Goal: Task Accomplishment & Management: Use online tool/utility

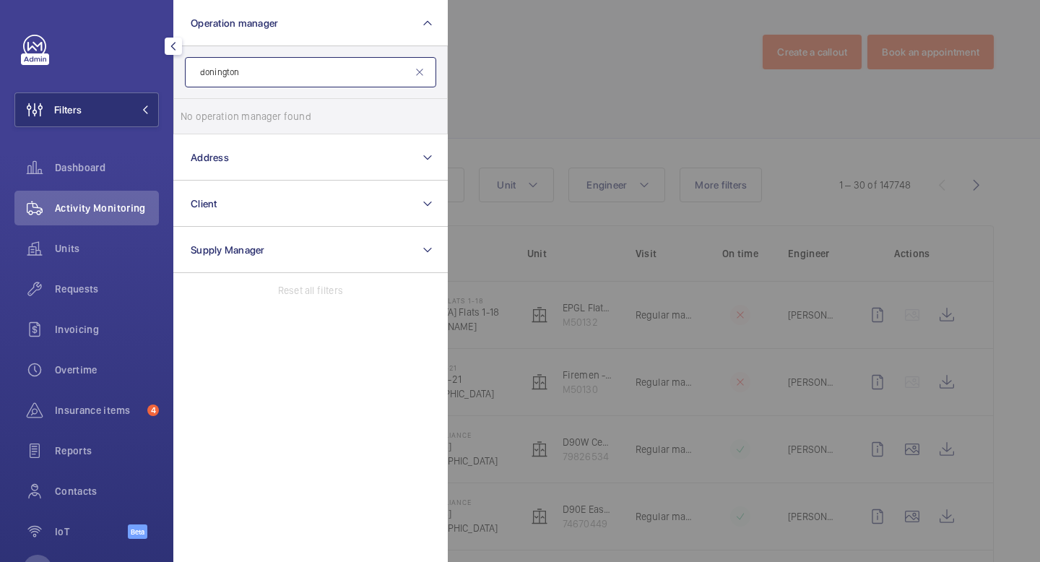
type input "donington"
click at [423, 77] on mat-icon at bounding box center [420, 72] width 12 height 12
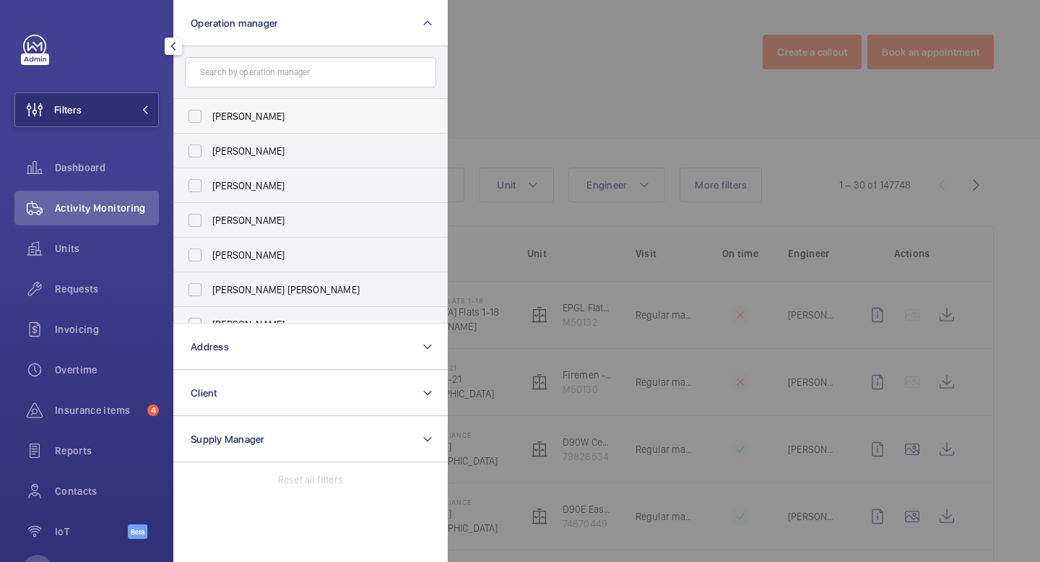
click at [282, 126] on label "[PERSON_NAME]" at bounding box center [299, 116] width 251 height 35
click at [209, 126] on input "[PERSON_NAME]" at bounding box center [195, 116] width 29 height 29
checkbox input "true"
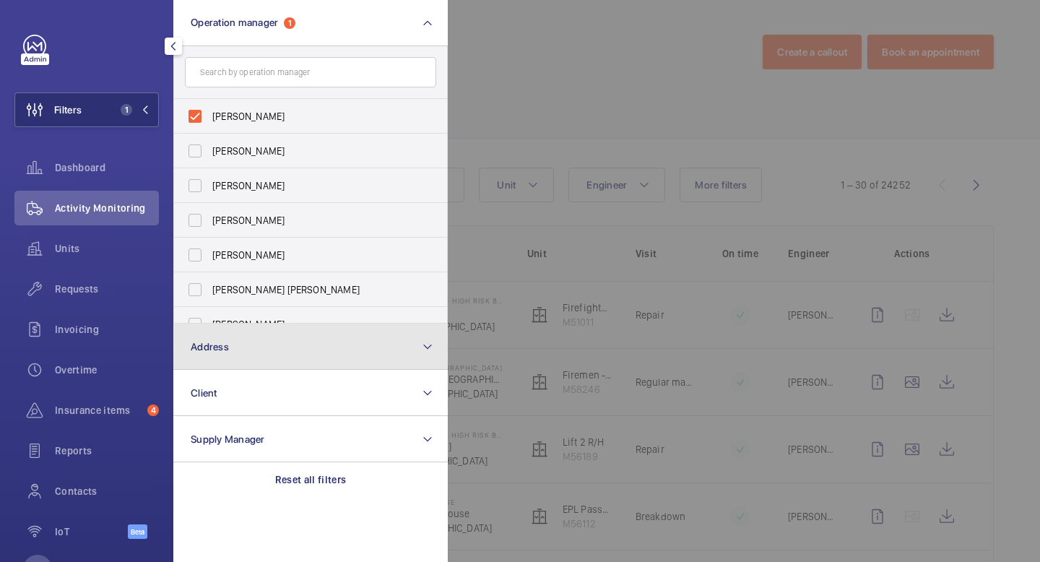
click at [239, 336] on button "Address" at bounding box center [310, 347] width 274 height 46
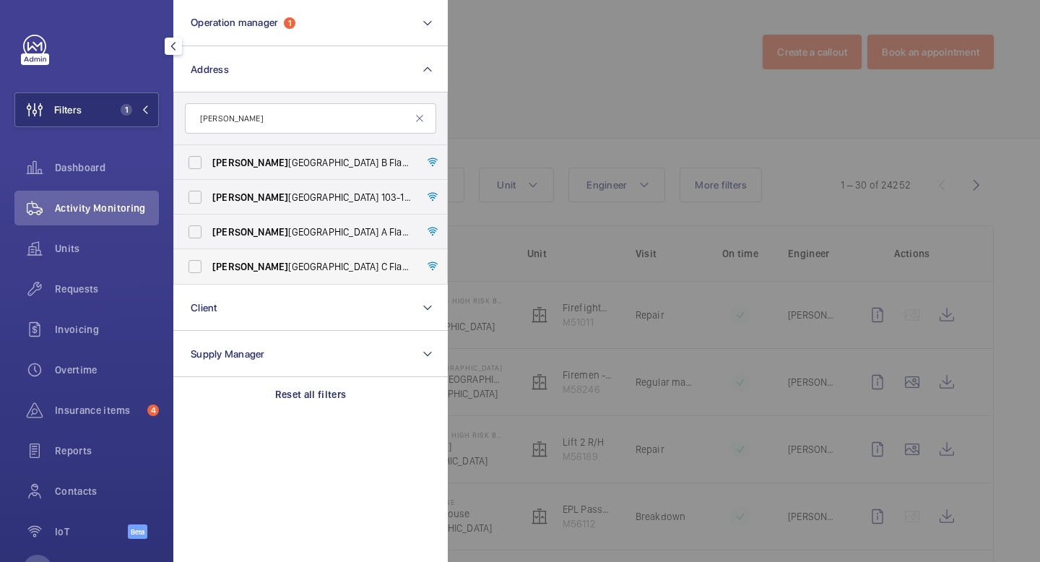
type input "donn"
click at [197, 266] on label "Donn ington Court Block C Flats 45-101 - High Risk Building - Donn ington Court…" at bounding box center [299, 266] width 251 height 35
click at [197, 266] on input "Donn ington Court Block C Flats 45-101 - High Risk Building - Donn ington Court…" at bounding box center [195, 266] width 29 height 29
checkbox input "true"
click at [148, 110] on mat-icon at bounding box center [145, 109] width 9 height 9
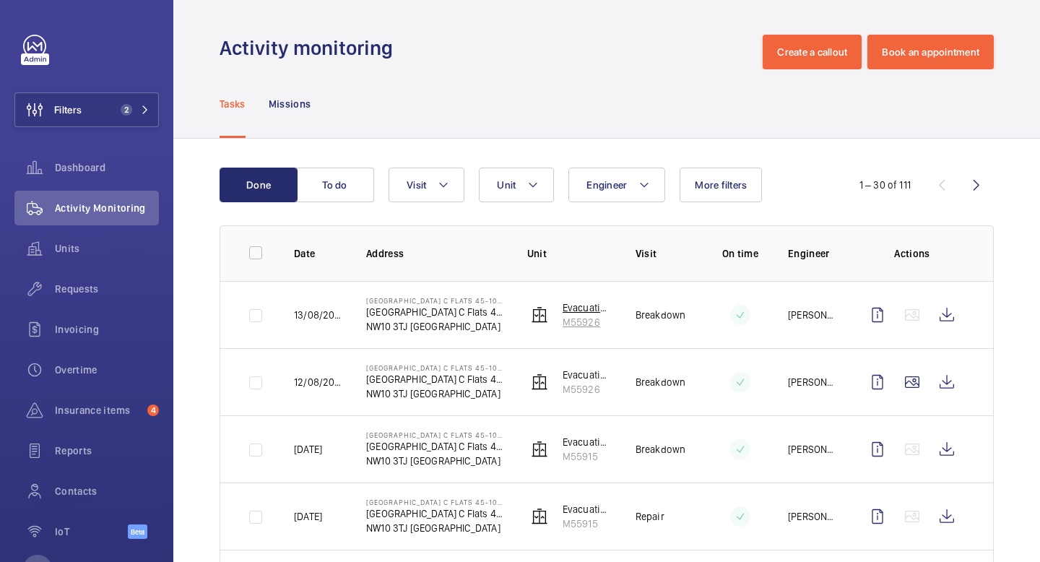
click at [539, 320] on img at bounding box center [539, 314] width 17 height 17
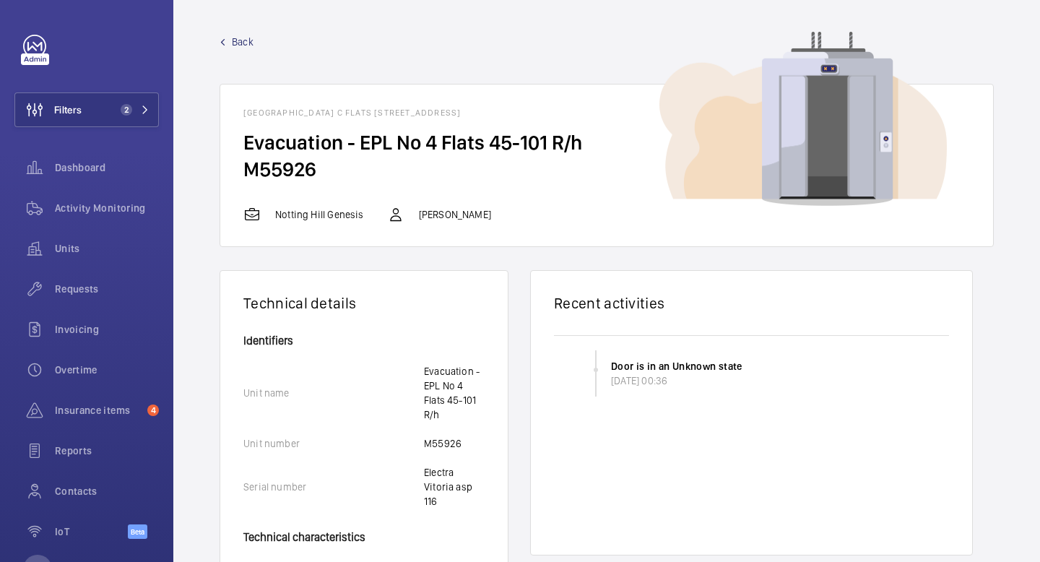
click at [256, 44] on link "Back" at bounding box center [607, 42] width 774 height 14
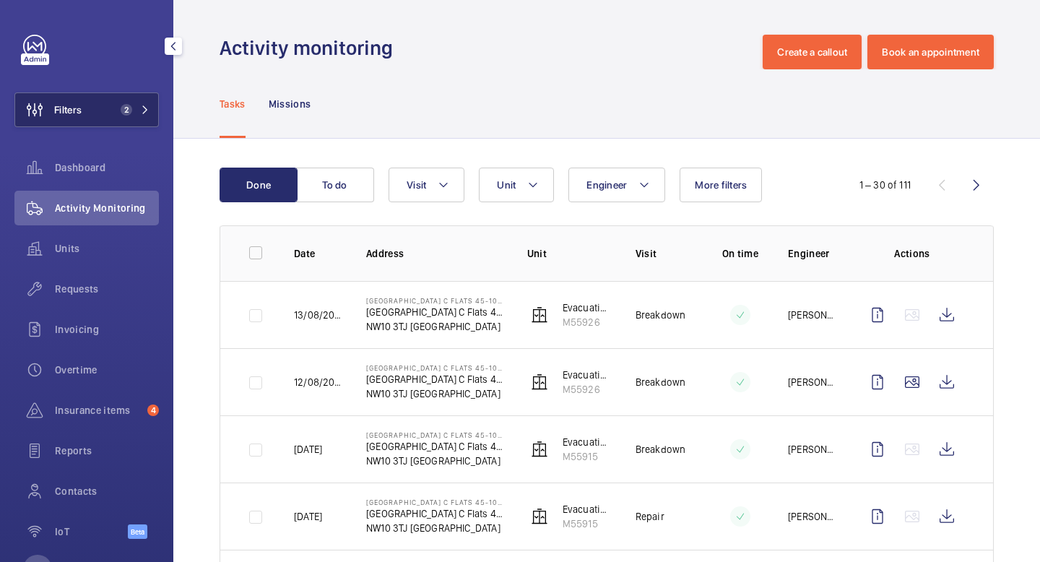
click at [153, 110] on button "Filters 2" at bounding box center [86, 109] width 144 height 35
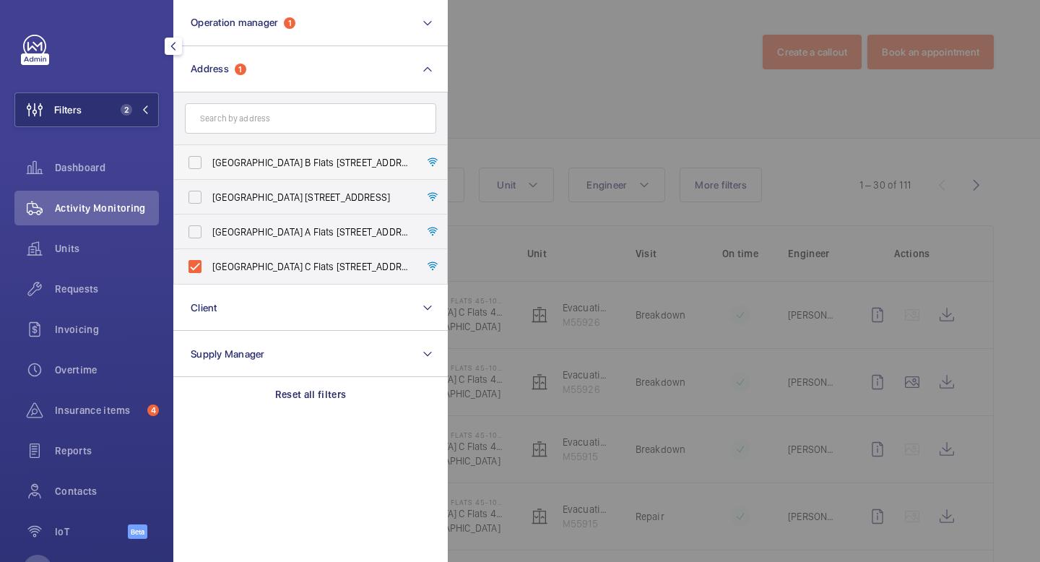
click at [202, 162] on label "Donnington Court Block B Flats 22-44 - High Risk Building - Donnington Court Bl…" at bounding box center [299, 162] width 251 height 35
click at [202, 162] on input "Donnington Court Block B Flats 22-44 - High Risk Building - Donnington Court Bl…" at bounding box center [195, 162] width 29 height 29
checkbox input "true"
click at [198, 198] on label "Donnington Court Block D Flats 103-120 - High Risk Building - Donnington Court …" at bounding box center [299, 197] width 251 height 35
click at [198, 198] on input "Donnington Court Block D Flats 103-120 - High Risk Building - Donnington Court …" at bounding box center [195, 197] width 29 height 29
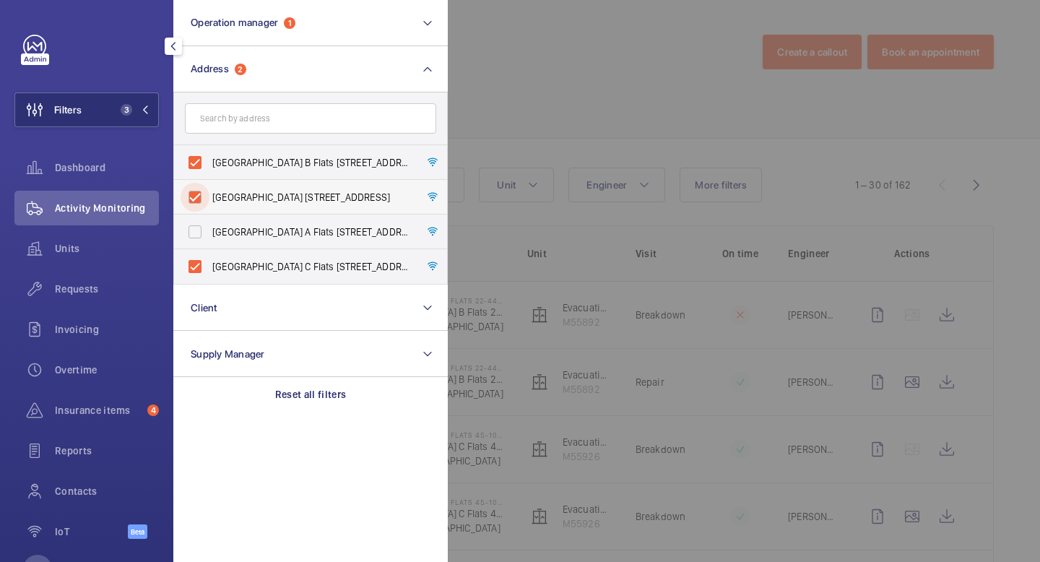
checkbox input "true"
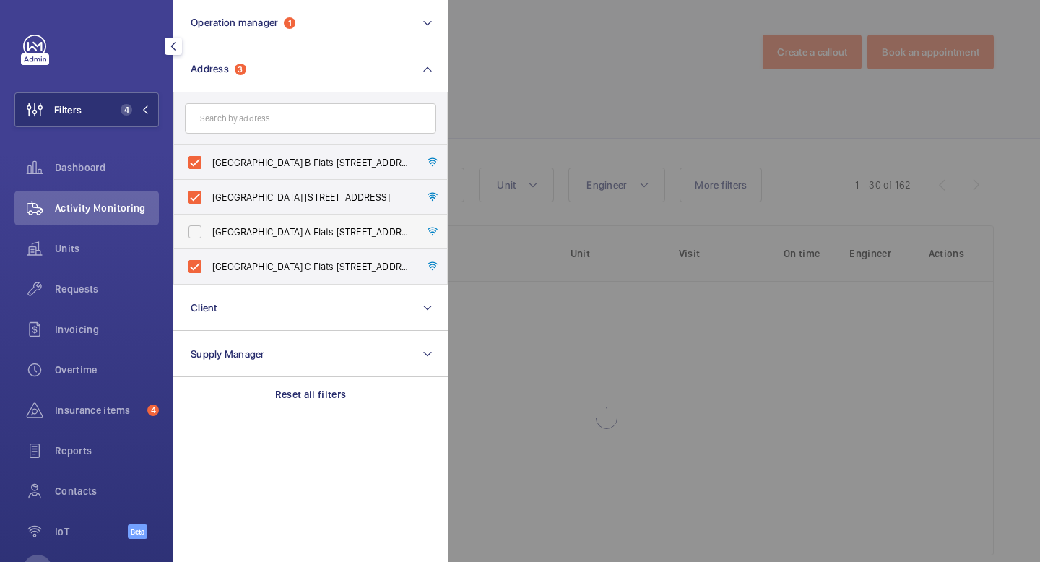
click at [194, 241] on label "Donnington Court Block A Flats 1-21 - High Risk Building - Donnington Court Blo…" at bounding box center [299, 232] width 251 height 35
click at [194, 241] on input "Donnington Court Block A Flats 1-21 - High Risk Building - Donnington Court Blo…" at bounding box center [195, 231] width 29 height 29
checkbox input "true"
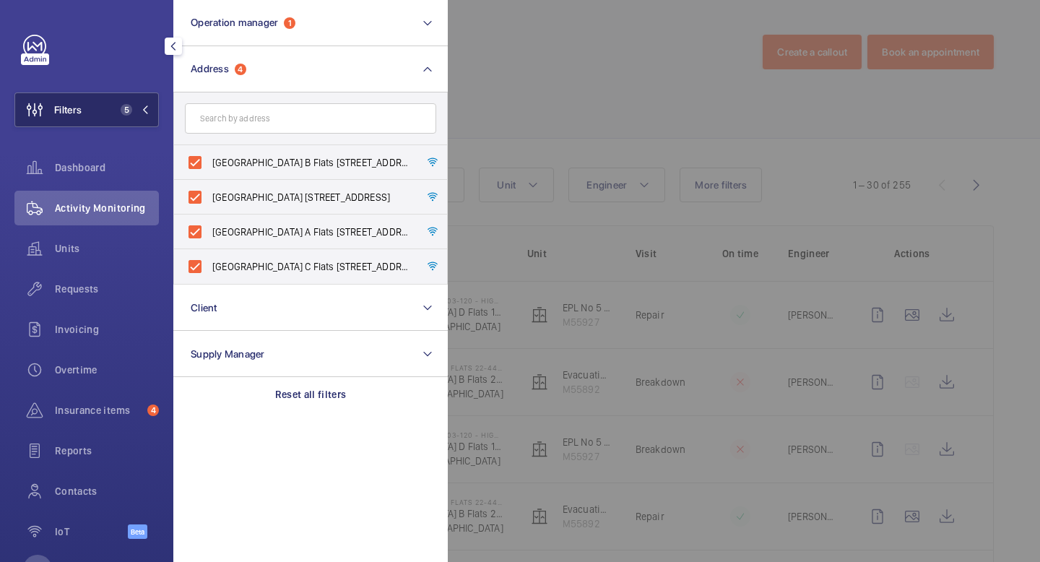
click at [145, 105] on mat-icon at bounding box center [145, 109] width 9 height 9
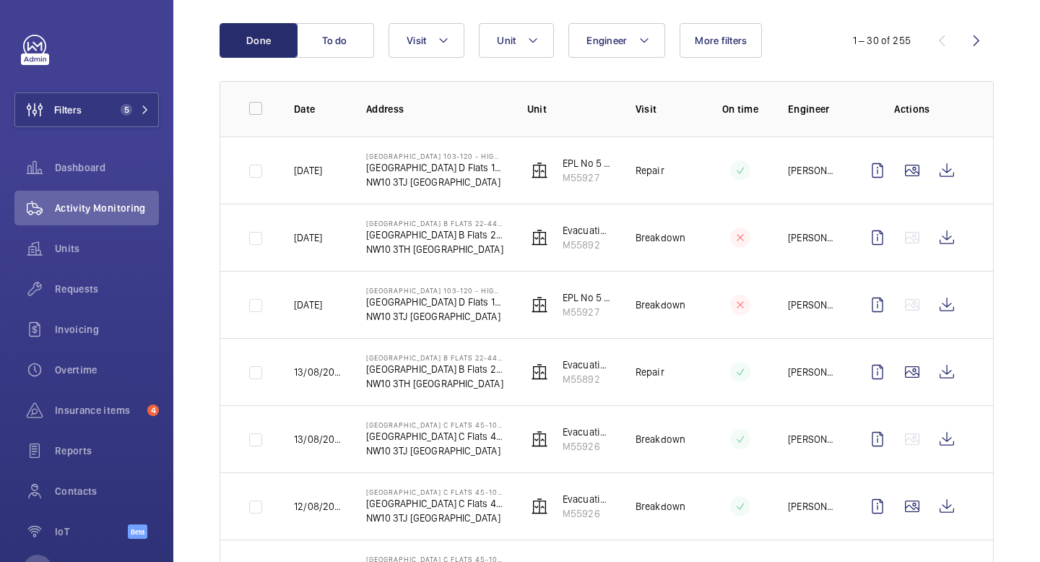
scroll to position [141, 0]
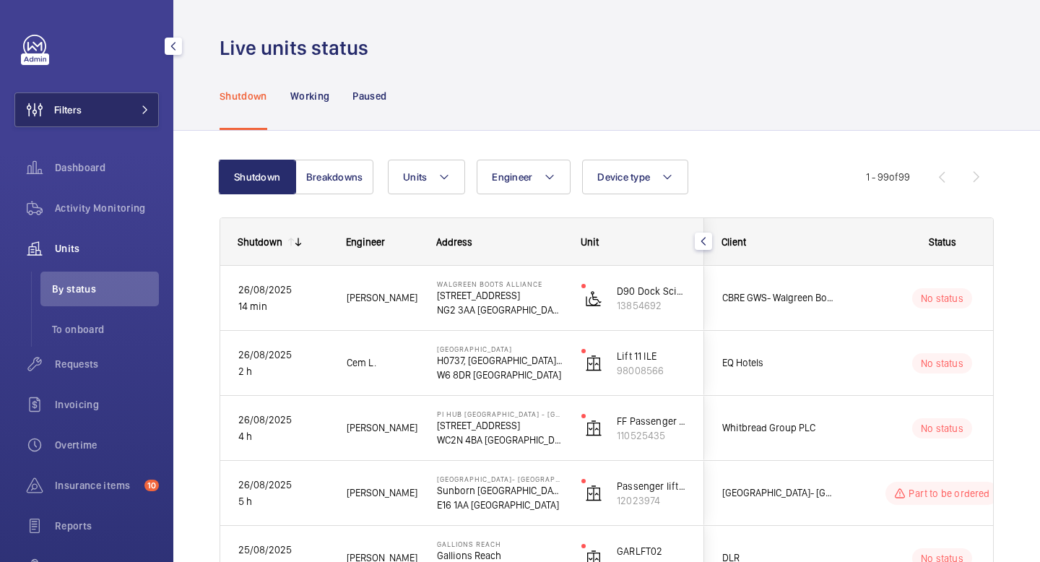
click at [136, 107] on span at bounding box center [140, 109] width 17 height 9
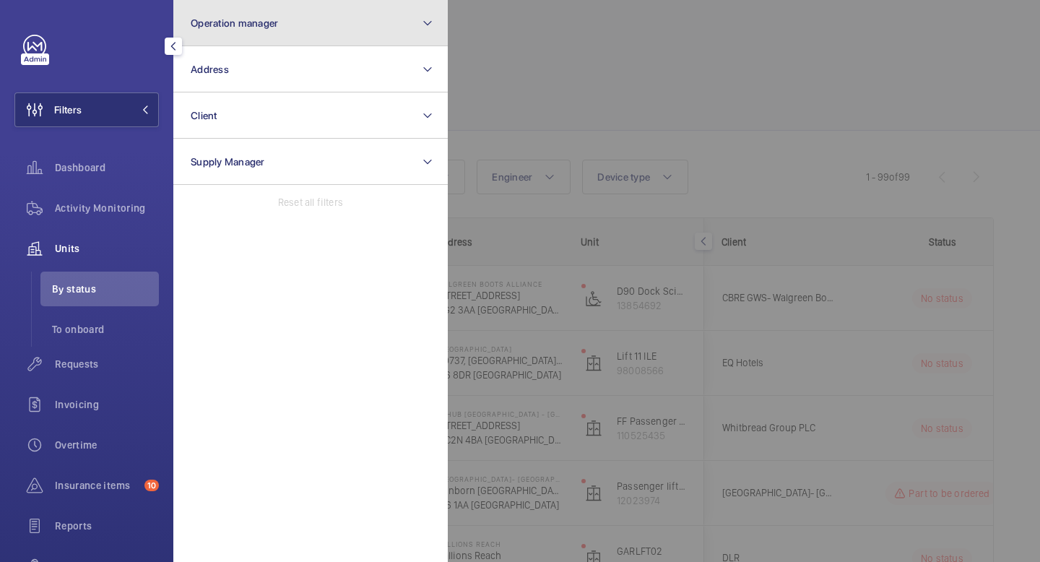
click at [292, 32] on button "Operation manager" at bounding box center [310, 23] width 274 height 46
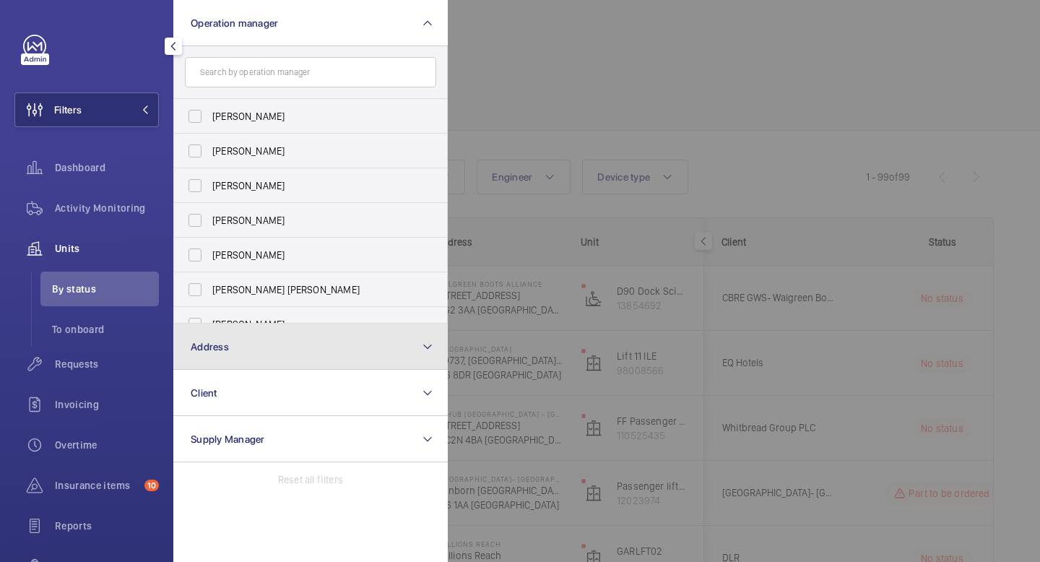
click at [231, 350] on button "Address" at bounding box center [310, 347] width 274 height 46
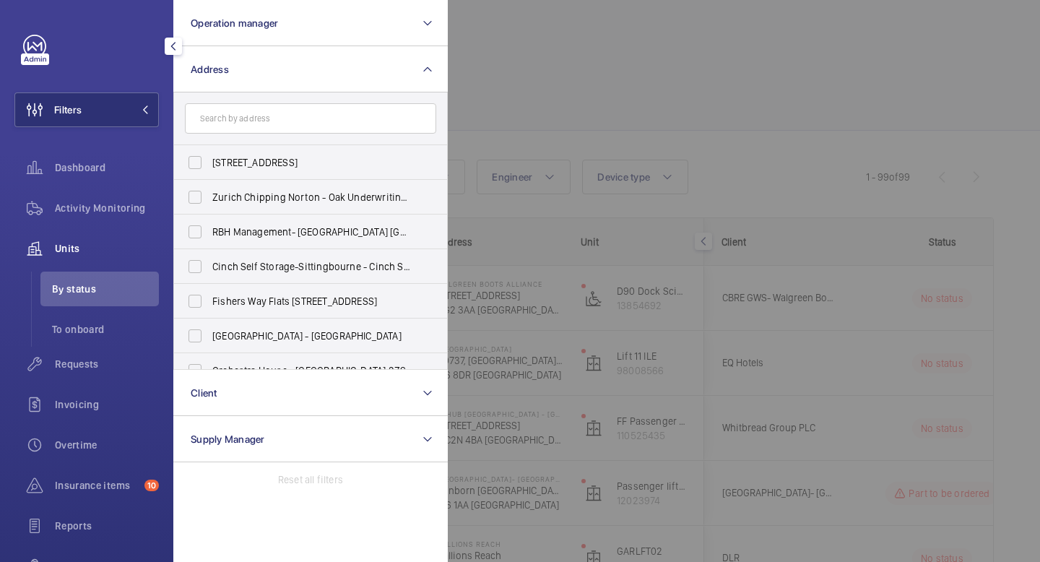
click at [295, 121] on input "text" at bounding box center [310, 118] width 251 height 30
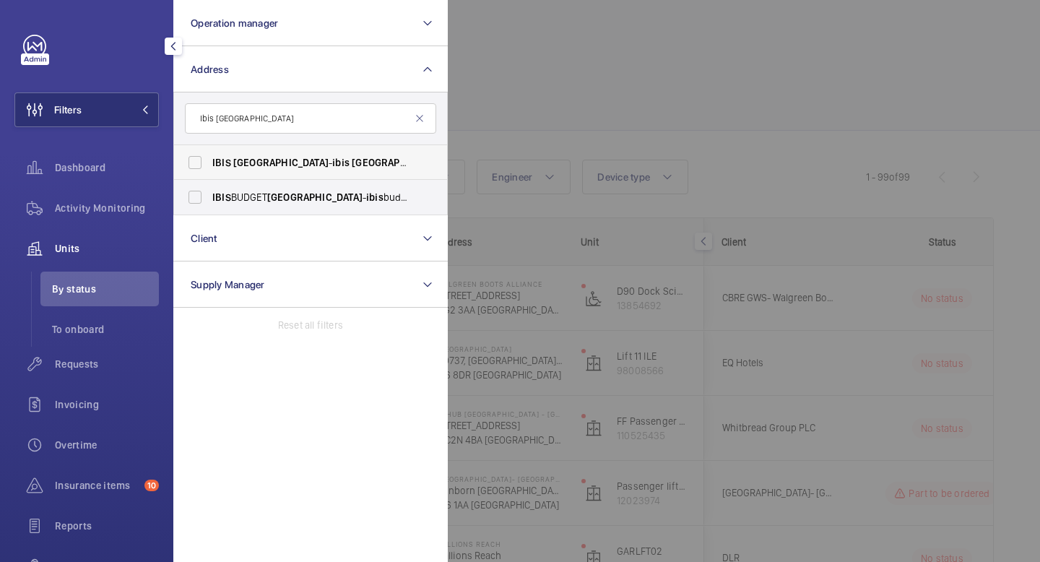
type input "Ibis [GEOGRAPHIC_DATA]"
click at [200, 160] on label "IBIS PORTSMOUTH - ibis [GEOGRAPHIC_DATA]" at bounding box center [299, 162] width 251 height 35
click at [200, 160] on input "IBIS PORTSMOUTH - ibis [GEOGRAPHIC_DATA]" at bounding box center [195, 162] width 29 height 29
checkbox input "true"
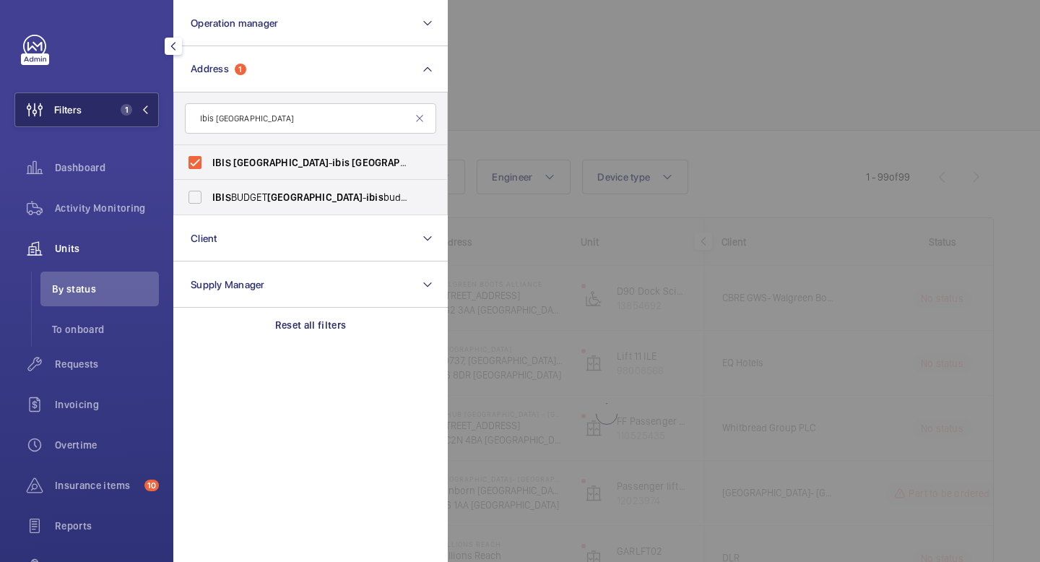
click at [147, 106] on mat-icon at bounding box center [145, 109] width 9 height 9
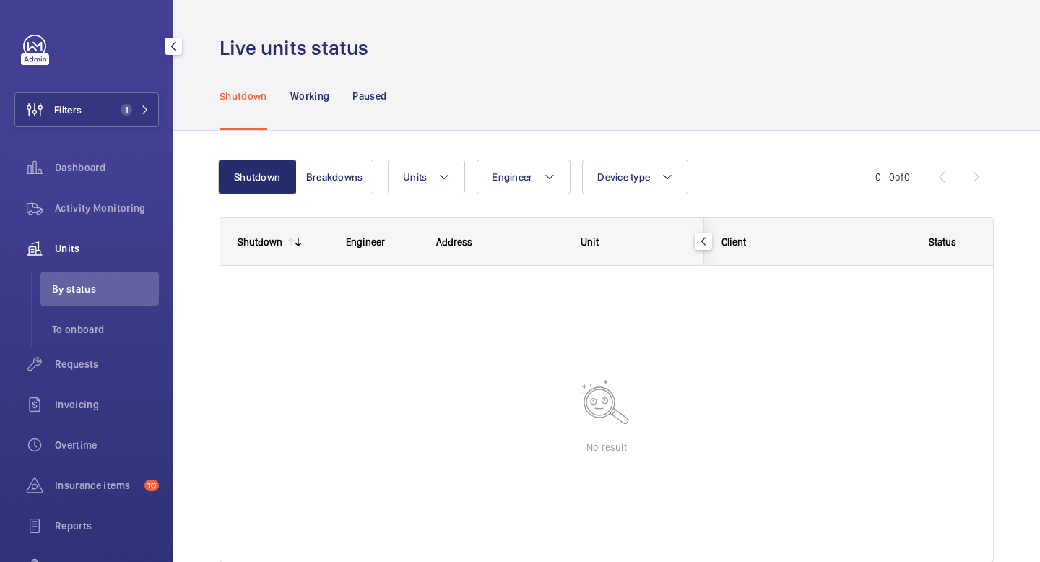
click at [86, 249] on span "Units" at bounding box center [107, 248] width 104 height 14
click at [120, 217] on div "Activity Monitoring" at bounding box center [86, 208] width 144 height 35
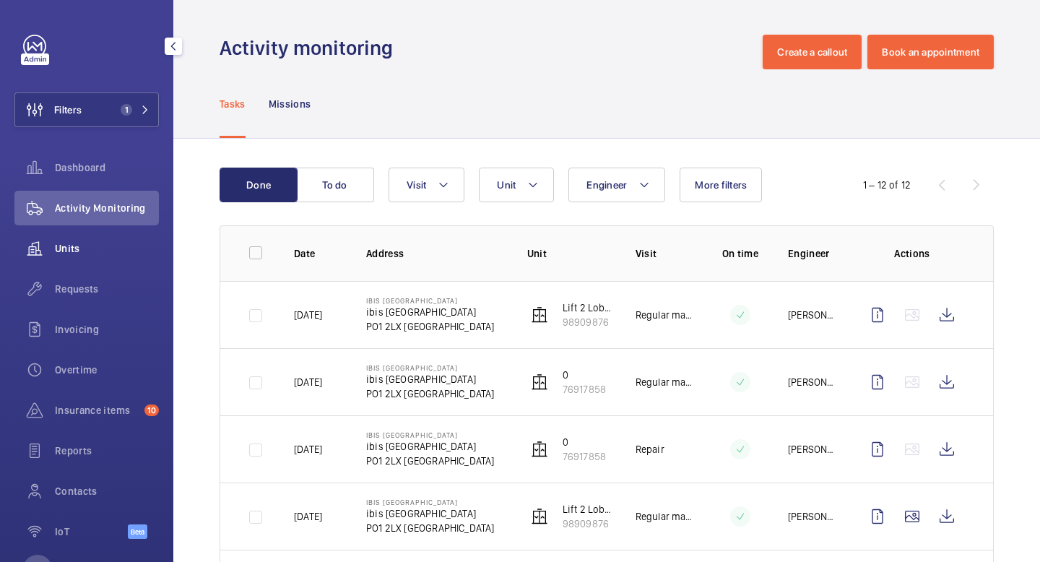
click at [69, 249] on span "Units" at bounding box center [107, 248] width 104 height 14
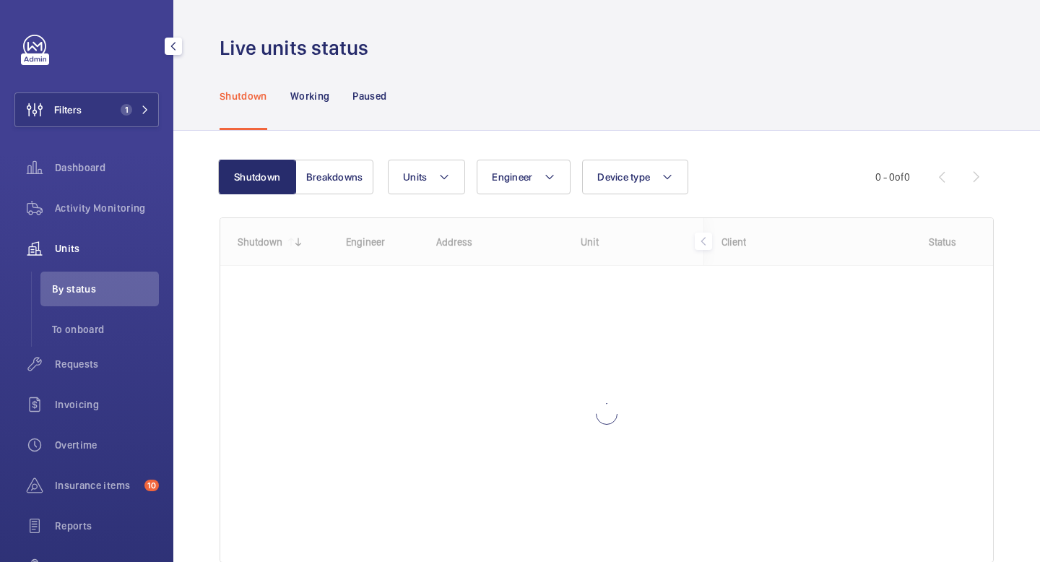
click at [66, 225] on div "Activity Monitoring" at bounding box center [86, 211] width 144 height 40
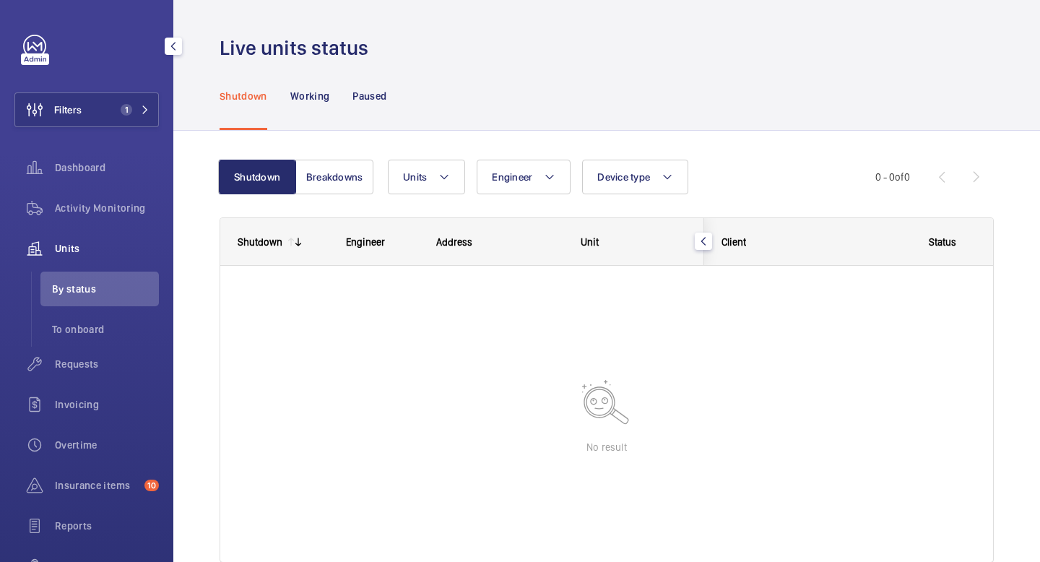
click at [59, 242] on span "Units" at bounding box center [107, 248] width 104 height 14
click at [72, 324] on span "To onboard" at bounding box center [105, 329] width 107 height 14
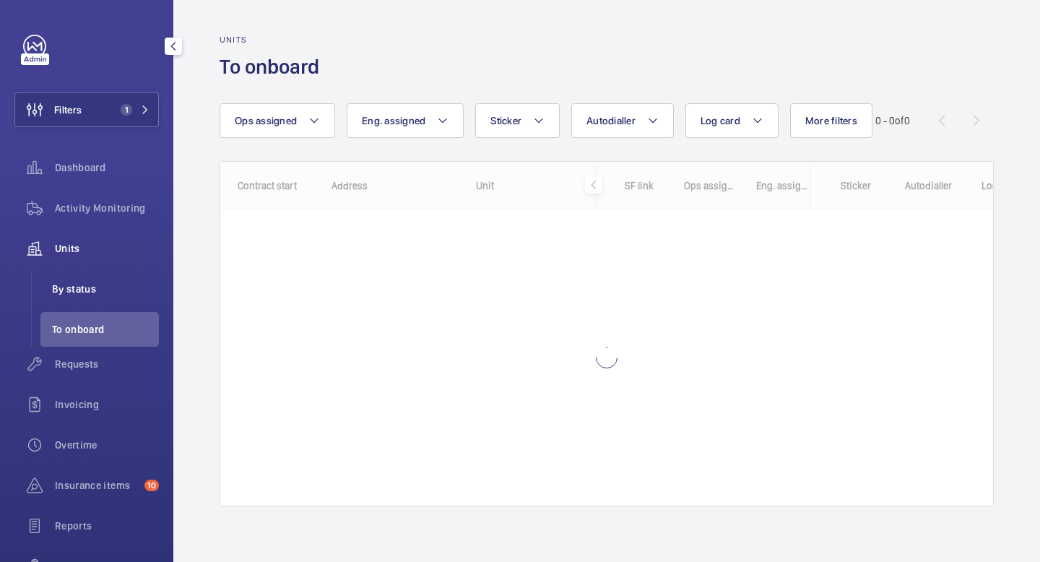
click at [69, 290] on span "By status" at bounding box center [105, 289] width 107 height 14
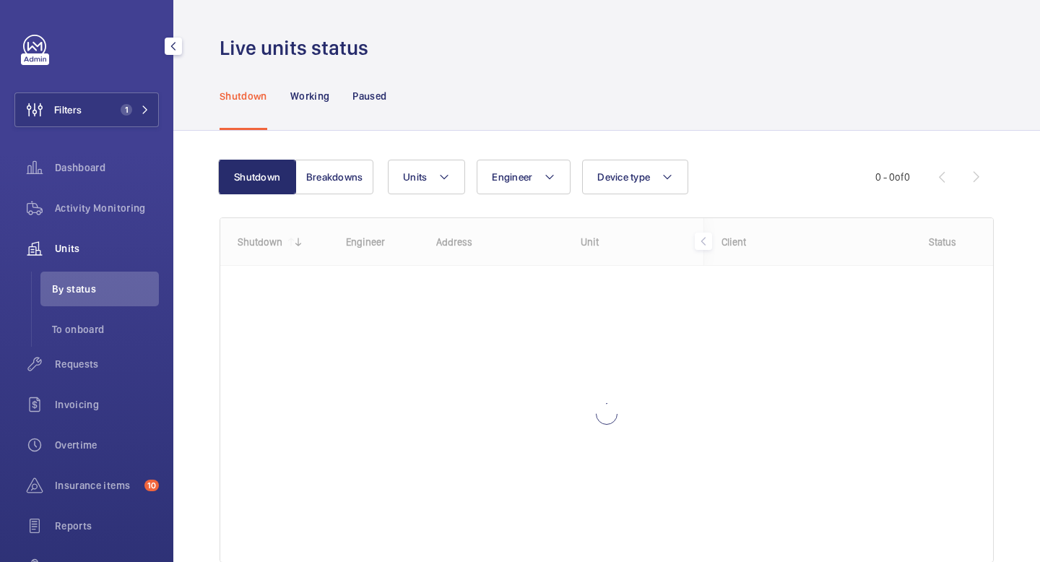
click at [71, 248] on span "Units" at bounding box center [107, 248] width 104 height 14
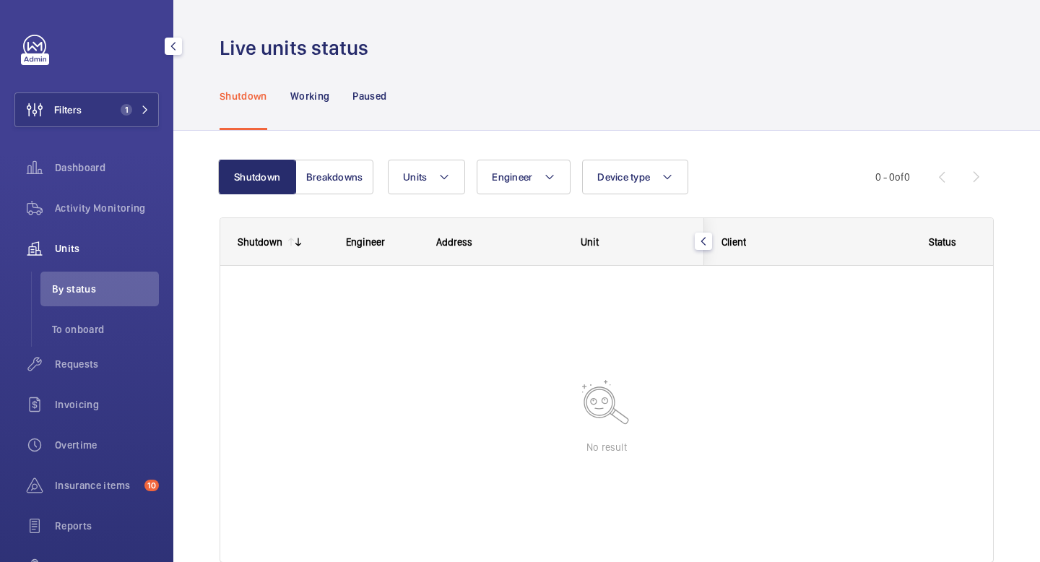
click at [70, 258] on div "Units" at bounding box center [86, 248] width 144 height 35
click at [314, 189] on button "Breakdowns" at bounding box center [334, 177] width 78 height 35
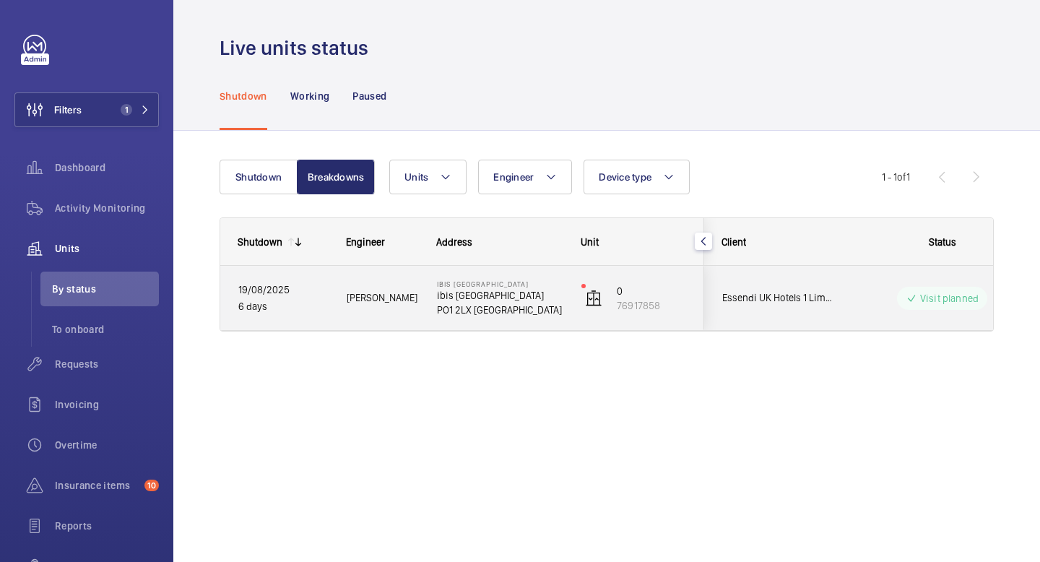
click at [935, 299] on p "Visit planned" at bounding box center [949, 298] width 59 height 14
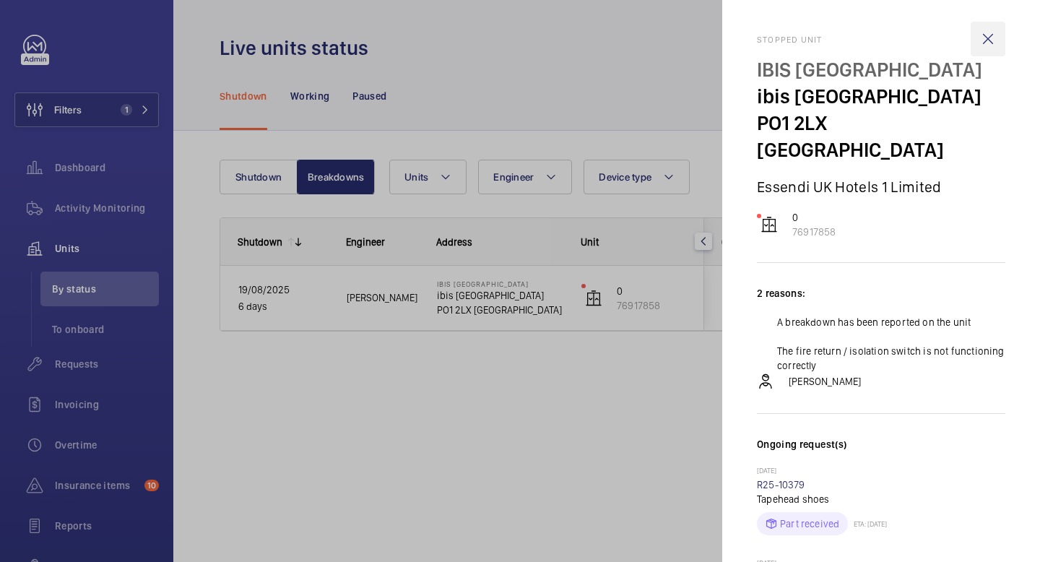
click at [992, 37] on wm-front-icon-button at bounding box center [988, 39] width 35 height 35
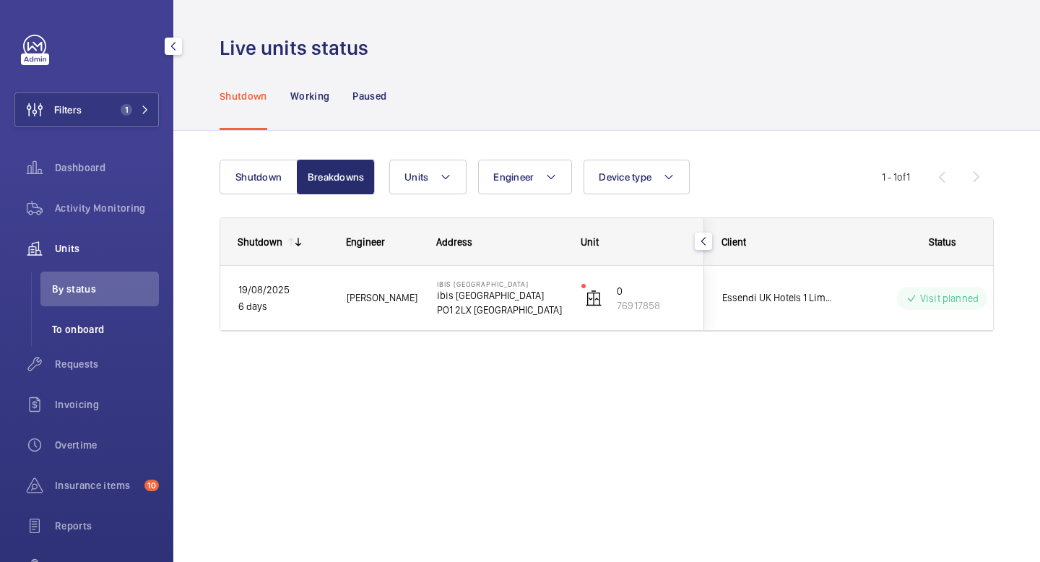
click at [70, 339] on li "To onboard" at bounding box center [99, 329] width 118 height 35
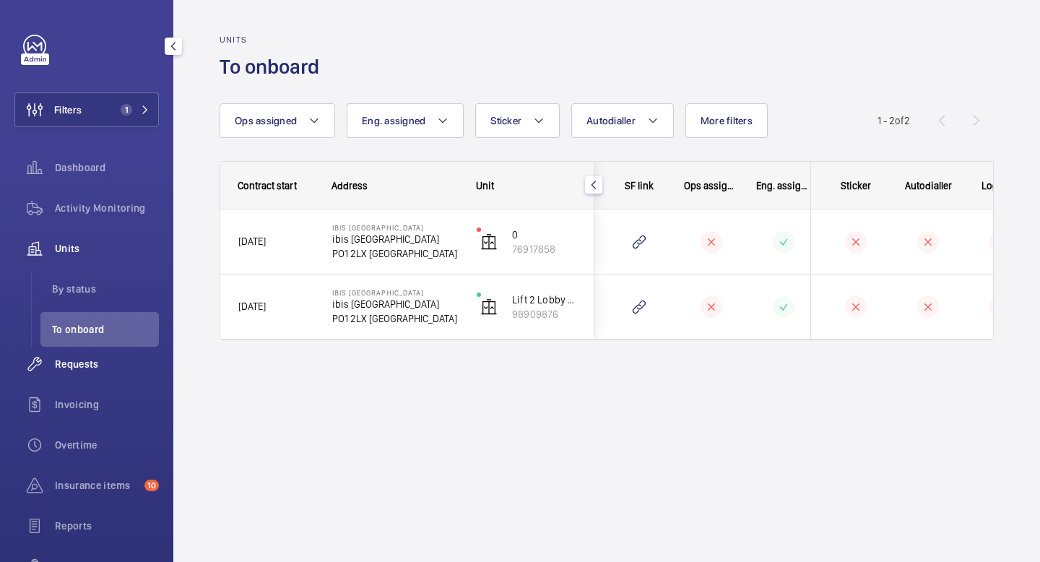
click at [91, 365] on span "Requests" at bounding box center [107, 364] width 104 height 14
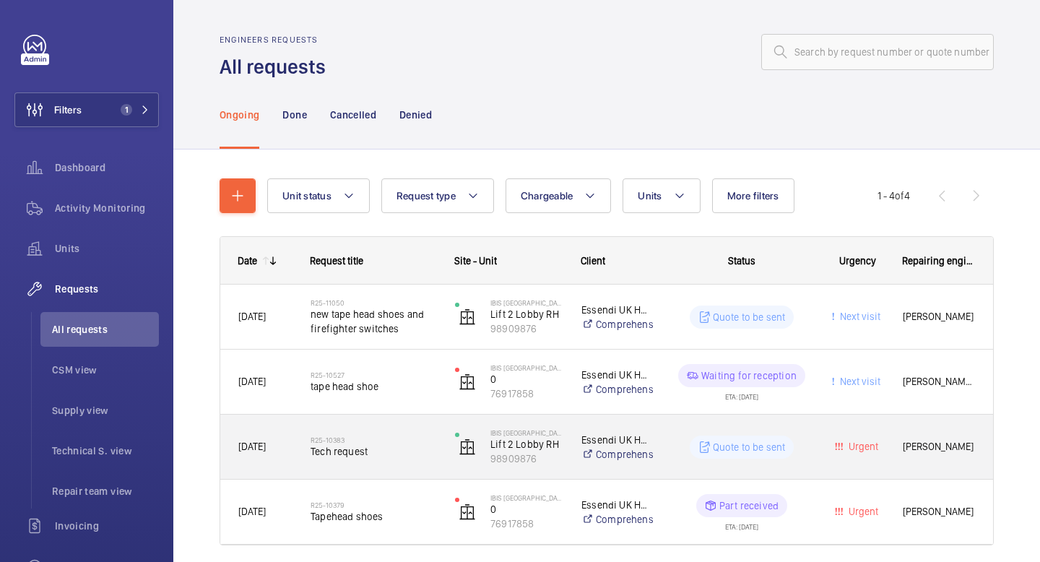
scroll to position [53, 0]
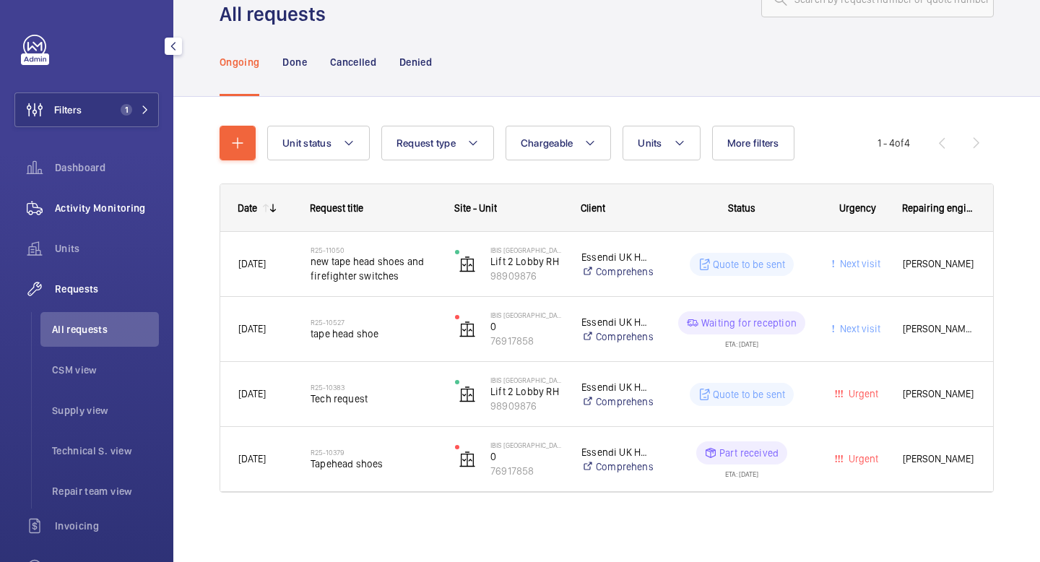
click at [102, 209] on span "Activity Monitoring" at bounding box center [107, 208] width 104 height 14
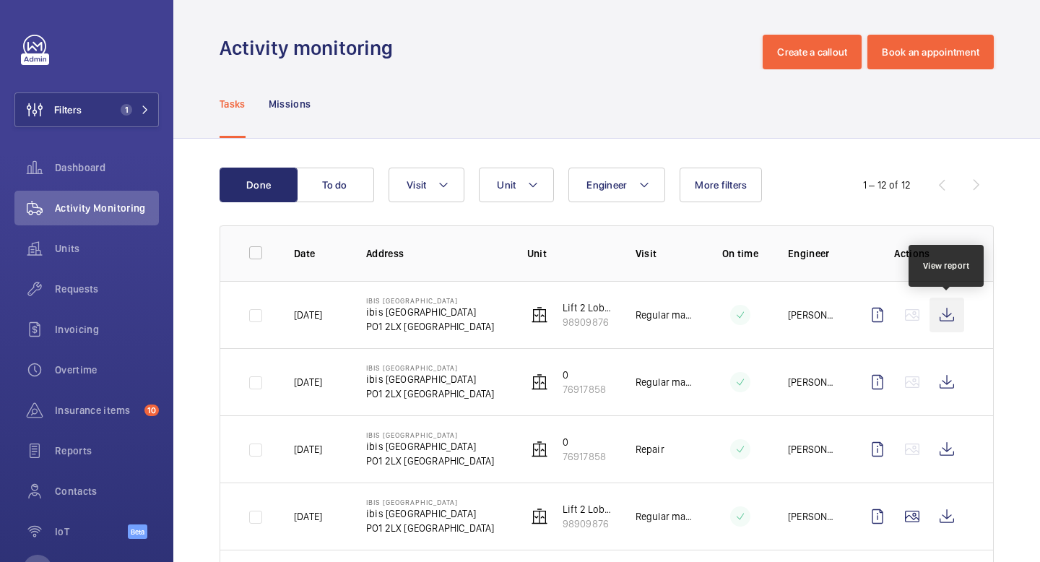
click at [948, 316] on wm-front-icon-button at bounding box center [947, 315] width 35 height 35
click at [87, 283] on span "Requests" at bounding box center [107, 289] width 104 height 14
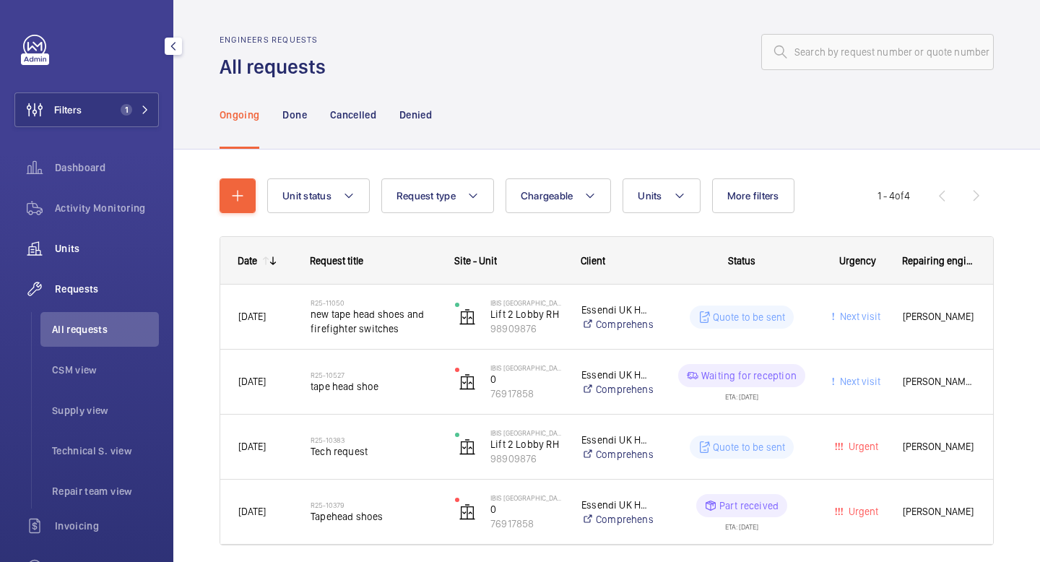
click at [85, 252] on span "Units" at bounding box center [107, 248] width 104 height 14
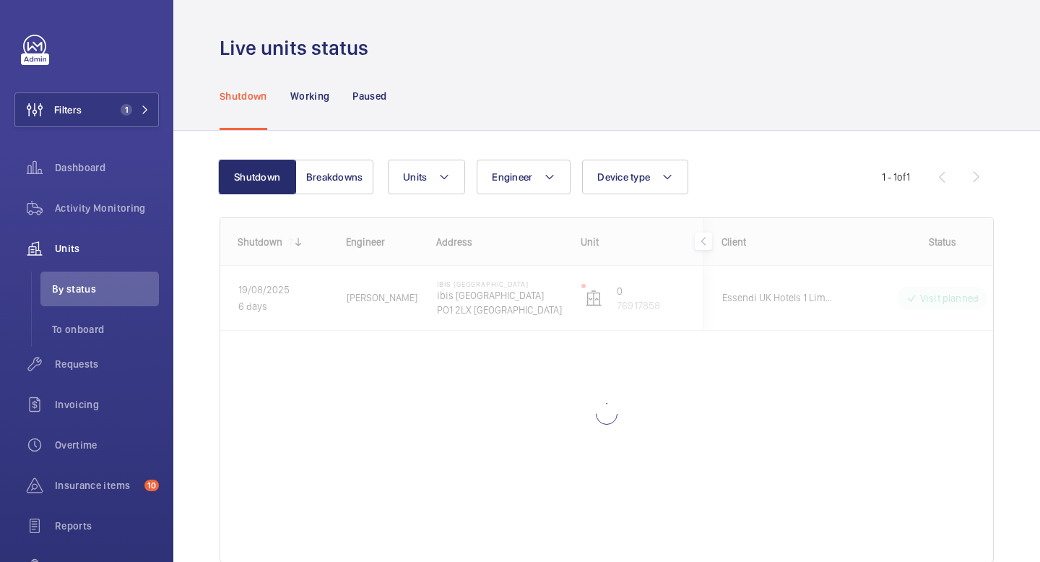
click at [380, 197] on wm-front-shared-table-view-engine "Shutdown Breakdowns Units Engineer Device type More filters Reset all filters 1…" at bounding box center [607, 379] width 774 height 438
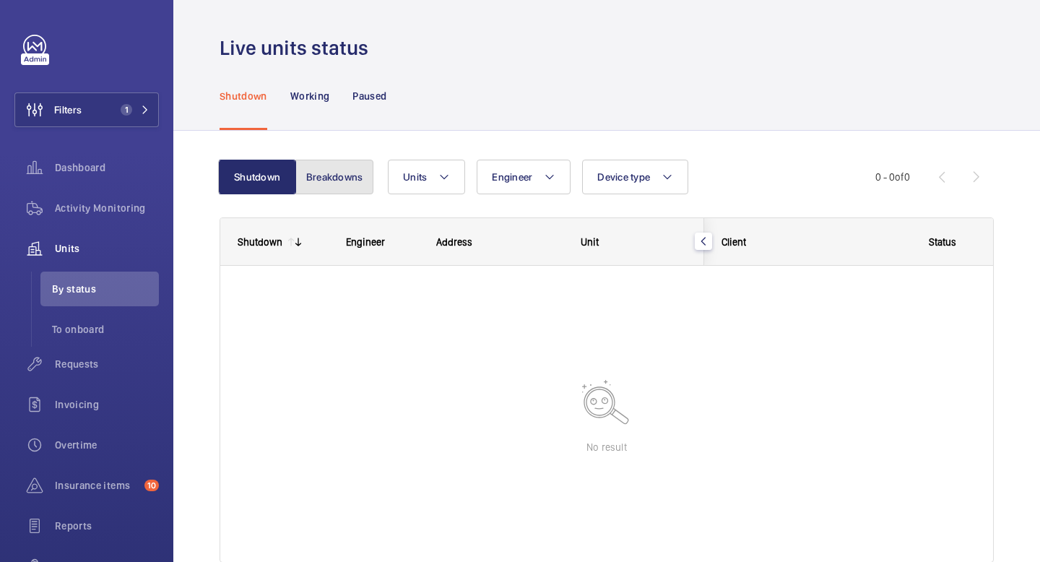
click at [360, 188] on button "Breakdowns" at bounding box center [334, 177] width 78 height 35
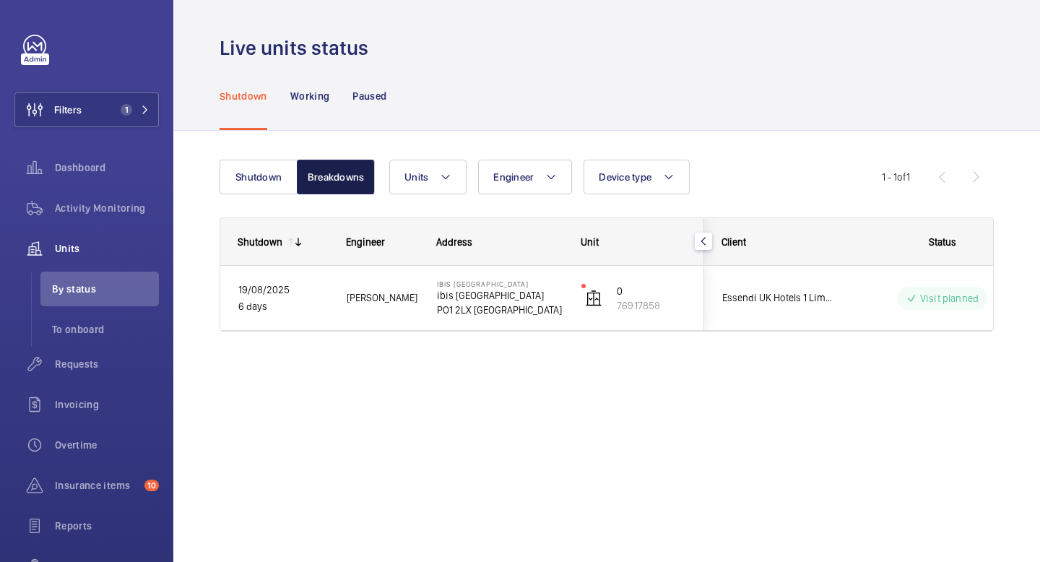
click at [360, 188] on button "Breakdowns" at bounding box center [336, 177] width 78 height 35
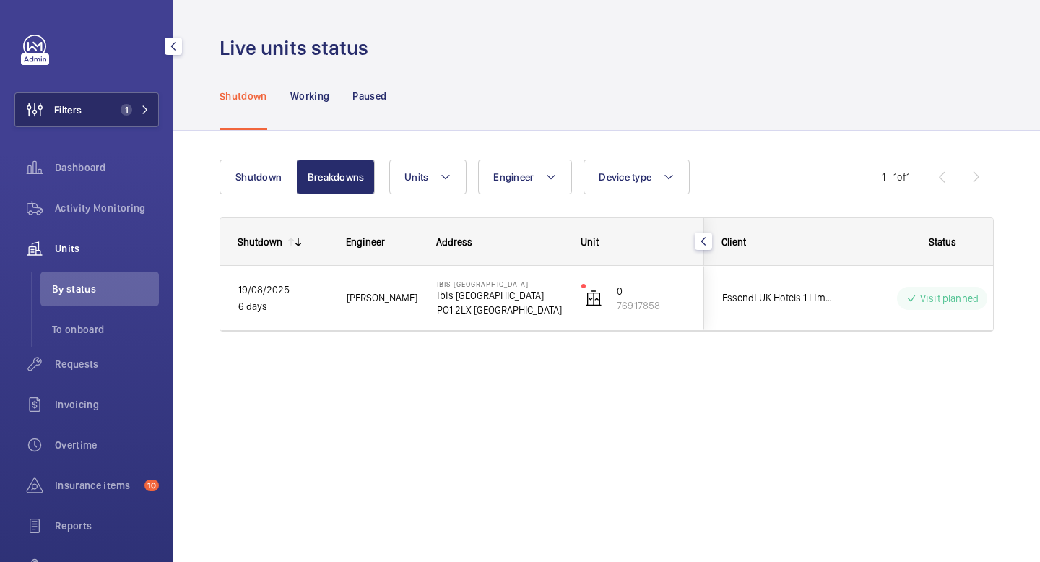
click at [149, 105] on span "1" at bounding box center [132, 110] width 35 height 12
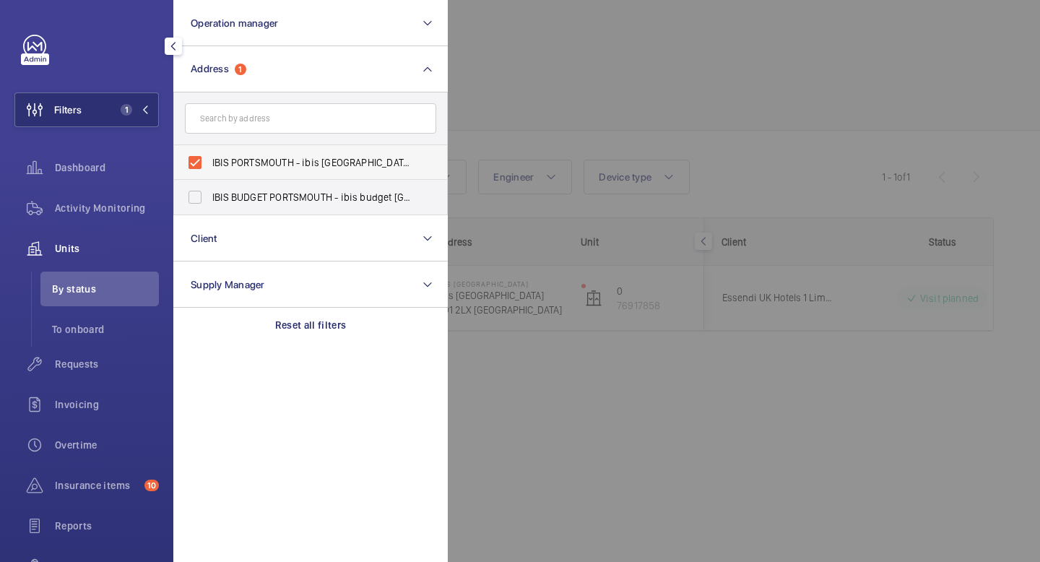
click at [200, 159] on label "IBIS PORTSMOUTH - ibis [GEOGRAPHIC_DATA]" at bounding box center [299, 162] width 251 height 35
click at [200, 159] on input "IBIS PORTSMOUTH - ibis [GEOGRAPHIC_DATA]" at bounding box center [195, 162] width 29 height 29
checkbox input "false"
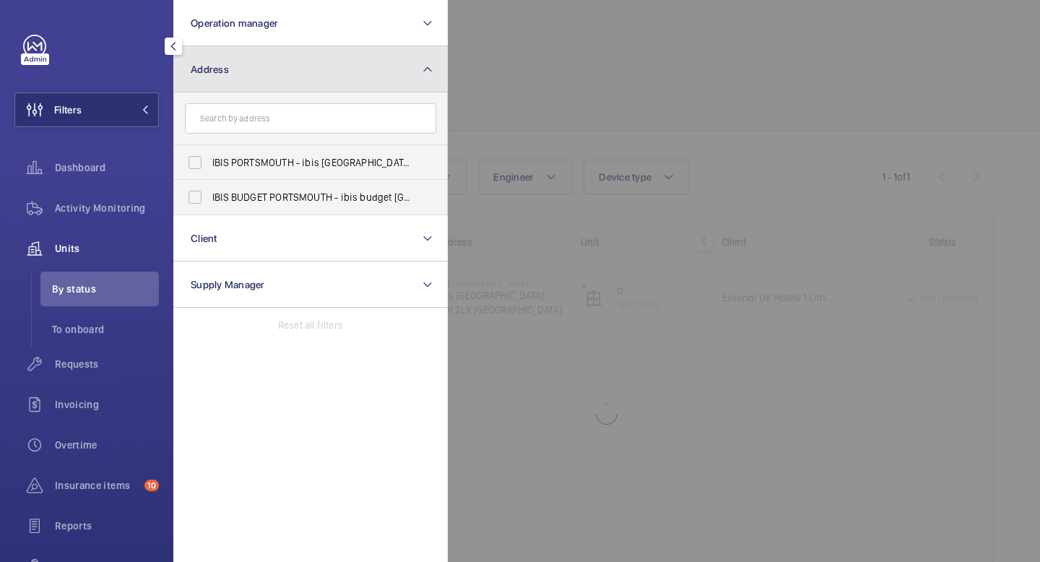
click at [230, 75] on button "Address" at bounding box center [310, 69] width 274 height 46
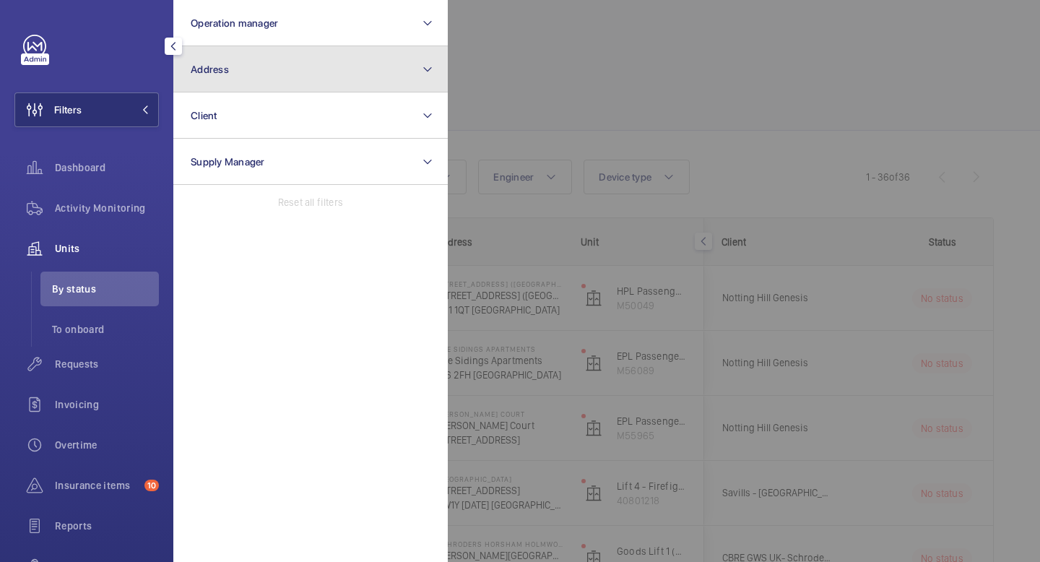
click at [248, 65] on button "Address" at bounding box center [310, 69] width 274 height 46
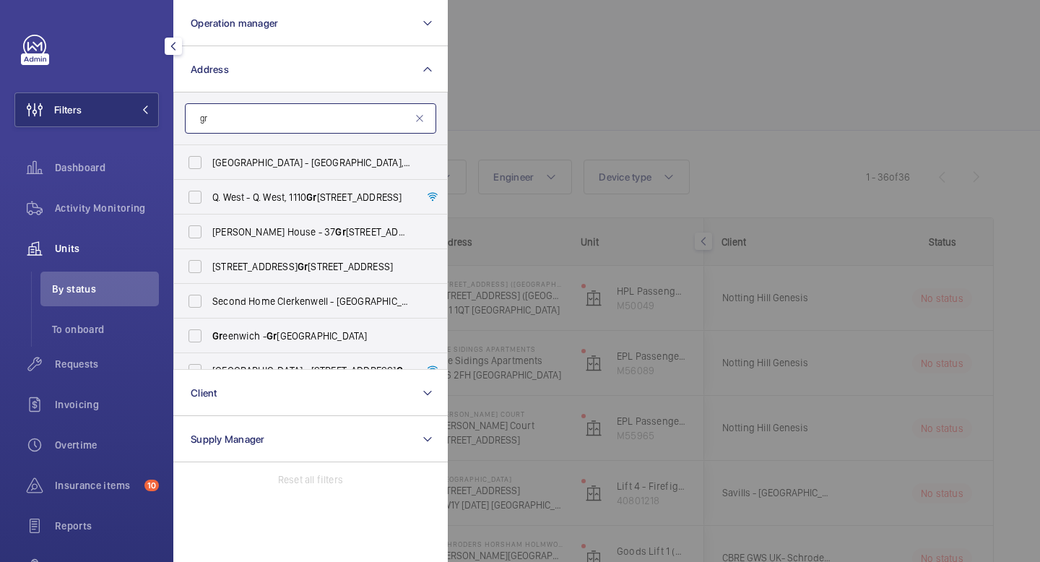
type input "g"
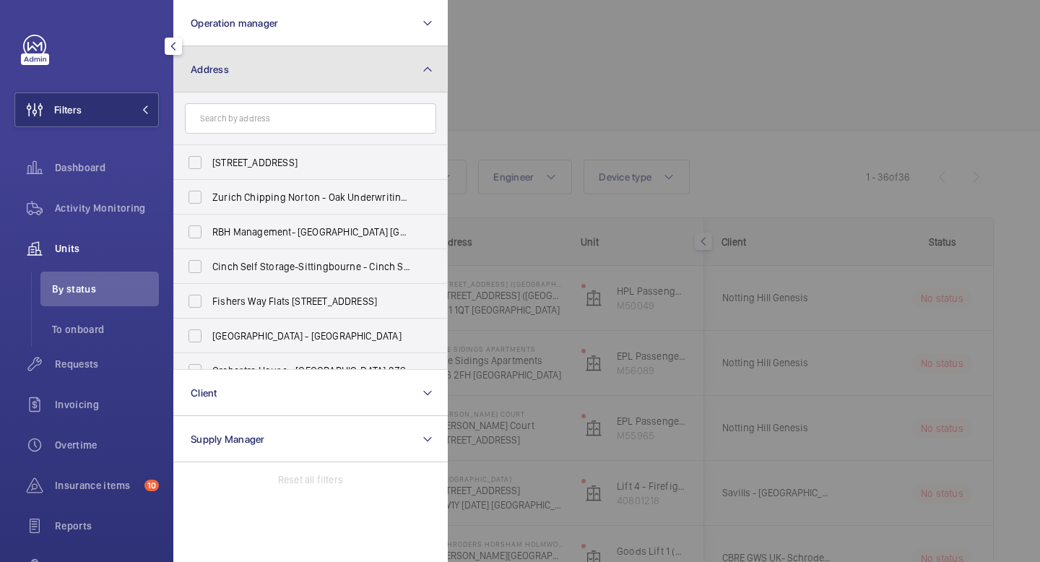
click at [423, 72] on mat-icon at bounding box center [428, 69] width 12 height 17
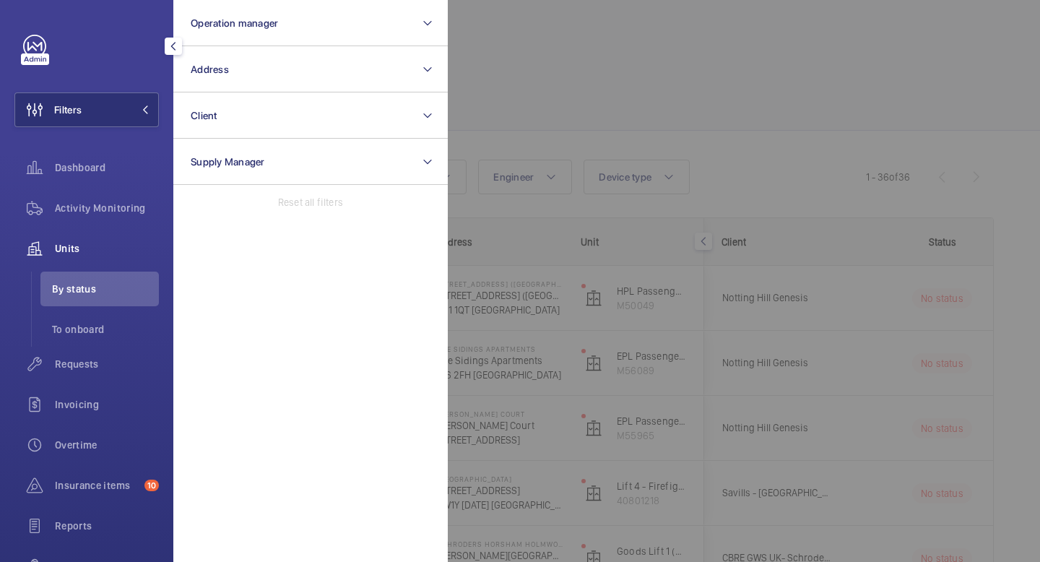
click at [177, 43] on mat-icon "button" at bounding box center [173, 46] width 17 height 12
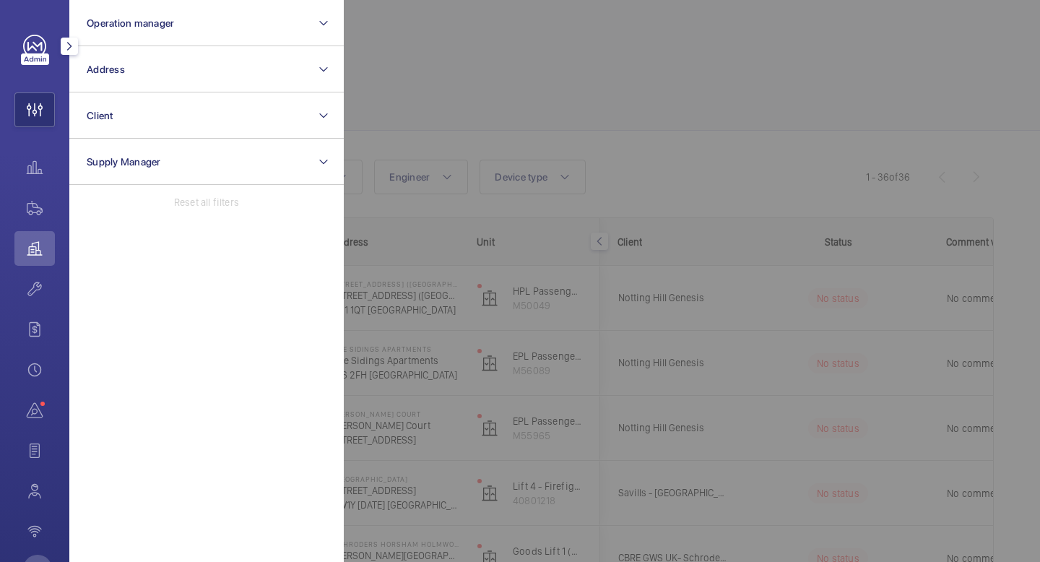
click at [70, 51] on mat-icon "button" at bounding box center [69, 46] width 17 height 12
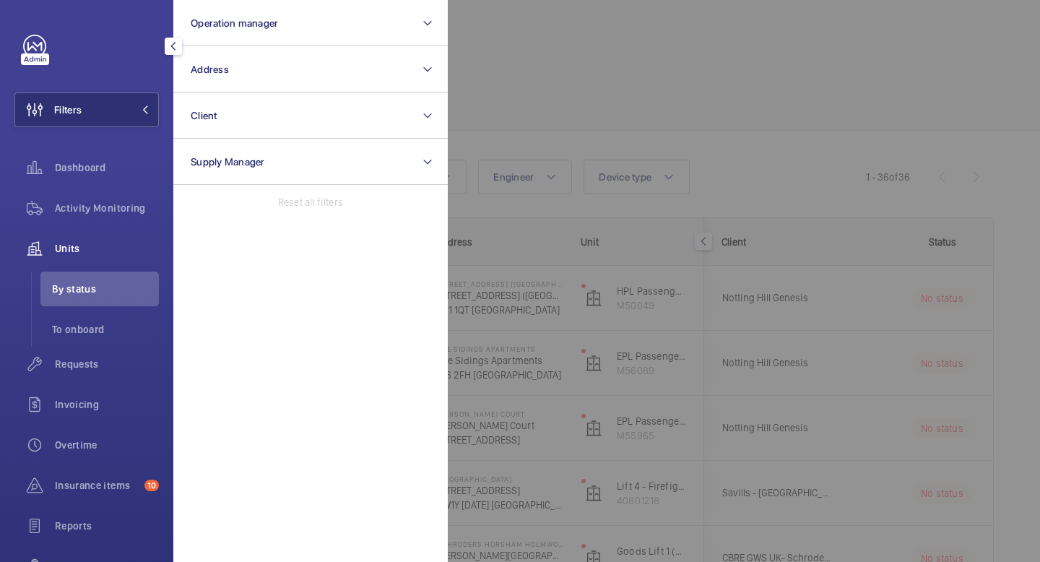
click at [105, 260] on div "Units" at bounding box center [86, 248] width 144 height 35
click at [69, 244] on span "Units" at bounding box center [107, 248] width 104 height 14
click at [85, 326] on span "To onboard" at bounding box center [105, 329] width 107 height 14
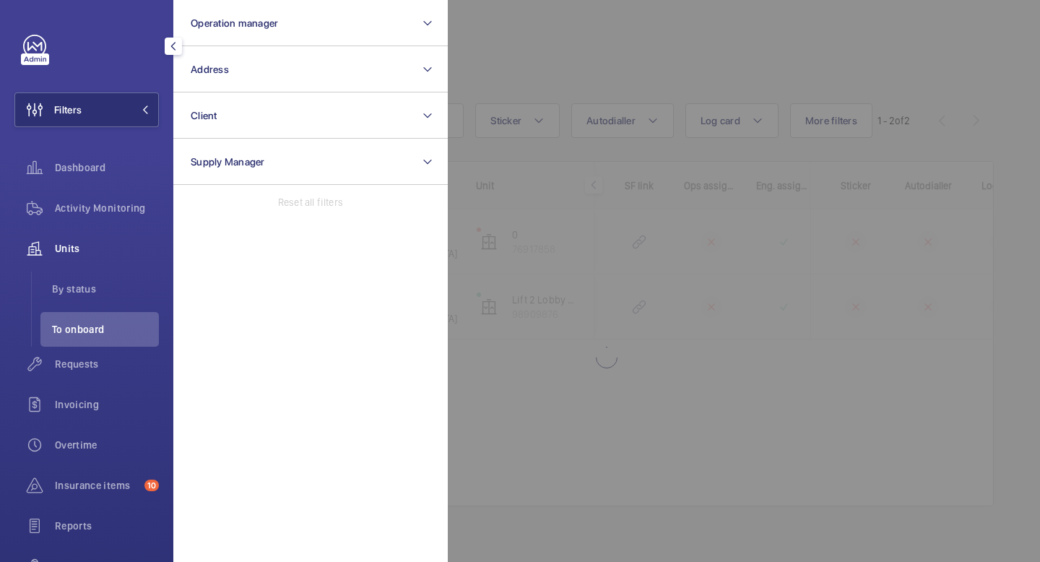
click at [67, 243] on span "Units" at bounding box center [107, 248] width 104 height 14
click at [140, 112] on span at bounding box center [140, 109] width 17 height 9
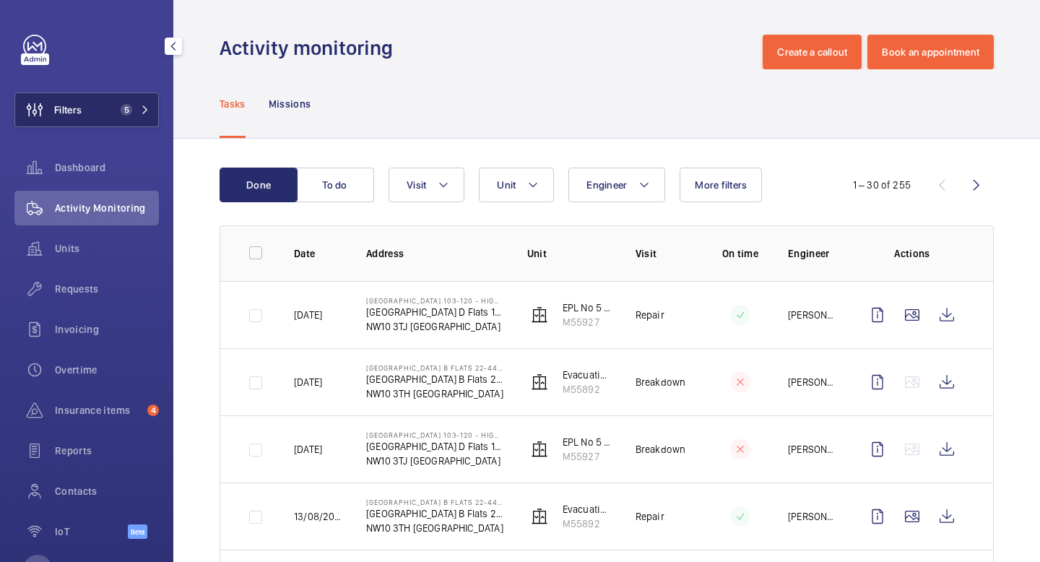
scroll to position [141, 0]
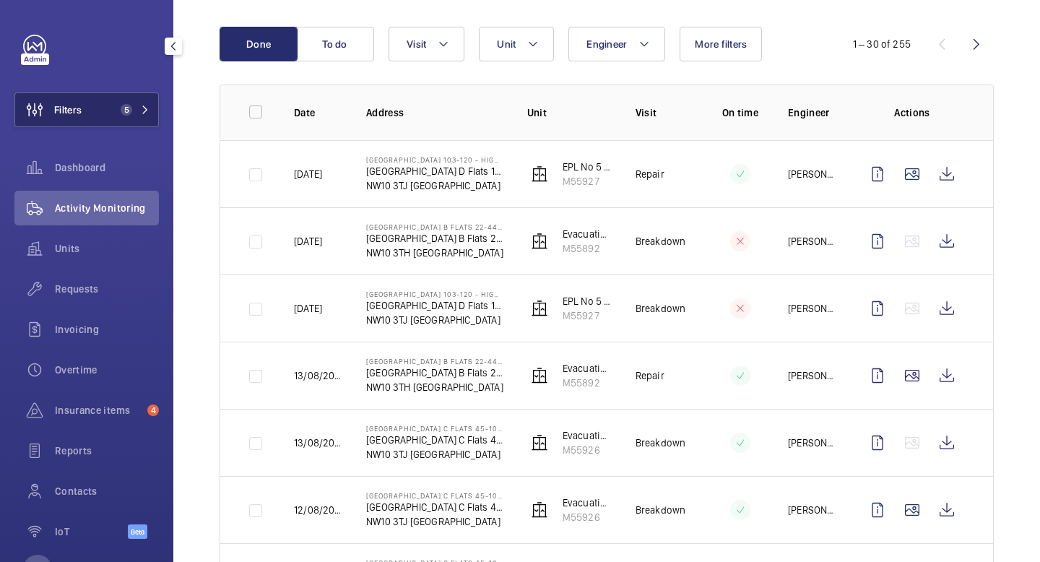
click at [115, 113] on span "5" at bounding box center [123, 110] width 17 height 12
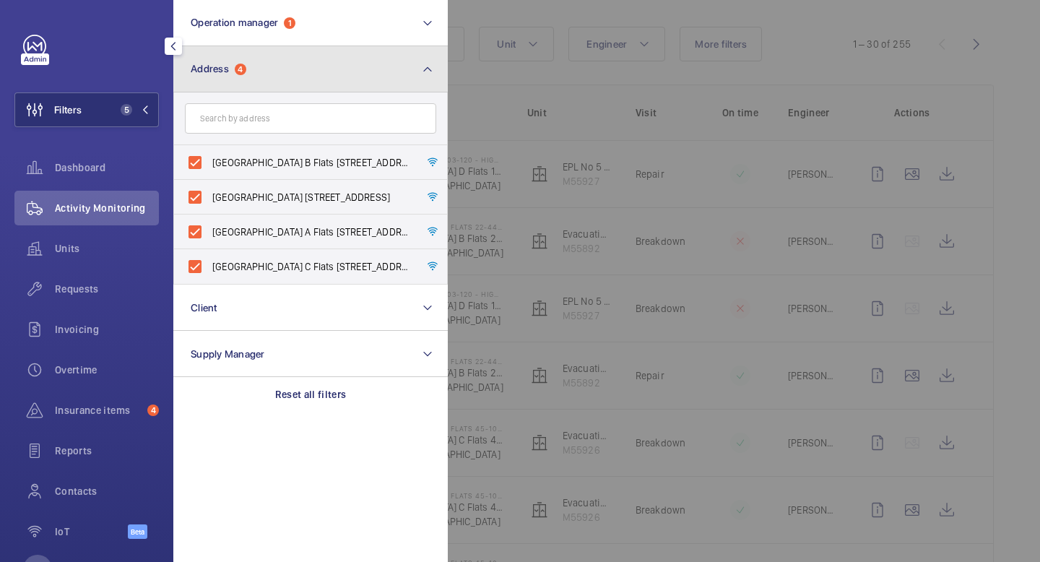
click at [399, 59] on button "Address 4" at bounding box center [310, 69] width 274 height 46
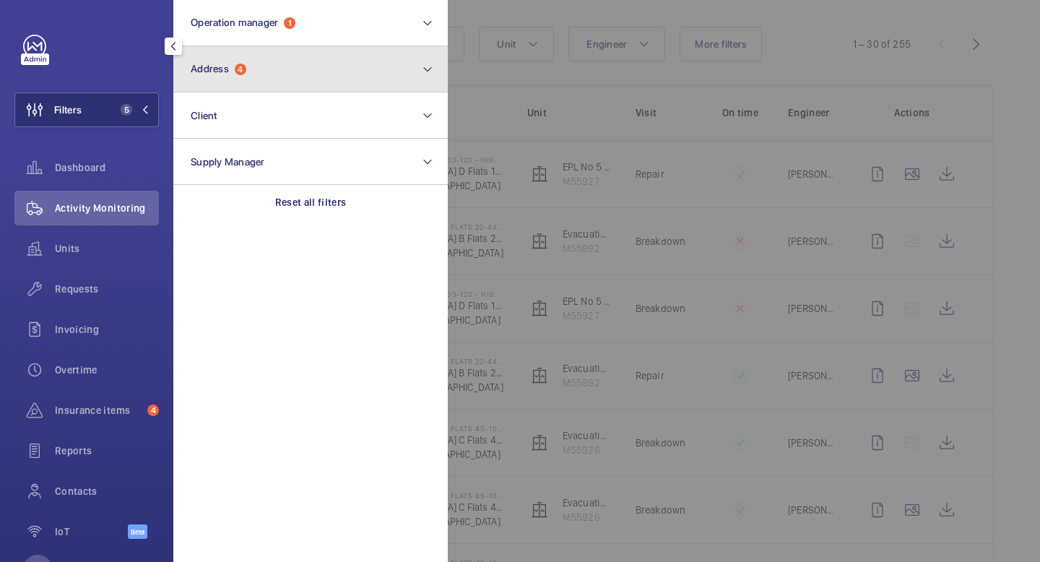
click at [386, 72] on button "Address 4" at bounding box center [310, 69] width 274 height 46
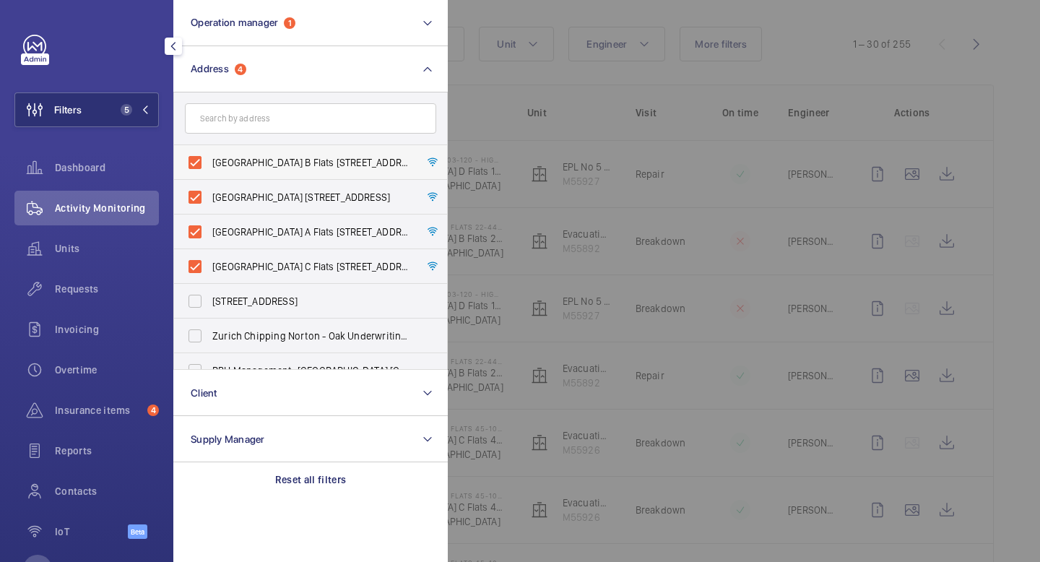
click at [273, 168] on span "Donnington Court Block B Flats 22-44 - High Risk Building - Donnington Court Bl…" at bounding box center [311, 162] width 199 height 14
click at [209, 168] on input "Donnington Court Block B Flats 22-44 - High Risk Building - Donnington Court Bl…" at bounding box center [195, 162] width 29 height 29
checkbox input "false"
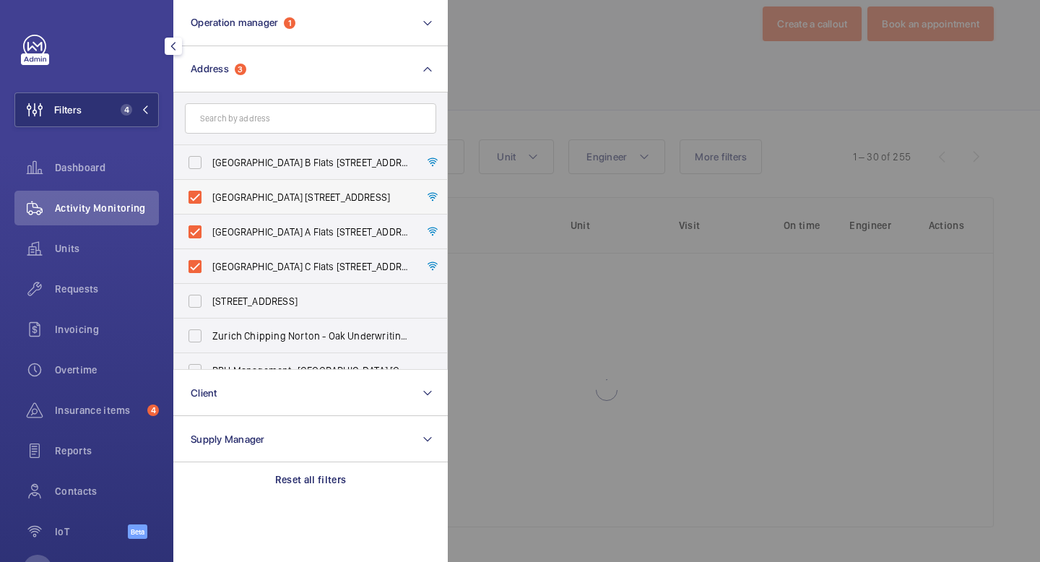
click at [267, 194] on span "Donnington Court Block D Flats 103-120 - High Risk Building - Donnington Court …" at bounding box center [311, 197] width 199 height 14
click at [209, 194] on input "Donnington Court Block D Flats 103-120 - High Risk Building - Donnington Court …" at bounding box center [195, 197] width 29 height 29
checkbox input "false"
click at [254, 238] on span "Donnington Court Block A Flats 1-21 - High Risk Building - Donnington Court Blo…" at bounding box center [311, 232] width 199 height 14
click at [209, 238] on input "Donnington Court Block A Flats 1-21 - High Risk Building - Donnington Court Blo…" at bounding box center [195, 231] width 29 height 29
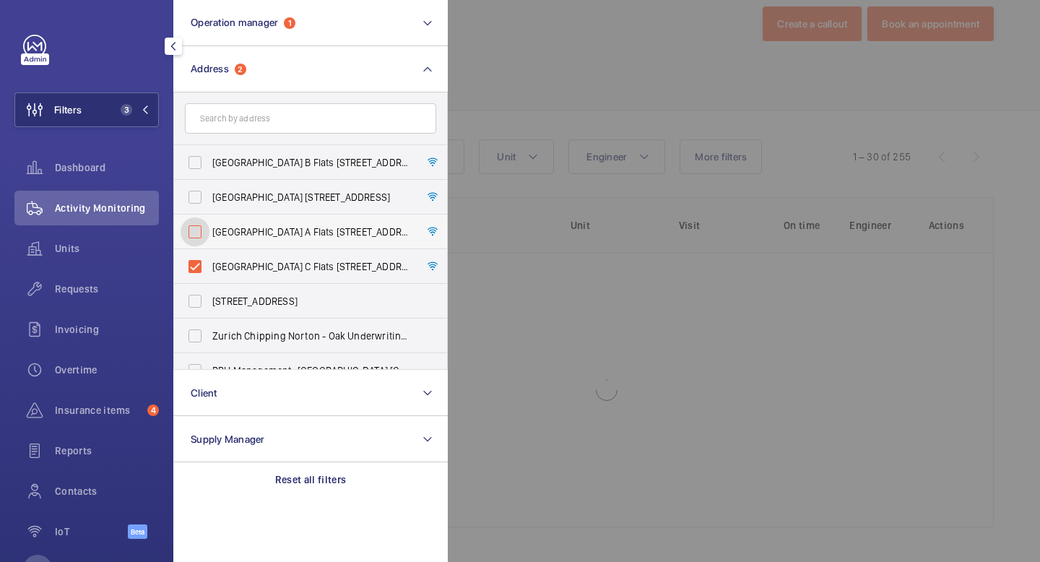
checkbox input "false"
click at [249, 264] on span "Donnington Court Block C Flats 45-101 - High Risk Building - Donnington Court B…" at bounding box center [311, 266] width 199 height 14
click at [209, 264] on input "Donnington Court Block C Flats 45-101 - High Risk Building - Donnington Court B…" at bounding box center [195, 266] width 29 height 29
checkbox input "false"
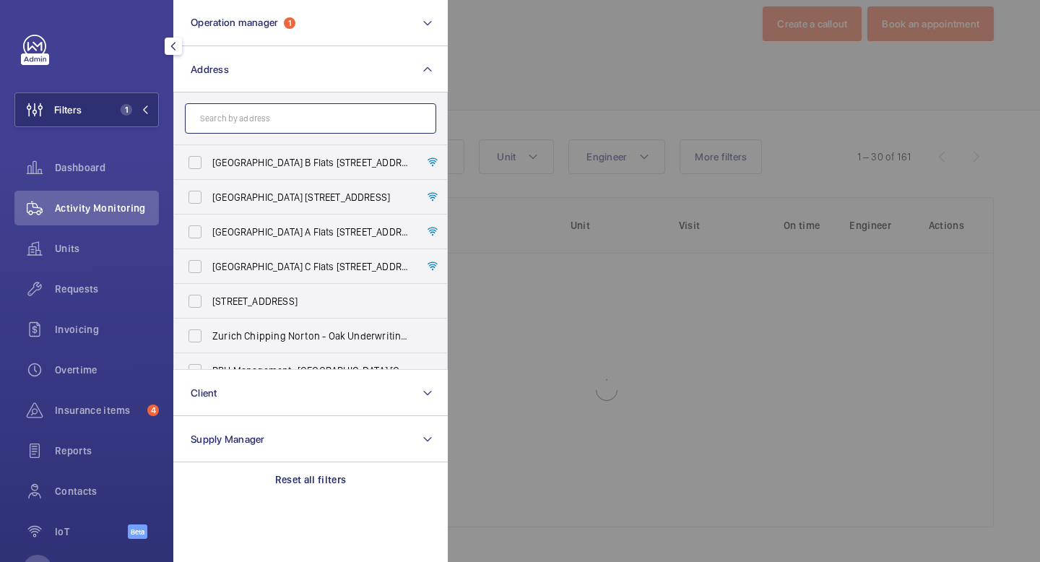
click at [262, 112] on input "text" at bounding box center [310, 118] width 251 height 30
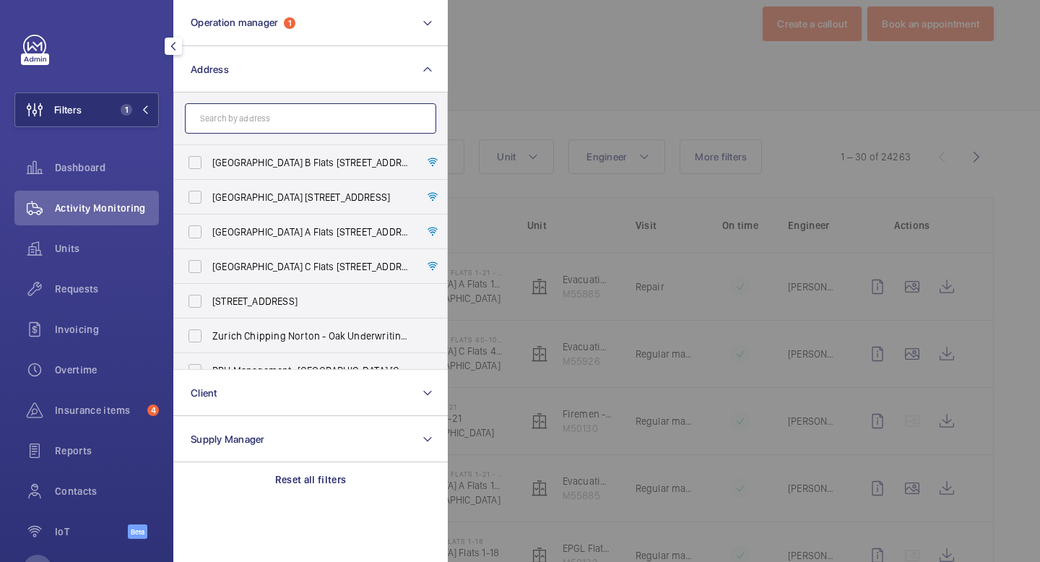
scroll to position [141, 0]
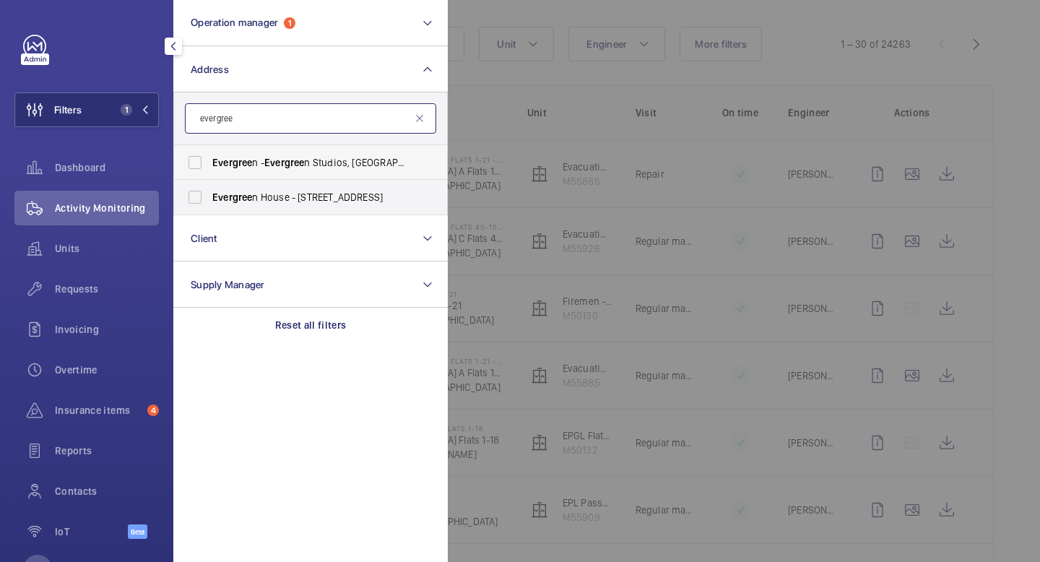
type input "evergree"
click at [194, 161] on label "Evergree n - Evergree n Studios, RICHMOND TW9 1QH" at bounding box center [299, 162] width 251 height 35
click at [194, 161] on input "Evergree n - Evergree n Studios, RICHMOND TW9 1QH" at bounding box center [195, 162] width 29 height 29
checkbox input "true"
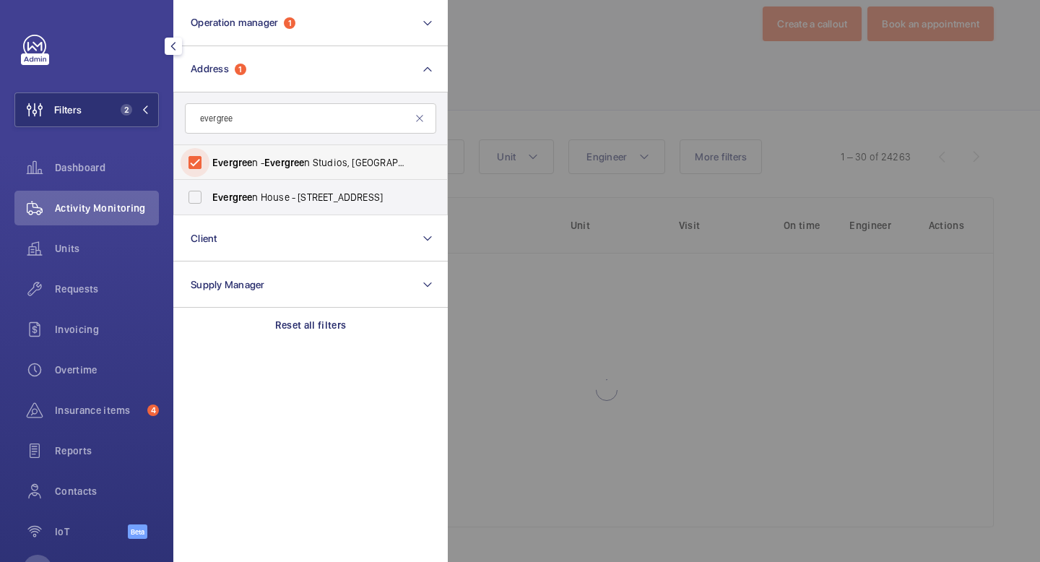
scroll to position [28, 0]
click at [196, 196] on label "Evergree n House - 160 Euston Rd, LONDON NW1 2DX" at bounding box center [299, 197] width 251 height 35
click at [196, 196] on input "Evergree n House - 160 Euston Rd, LONDON NW1 2DX" at bounding box center [195, 197] width 29 height 29
checkbox input "true"
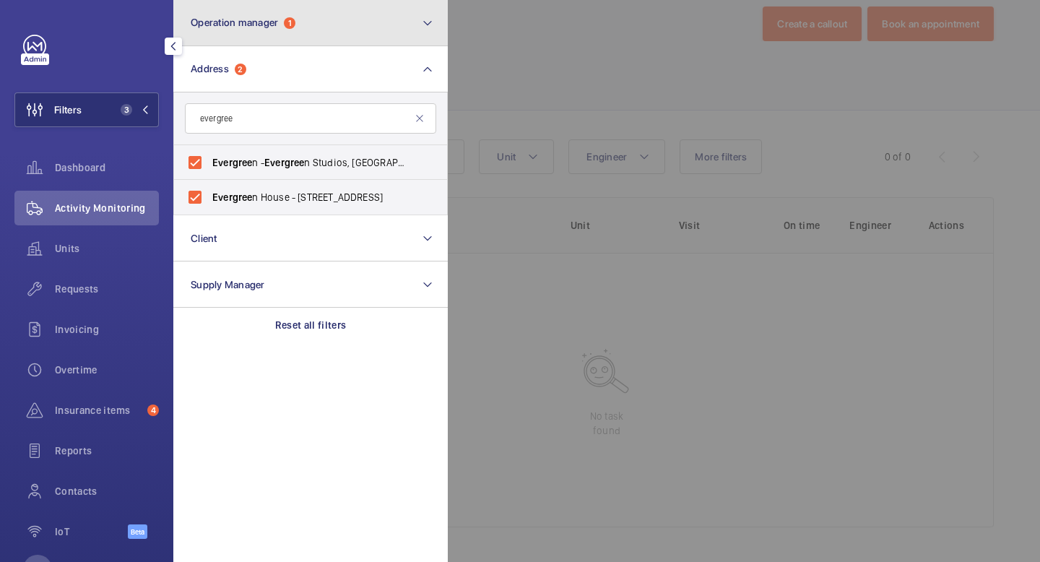
click at [261, 21] on span "Operation manager" at bounding box center [234, 23] width 87 height 12
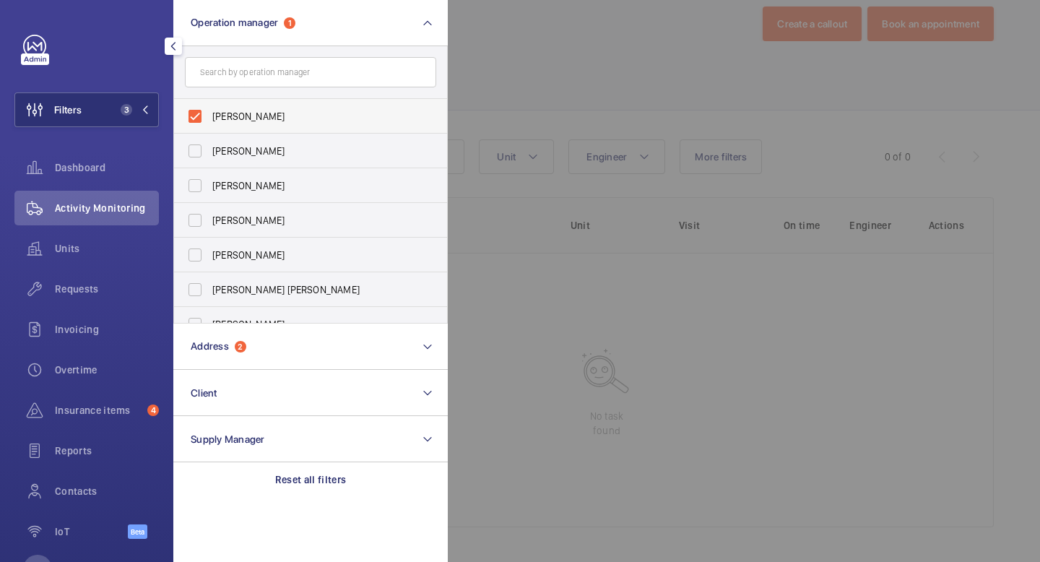
click at [224, 121] on span "[PERSON_NAME]" at bounding box center [311, 116] width 199 height 14
click at [209, 121] on input "[PERSON_NAME]" at bounding box center [195, 116] width 29 height 29
checkbox input "false"
click at [174, 51] on mat-icon "button" at bounding box center [173, 46] width 17 height 12
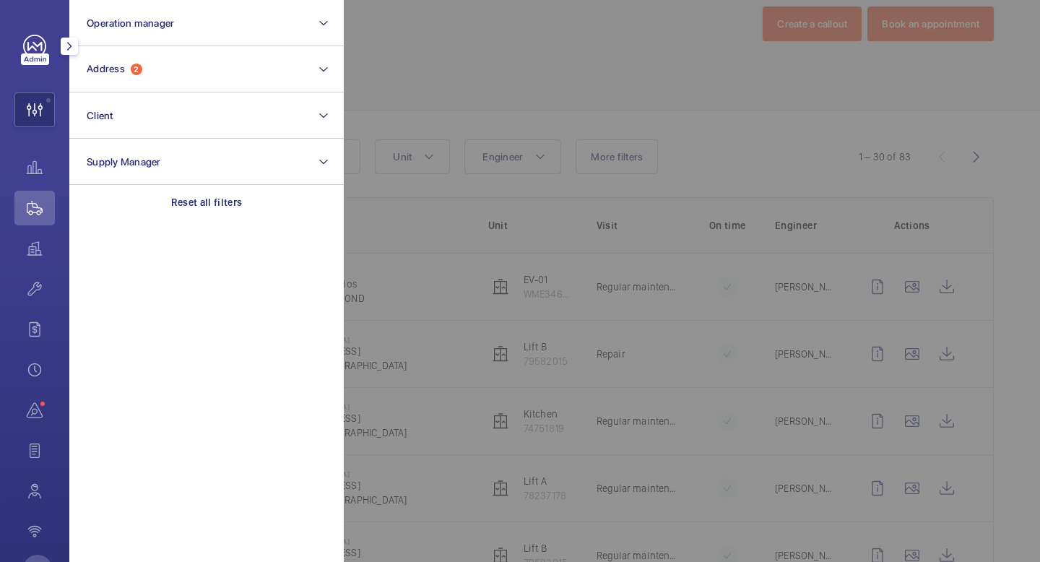
scroll to position [141, 0]
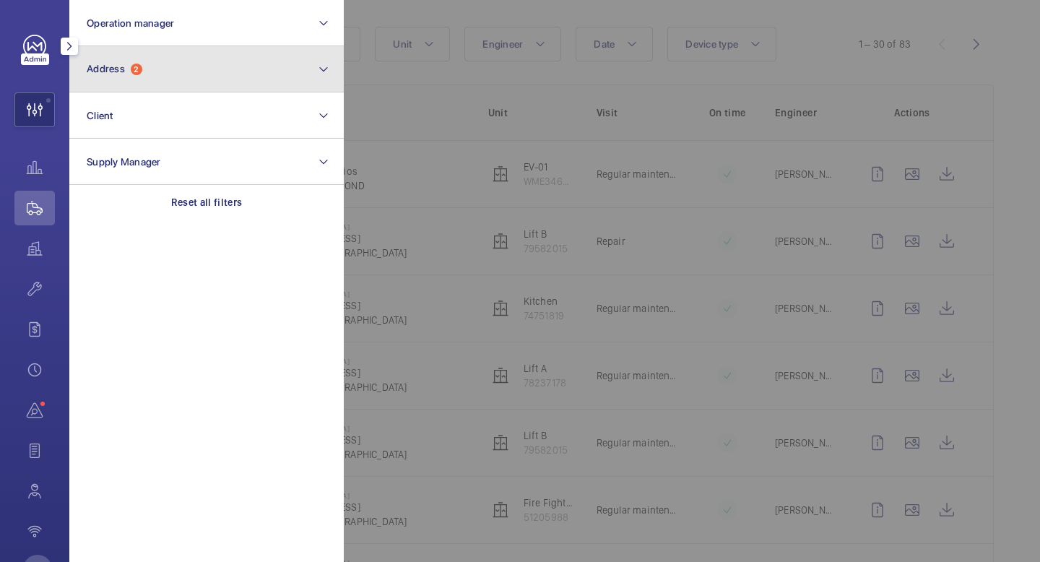
click at [235, 64] on button "Address 2" at bounding box center [206, 69] width 274 height 46
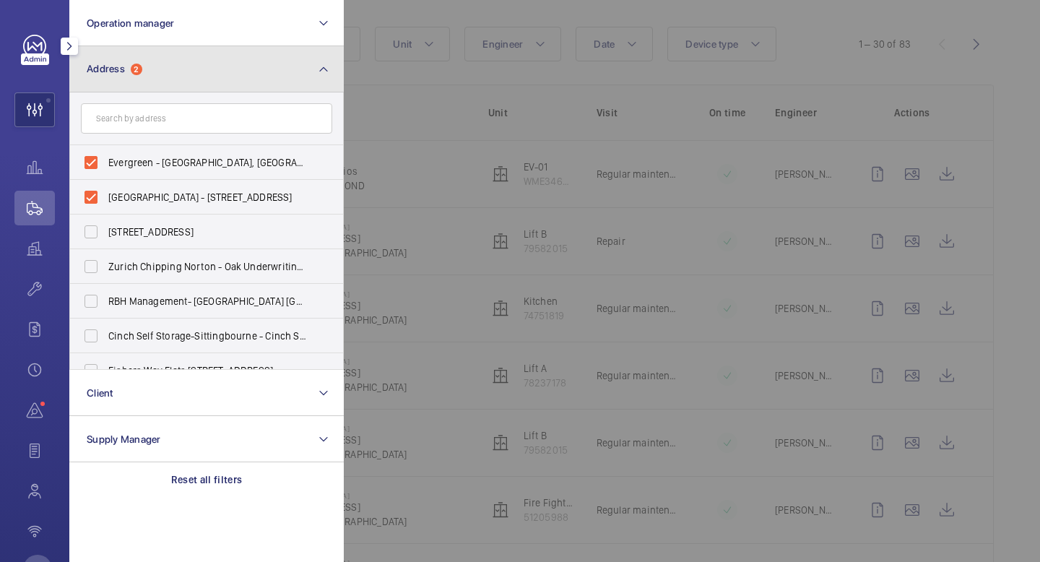
click at [170, 54] on button "Address 2" at bounding box center [206, 69] width 274 height 46
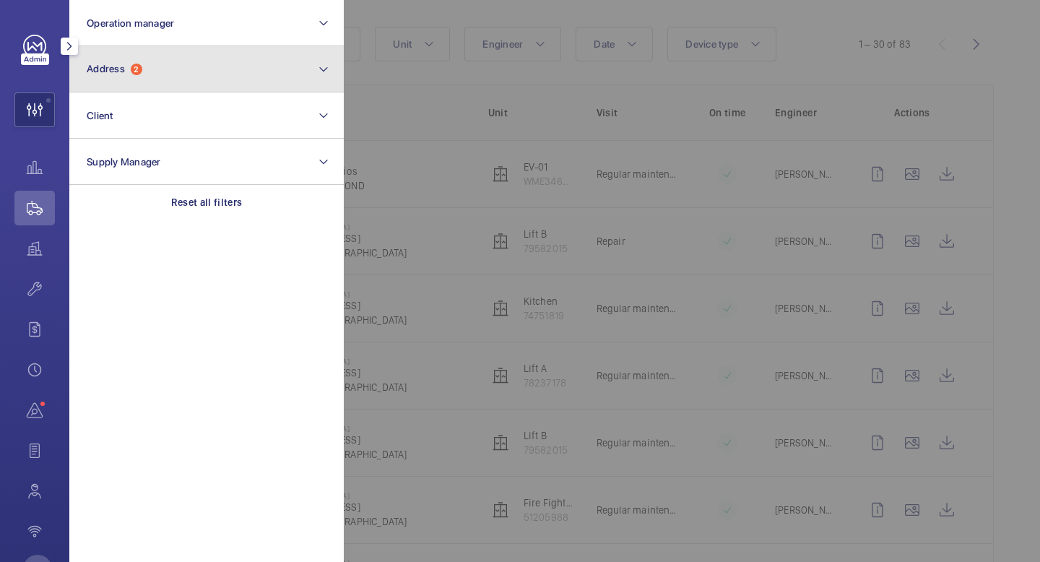
click at [149, 77] on button "Address 2" at bounding box center [206, 69] width 274 height 46
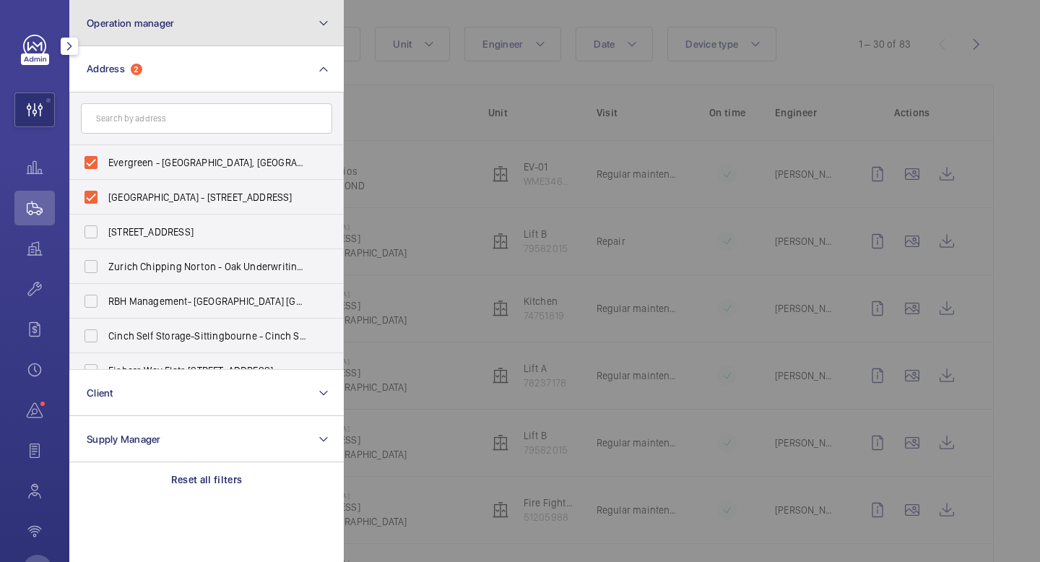
click at [215, 30] on button "Operation manager" at bounding box center [206, 23] width 274 height 46
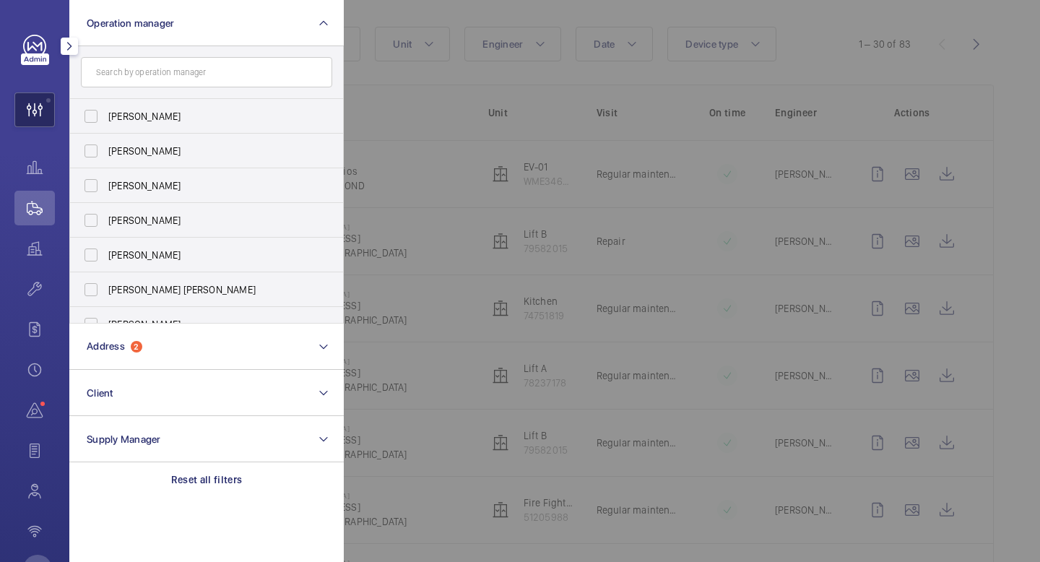
click at [51, 121] on wm-front-icon-button at bounding box center [34, 109] width 39 height 35
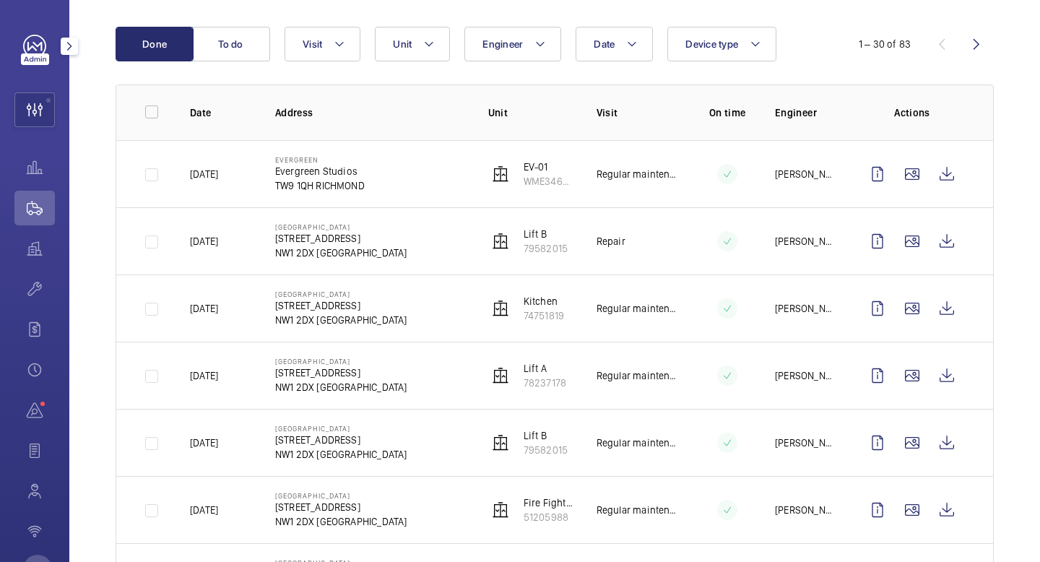
click at [57, 111] on div "MF" at bounding box center [34, 281] width 69 height 562
click at [18, 111] on wm-front-icon-button at bounding box center [34, 109] width 39 height 35
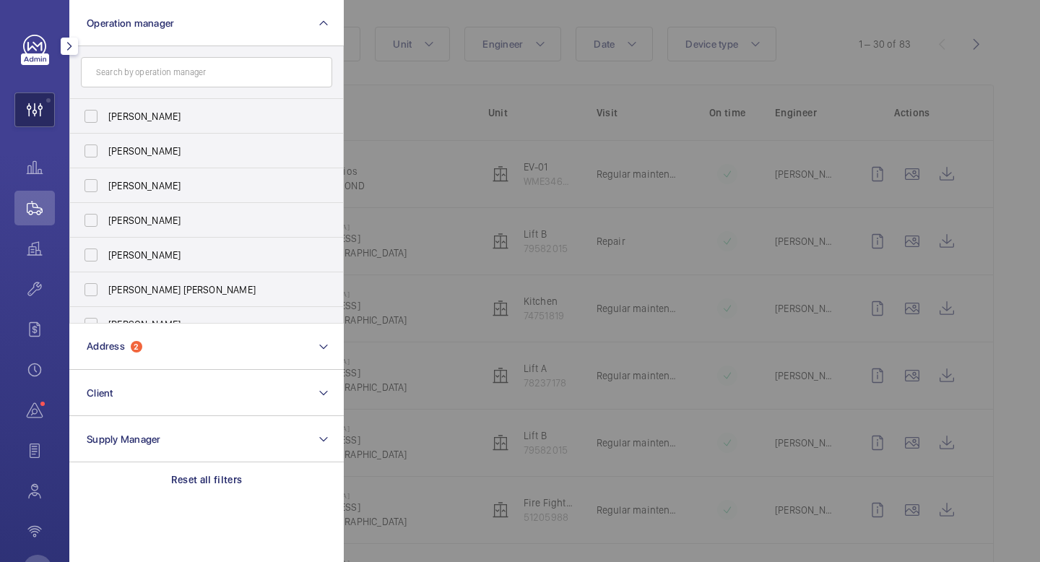
click at [46, 124] on wm-front-icon-button at bounding box center [34, 109] width 39 height 35
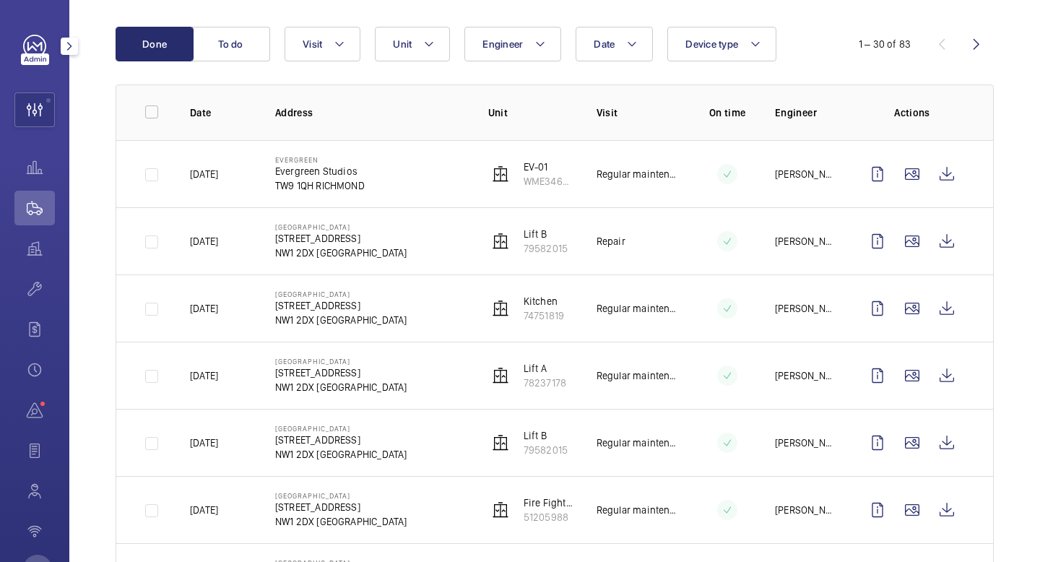
click at [57, 111] on div "MF" at bounding box center [34, 281] width 69 height 562
click at [36, 111] on wm-front-icon-button at bounding box center [34, 109] width 39 height 35
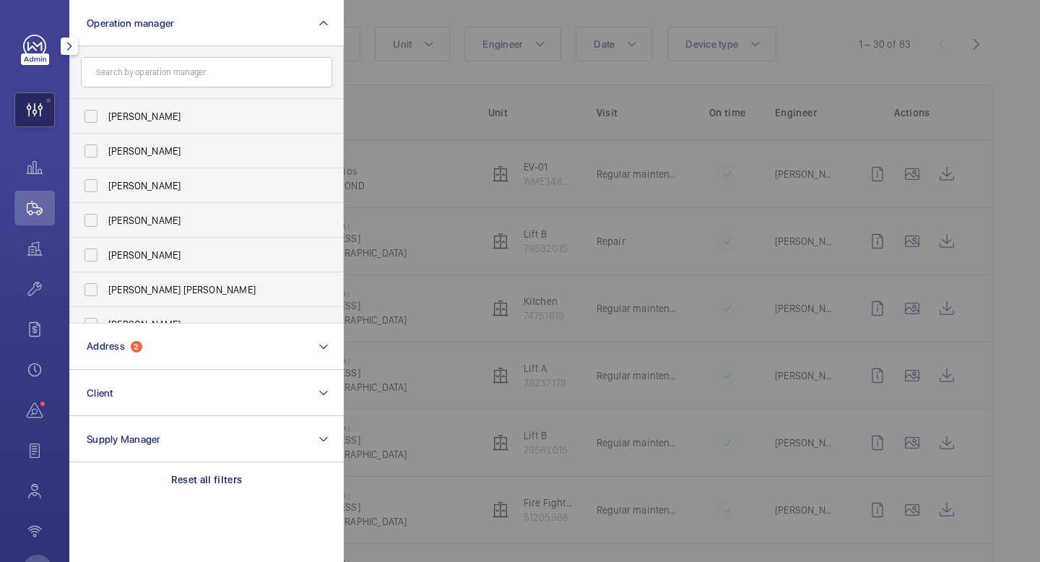
click at [37, 104] on wm-front-icon-button at bounding box center [34, 109] width 39 height 35
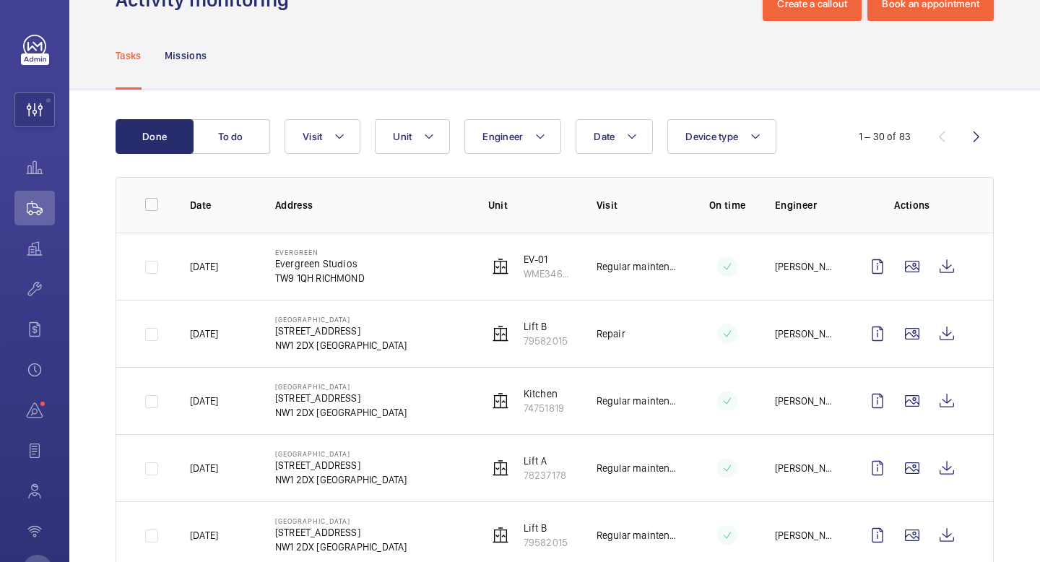
scroll to position [0, 0]
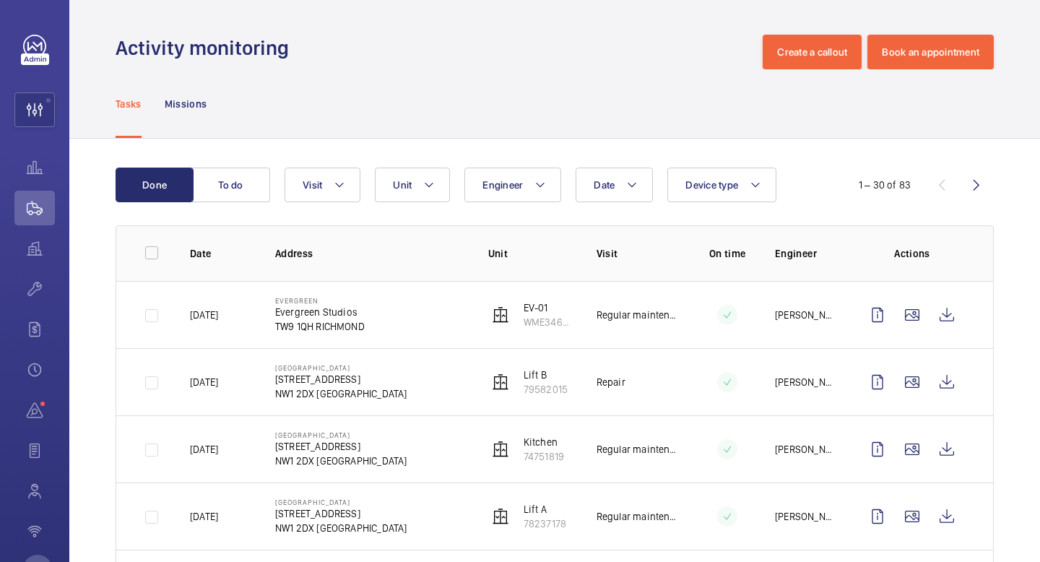
click at [605, 324] on td "Regular maintenance" at bounding box center [627, 314] width 106 height 67
click at [906, 314] on wm-front-icon-button at bounding box center [912, 315] width 35 height 35
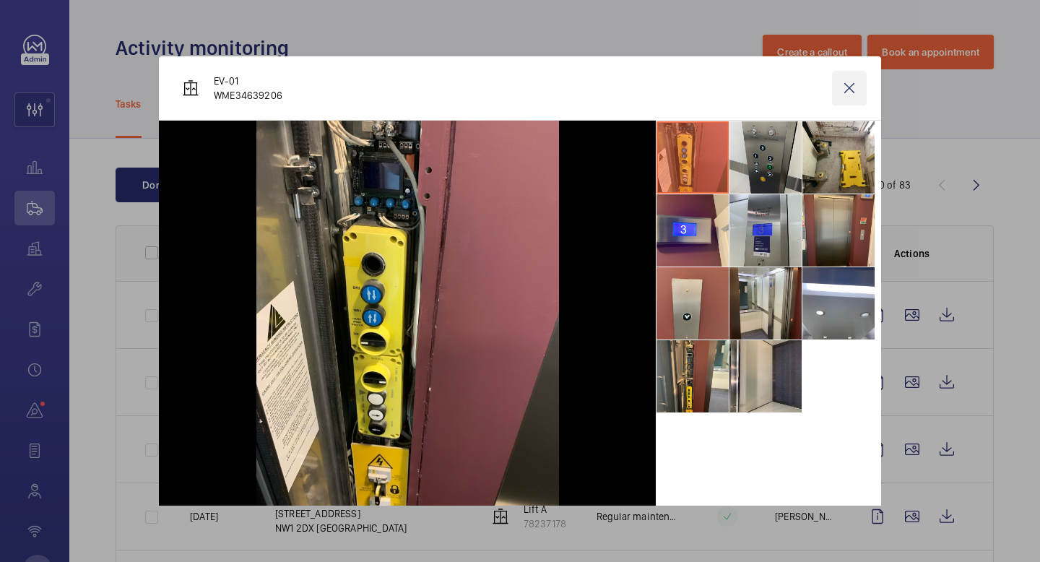
click at [851, 90] on wm-front-icon-button at bounding box center [849, 88] width 35 height 35
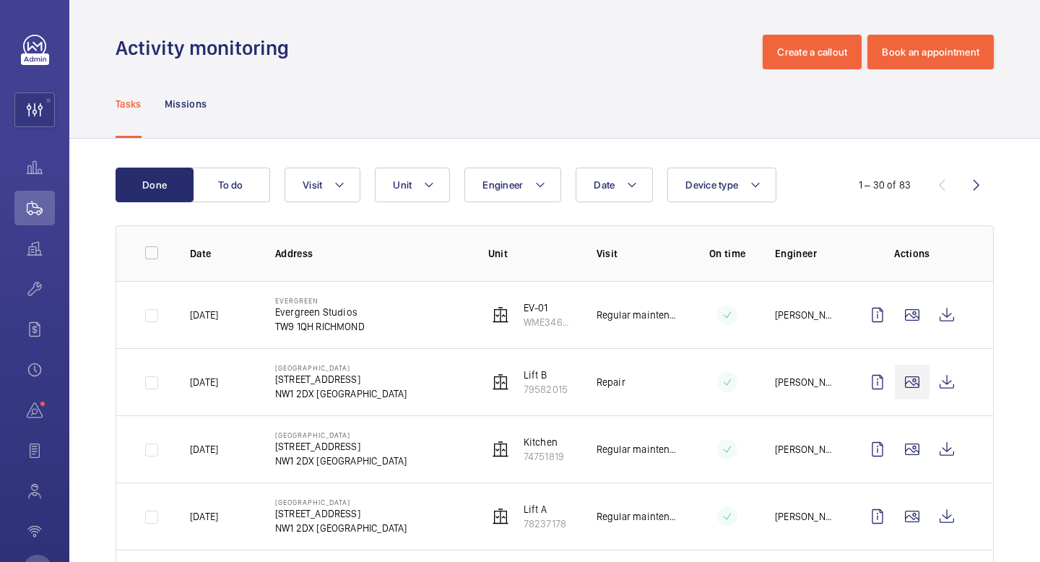
click at [909, 386] on wm-front-icon-button at bounding box center [912, 382] width 35 height 35
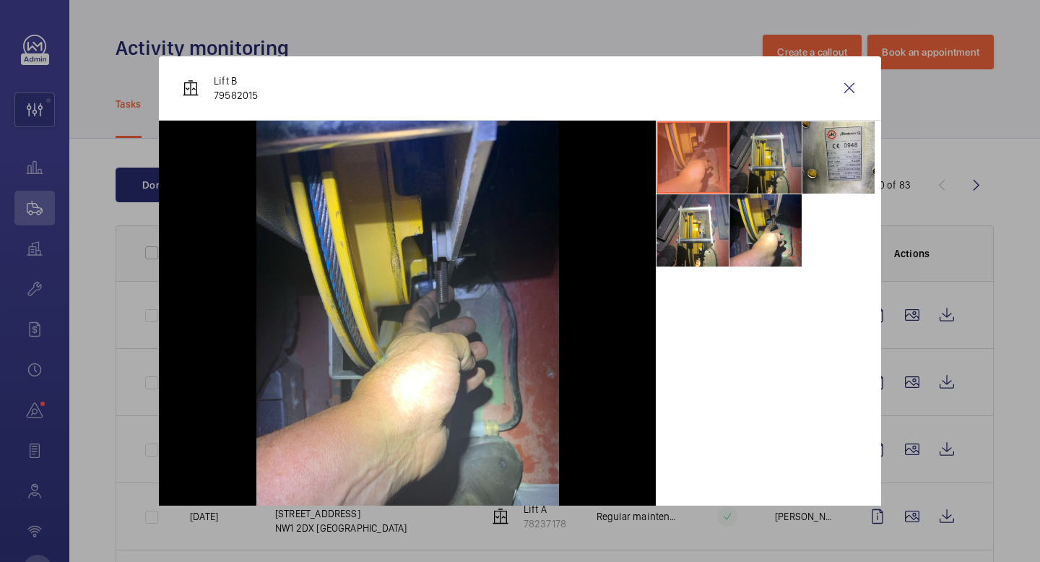
click at [765, 191] on li at bounding box center [766, 157] width 72 height 72
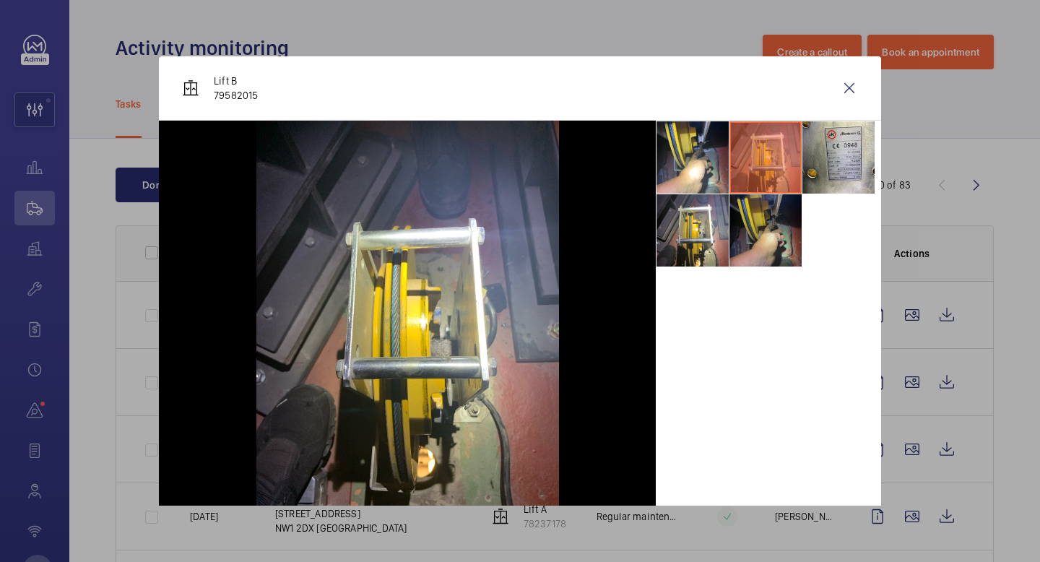
click at [780, 211] on li at bounding box center [766, 230] width 72 height 72
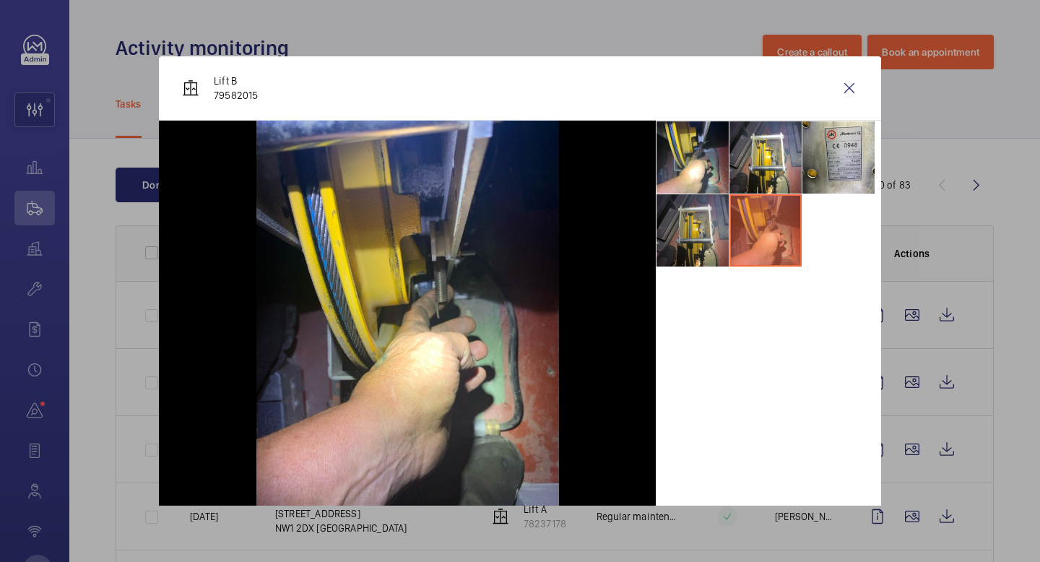
click at [709, 224] on li at bounding box center [693, 230] width 72 height 72
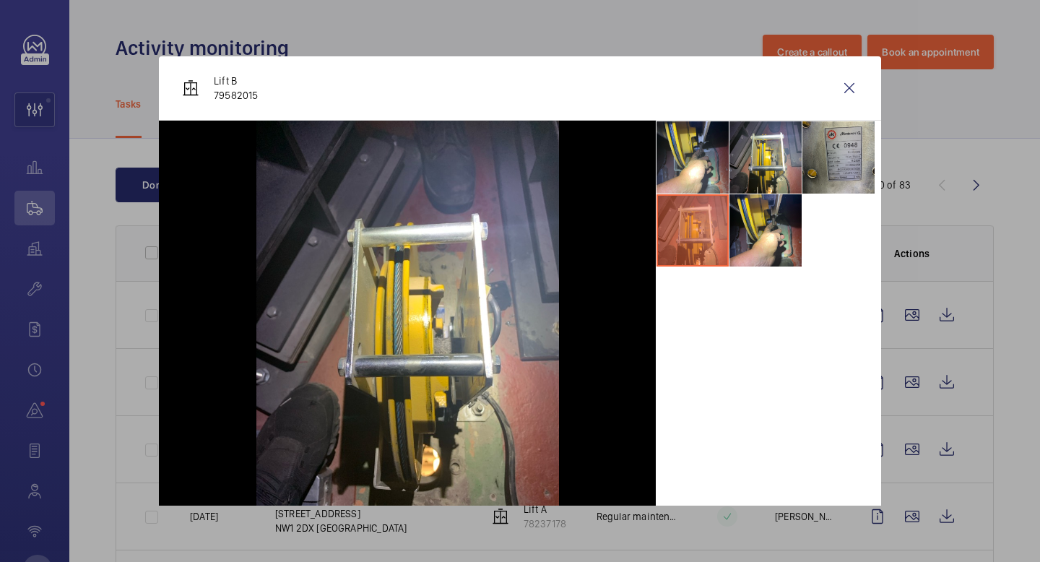
click at [828, 159] on li at bounding box center [838, 157] width 72 height 72
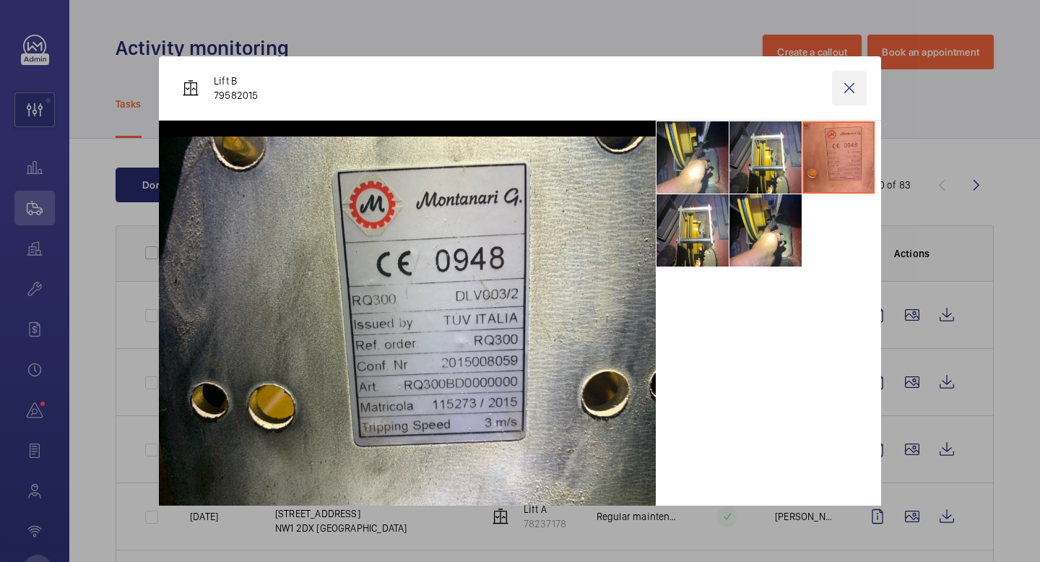
click at [844, 97] on wm-front-icon-button at bounding box center [849, 88] width 35 height 35
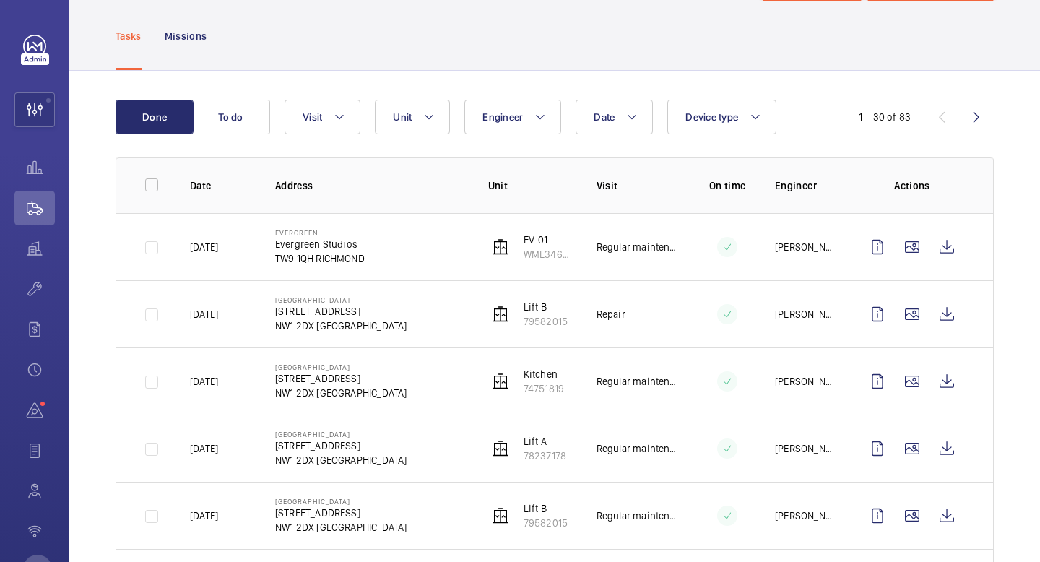
scroll to position [61, 0]
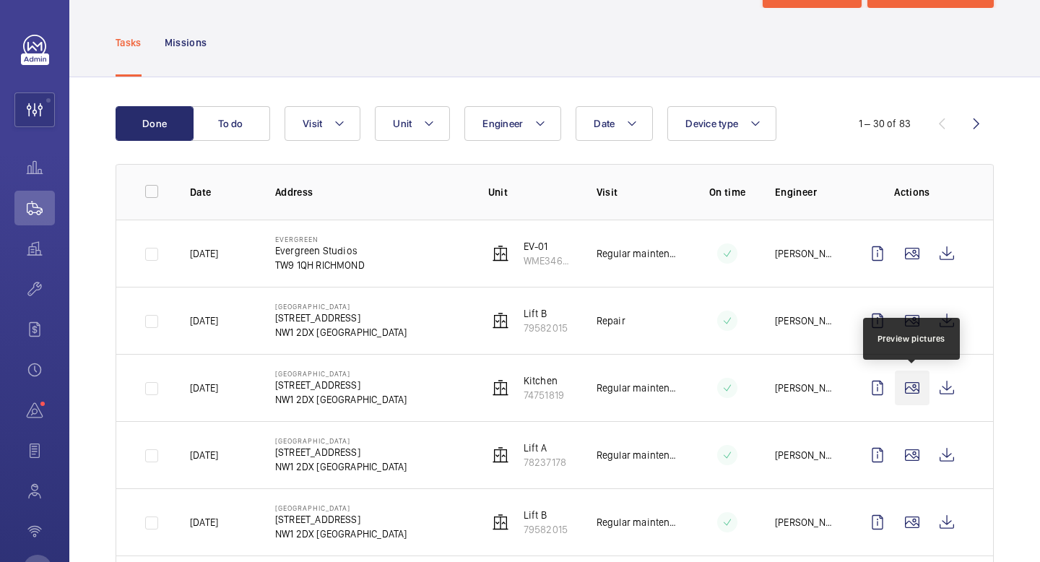
click at [917, 386] on wm-front-icon-button at bounding box center [912, 388] width 35 height 35
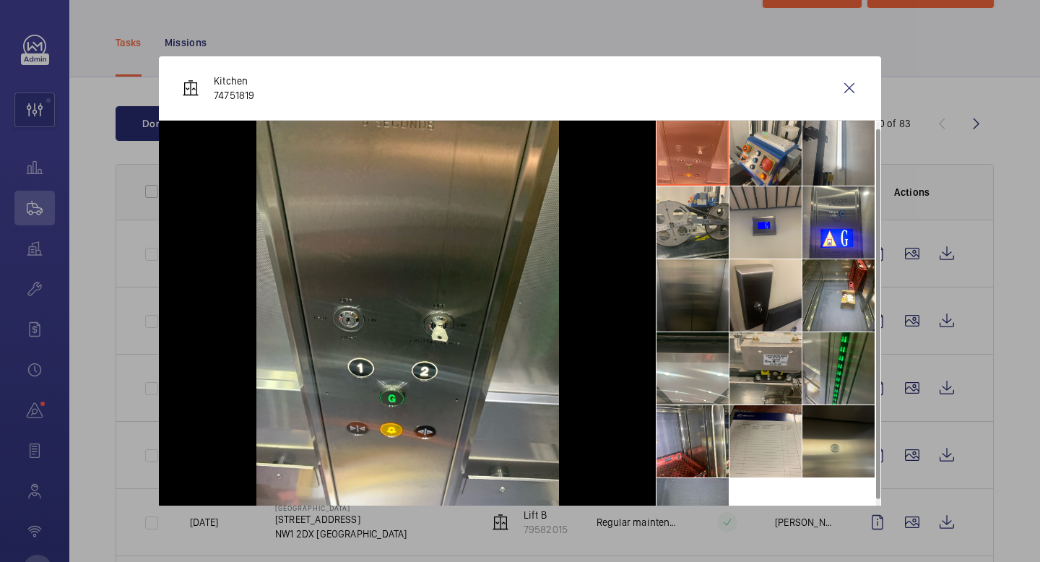
scroll to position [0, 0]
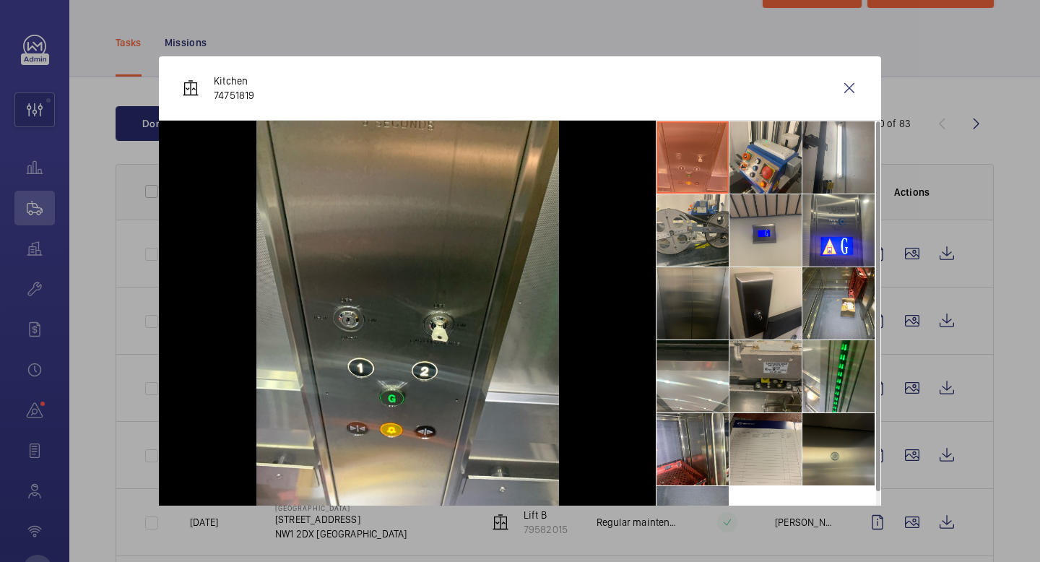
click at [784, 388] on li at bounding box center [766, 376] width 72 height 72
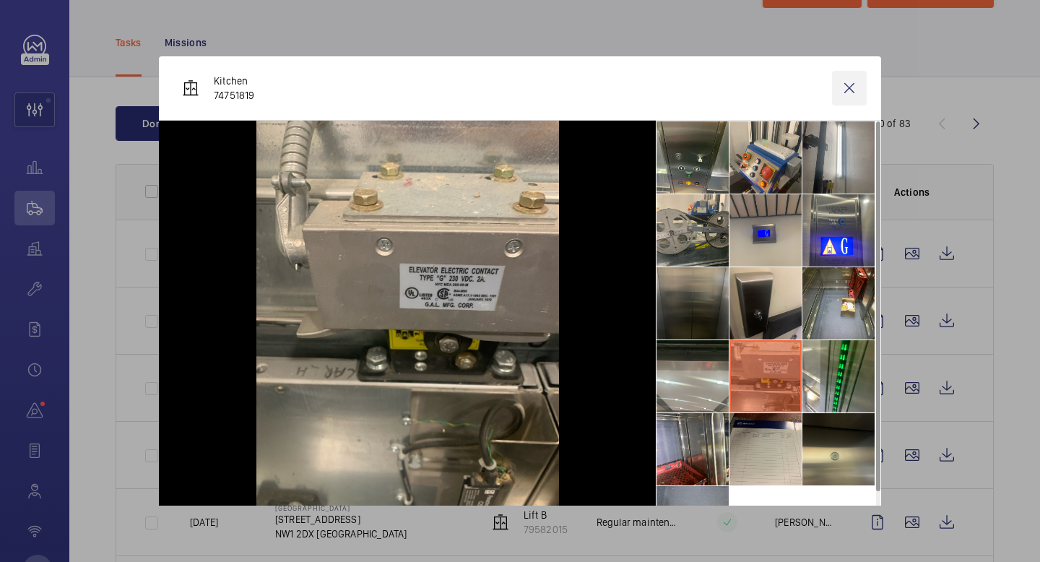
click at [847, 85] on wm-front-icon-button at bounding box center [849, 88] width 35 height 35
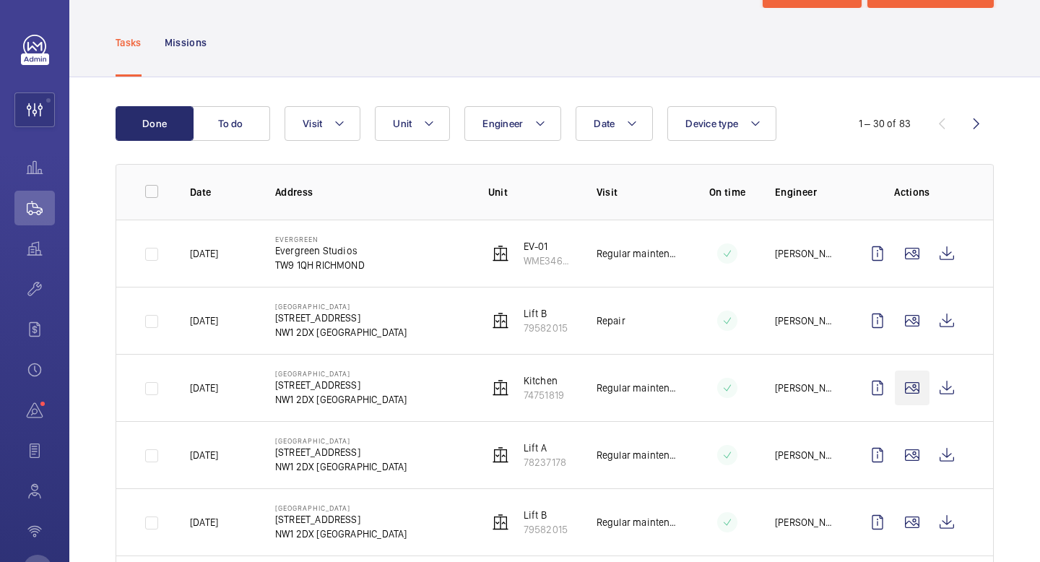
click at [911, 384] on wm-front-icon-button at bounding box center [912, 388] width 35 height 35
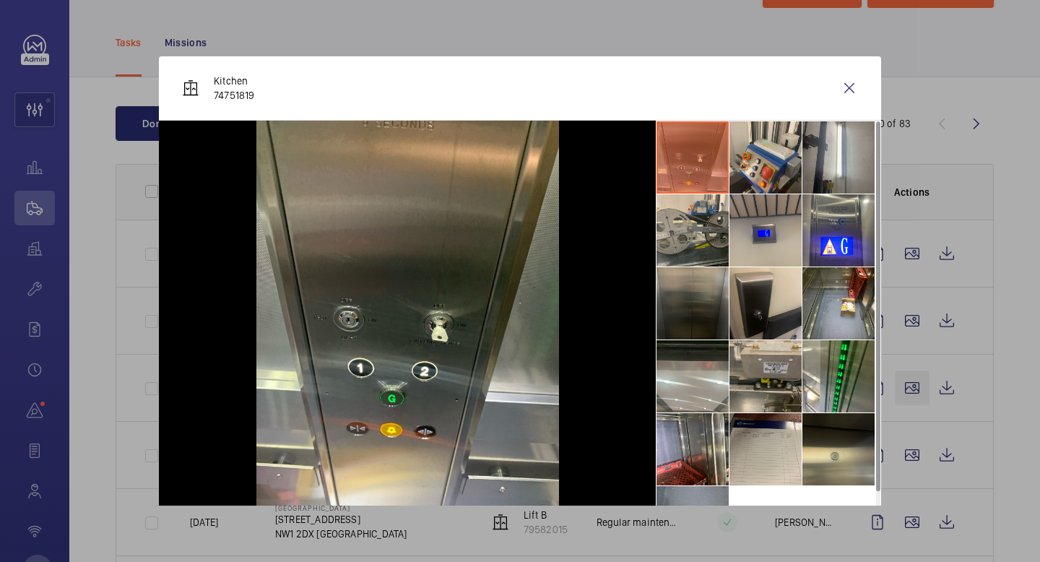
click at [911, 384] on div at bounding box center [520, 281] width 1040 height 562
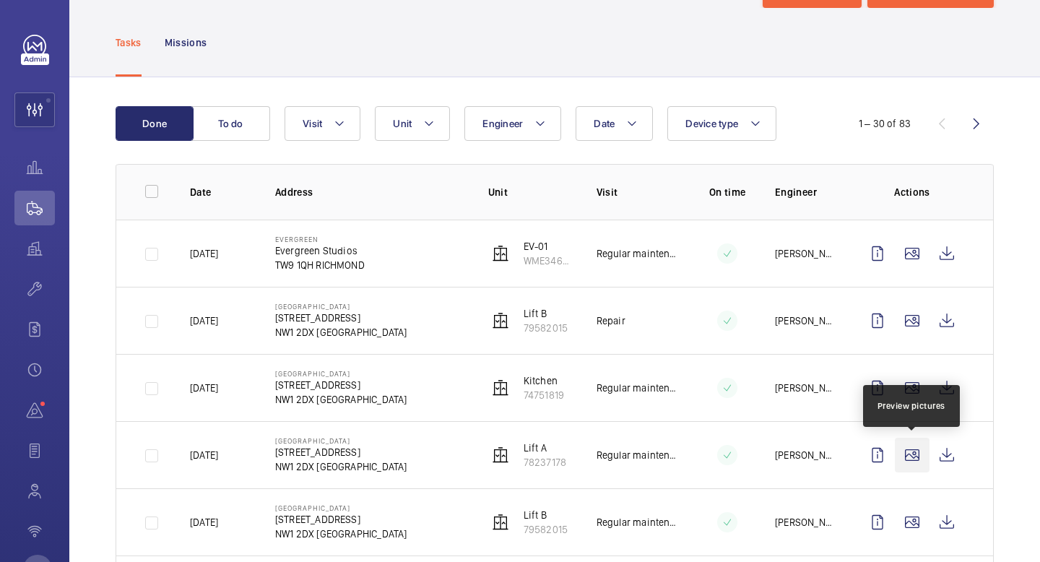
click at [918, 464] on wm-front-icon-button at bounding box center [912, 455] width 35 height 35
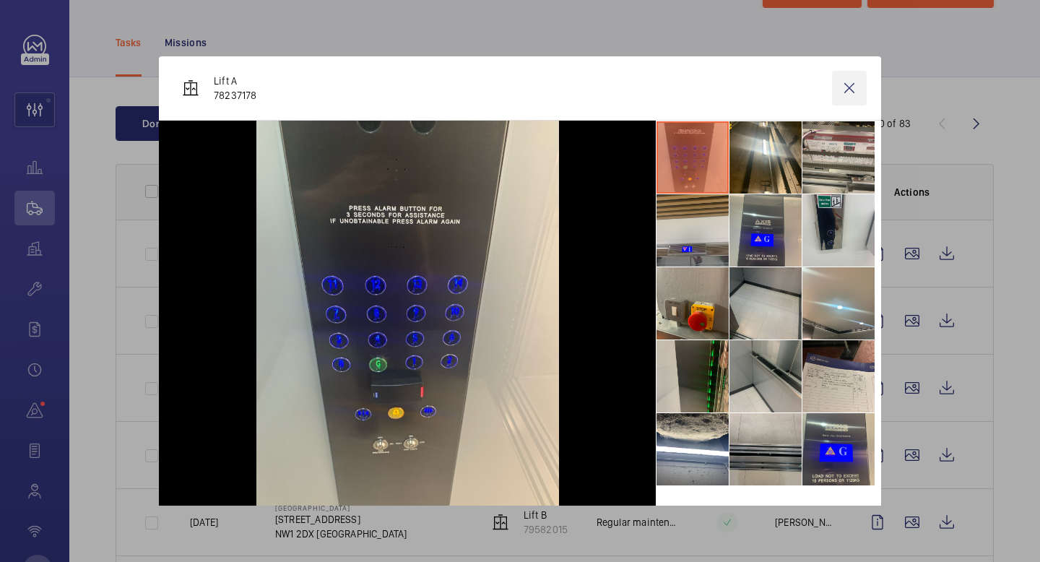
click at [849, 87] on wm-front-icon-button at bounding box center [849, 88] width 35 height 35
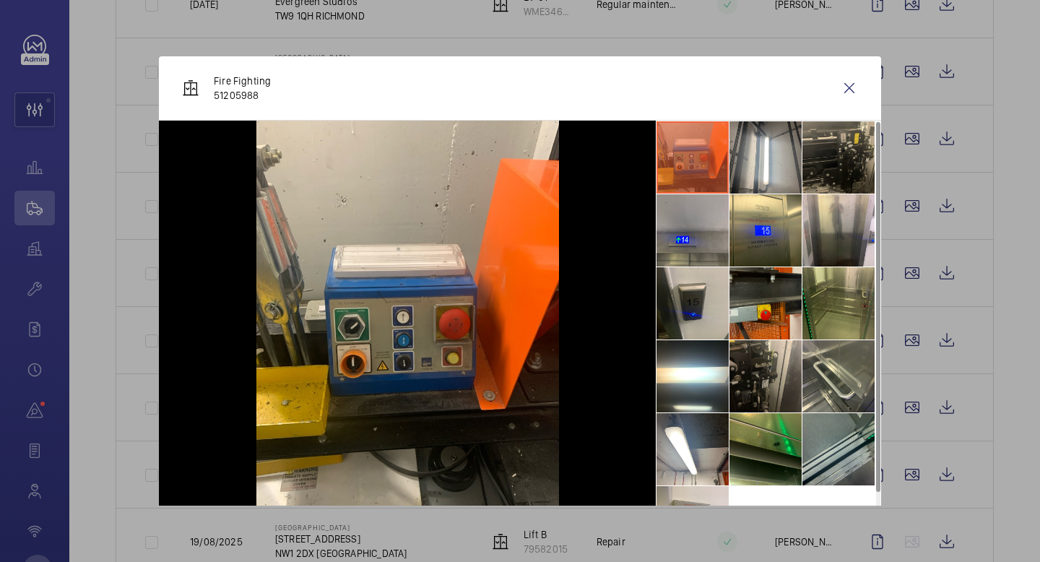
scroll to position [34, 0]
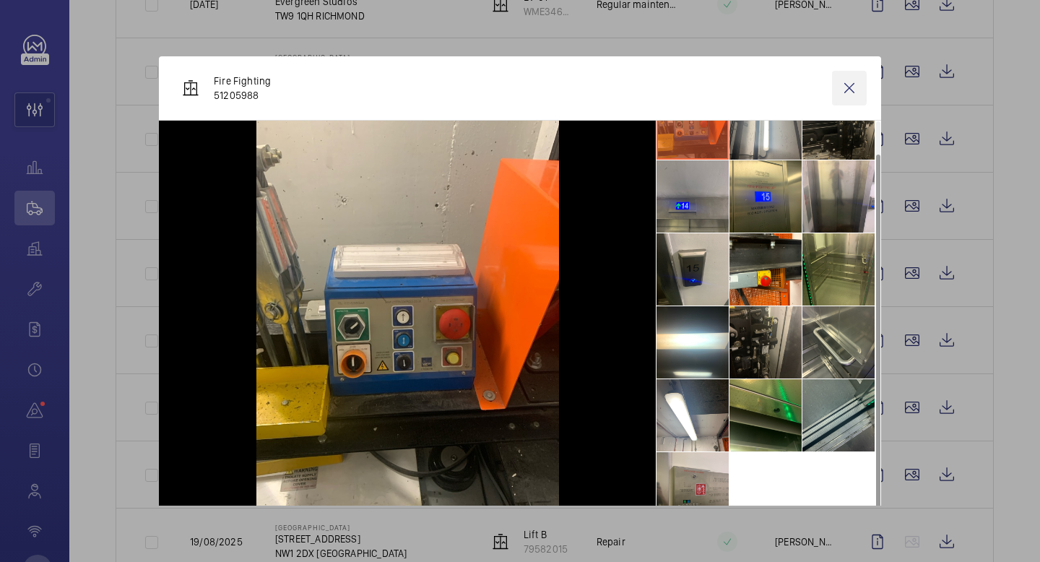
click at [850, 97] on wm-front-icon-button at bounding box center [849, 88] width 35 height 35
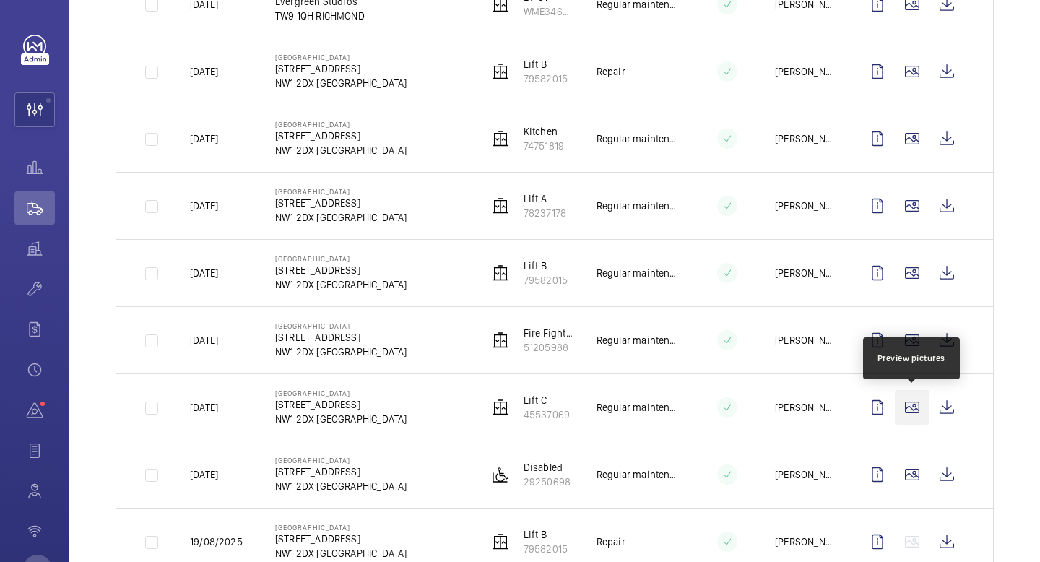
click at [912, 407] on wm-front-icon-button at bounding box center [912, 407] width 35 height 35
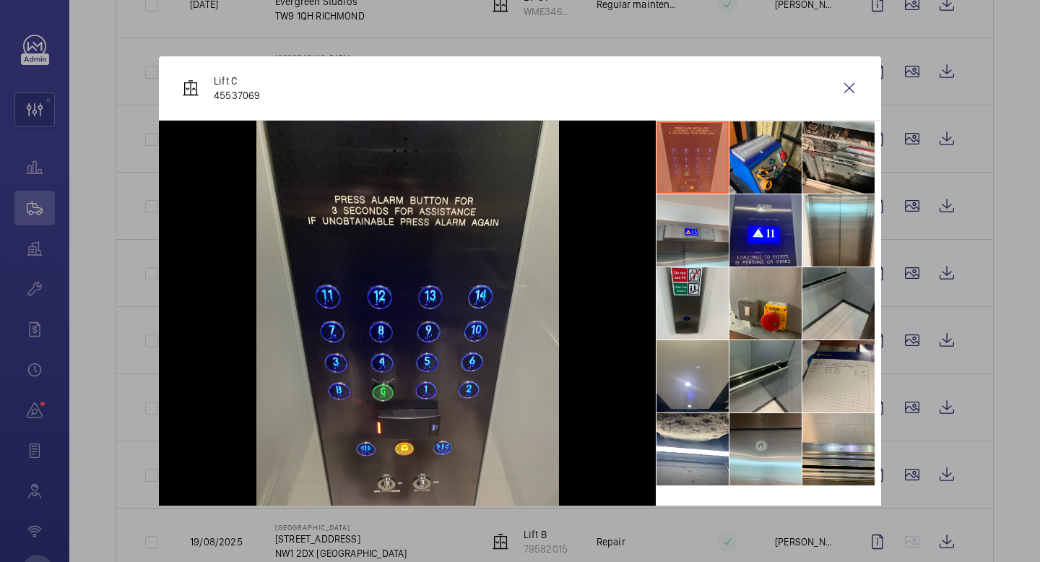
scroll to position [19, 0]
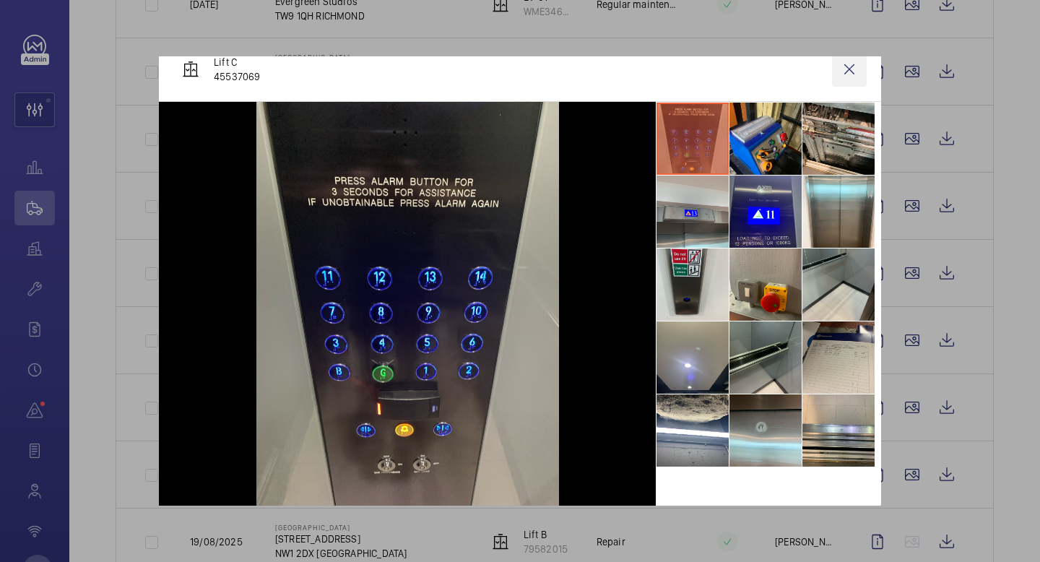
click at [844, 73] on wm-front-icon-button at bounding box center [849, 69] width 35 height 35
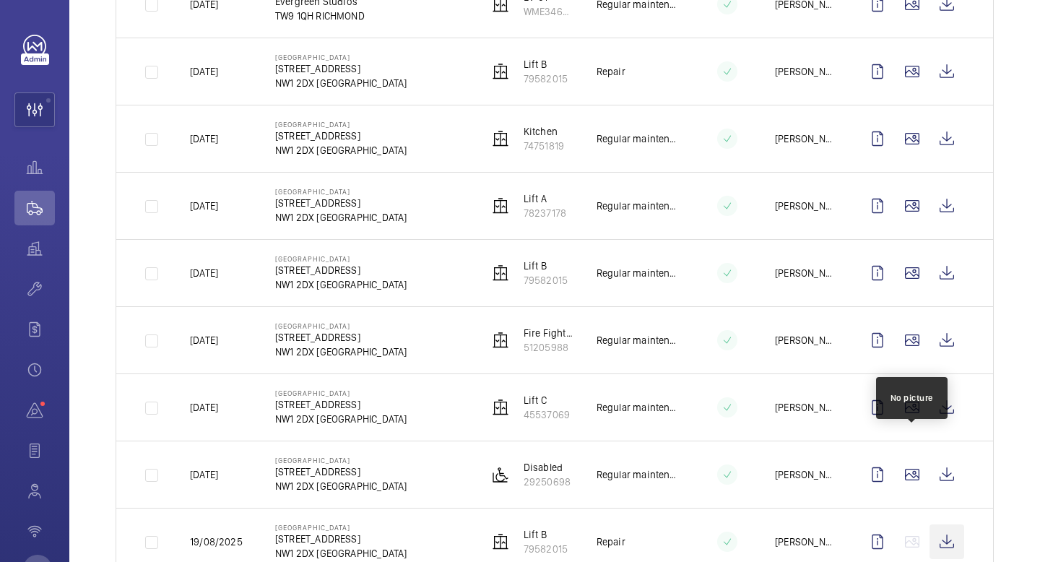
scroll to position [405, 0]
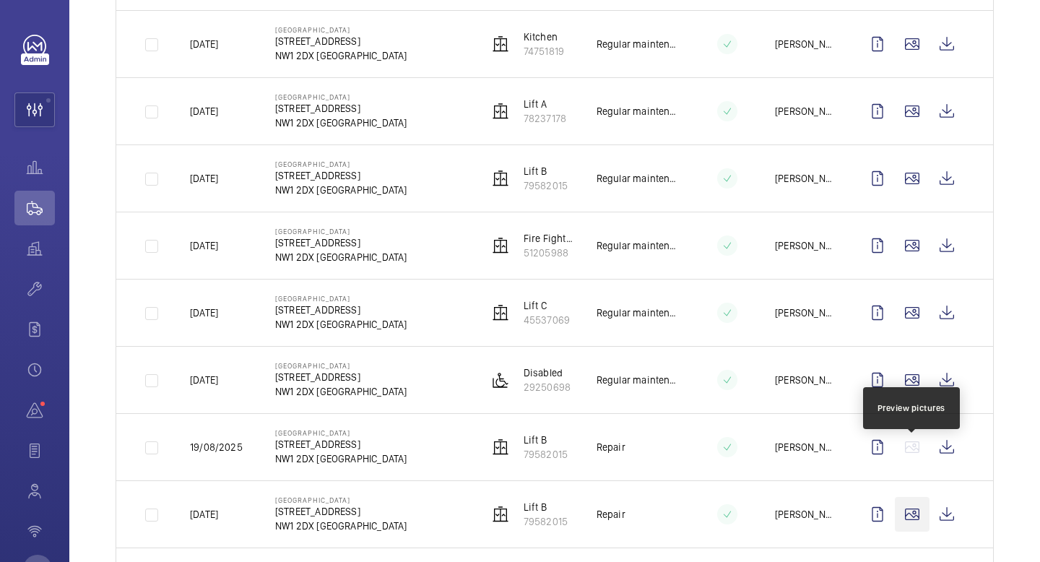
click at [914, 497] on wm-front-icon-button at bounding box center [912, 514] width 35 height 35
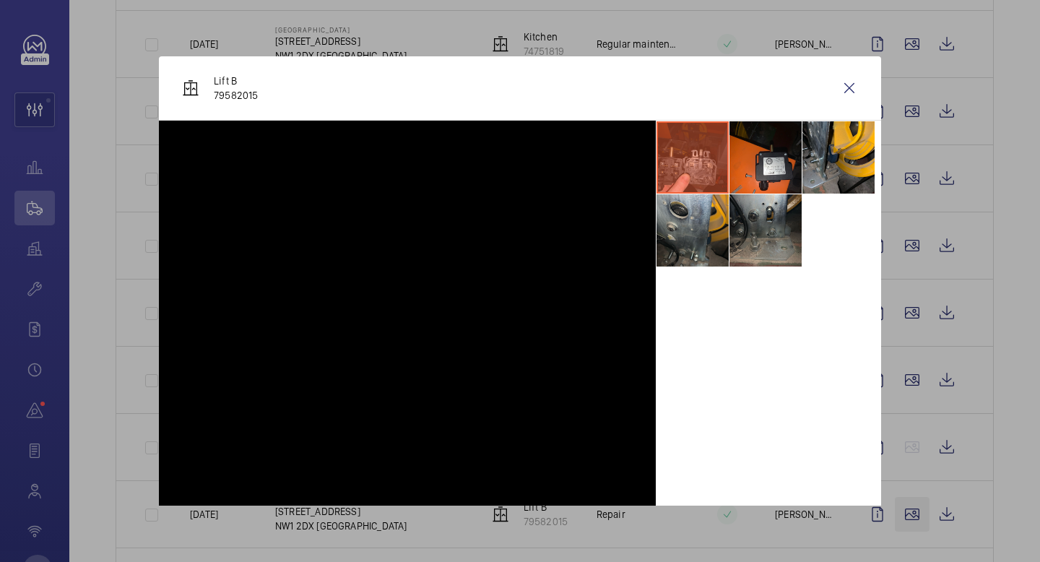
scroll to position [462, 0]
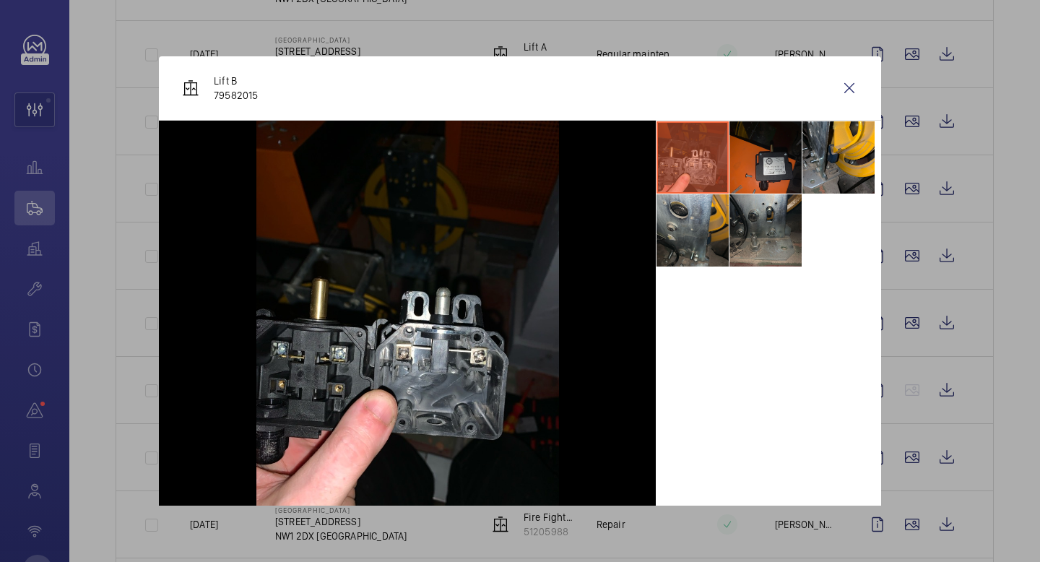
click at [763, 163] on li at bounding box center [766, 157] width 72 height 72
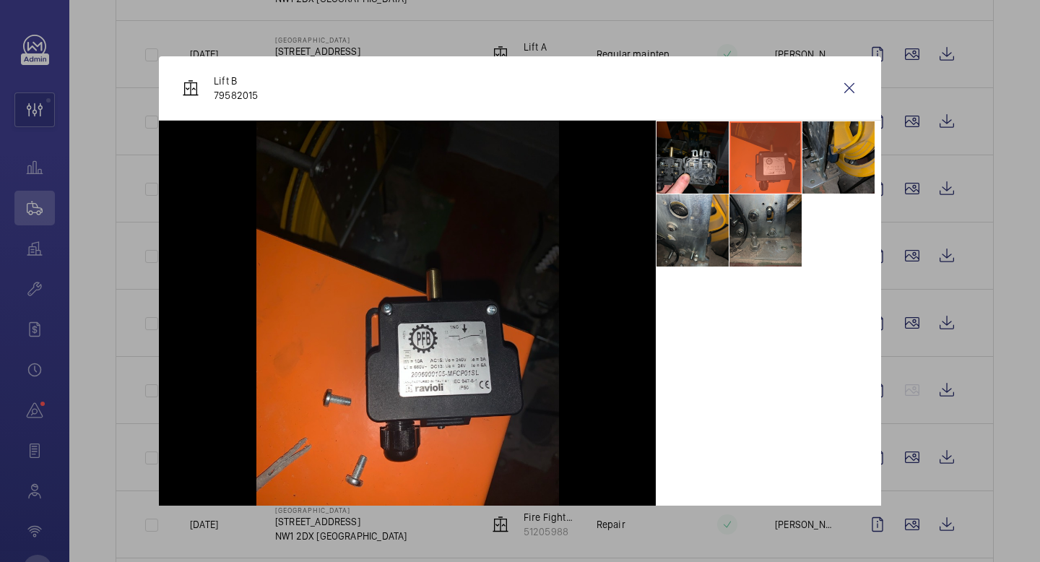
click at [814, 173] on li at bounding box center [838, 157] width 72 height 72
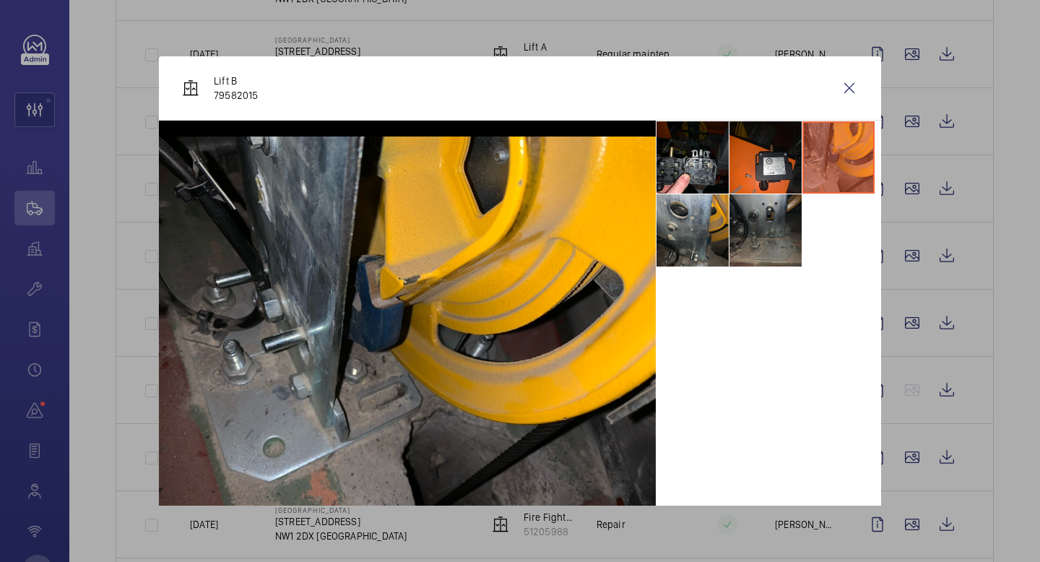
click at [771, 234] on li at bounding box center [766, 230] width 72 height 72
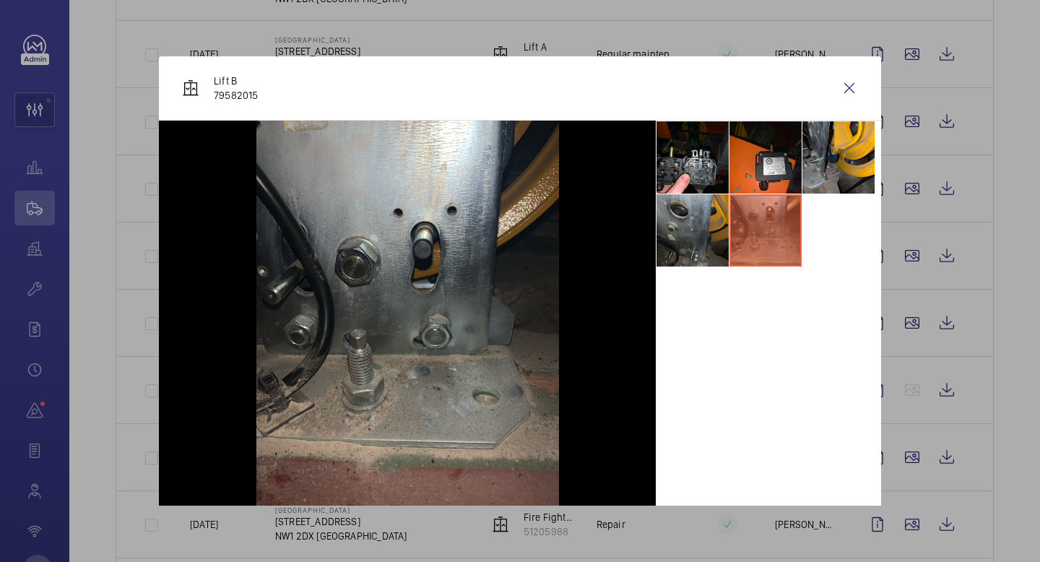
click at [704, 225] on li at bounding box center [693, 230] width 72 height 72
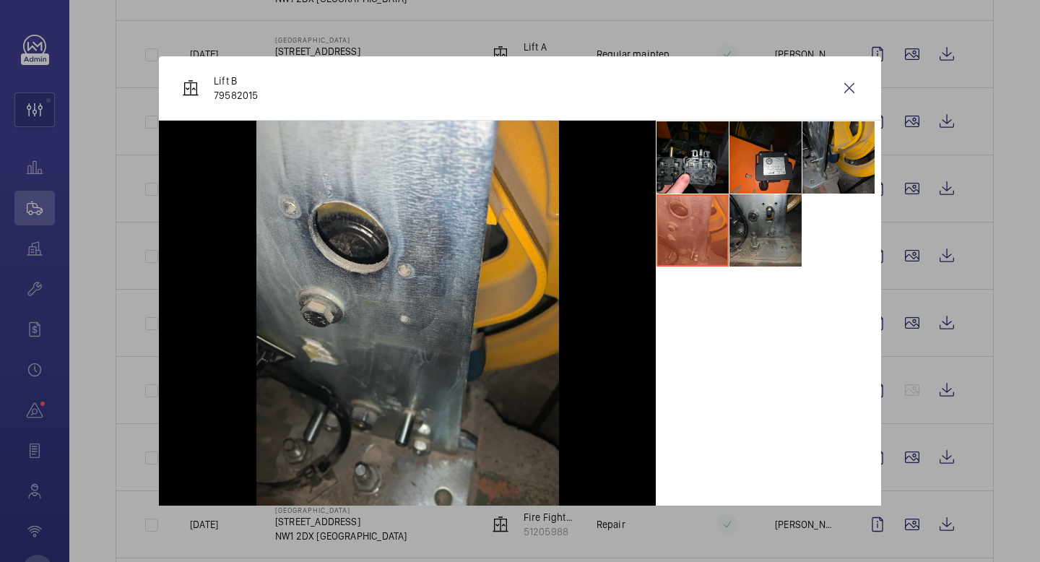
click at [825, 154] on li at bounding box center [838, 157] width 72 height 72
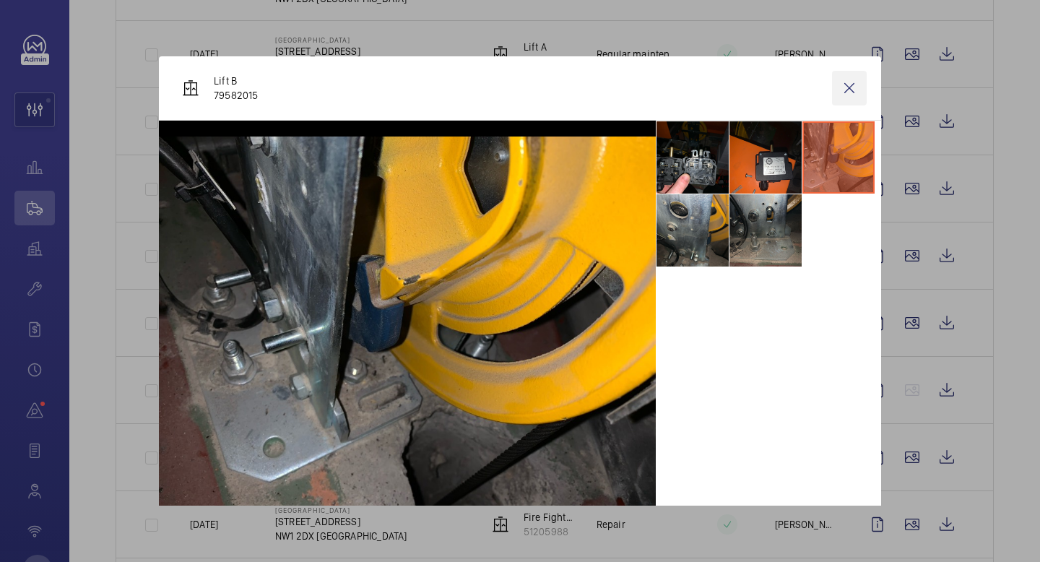
click at [854, 87] on wm-front-icon-button at bounding box center [849, 88] width 35 height 35
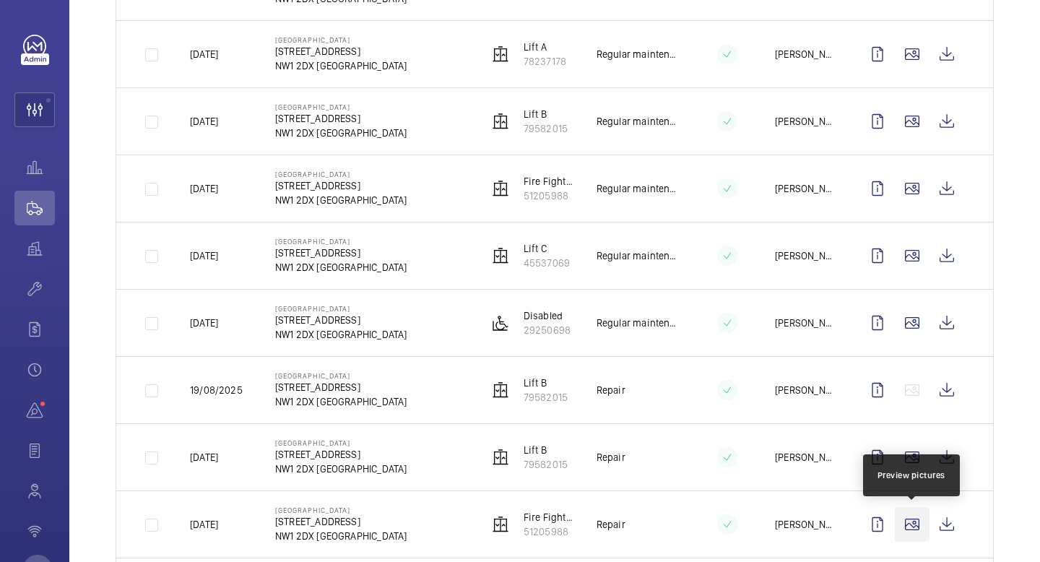
click at [912, 527] on wm-front-icon-button at bounding box center [912, 524] width 35 height 35
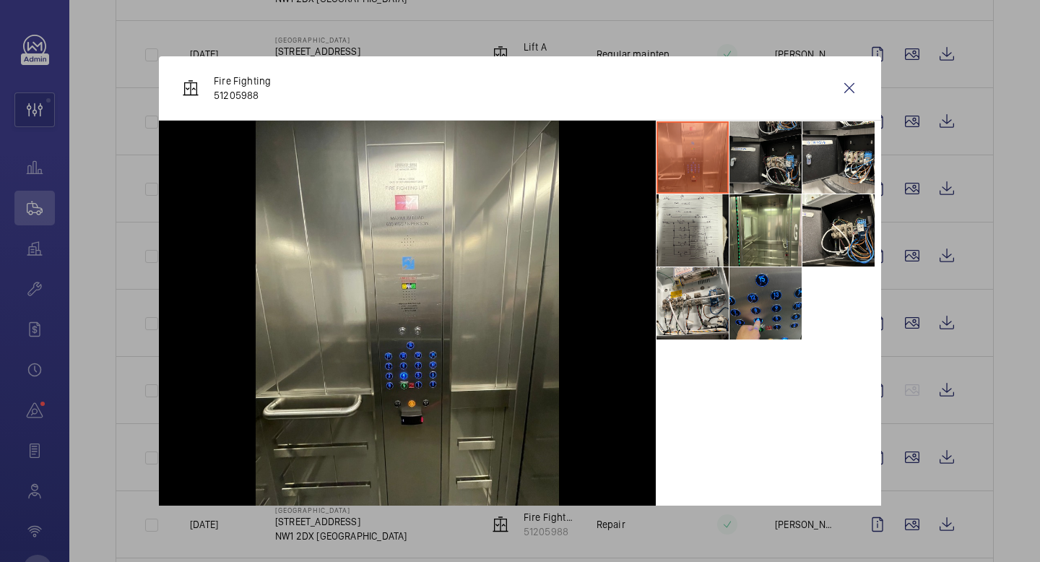
click at [757, 161] on li at bounding box center [766, 157] width 72 height 72
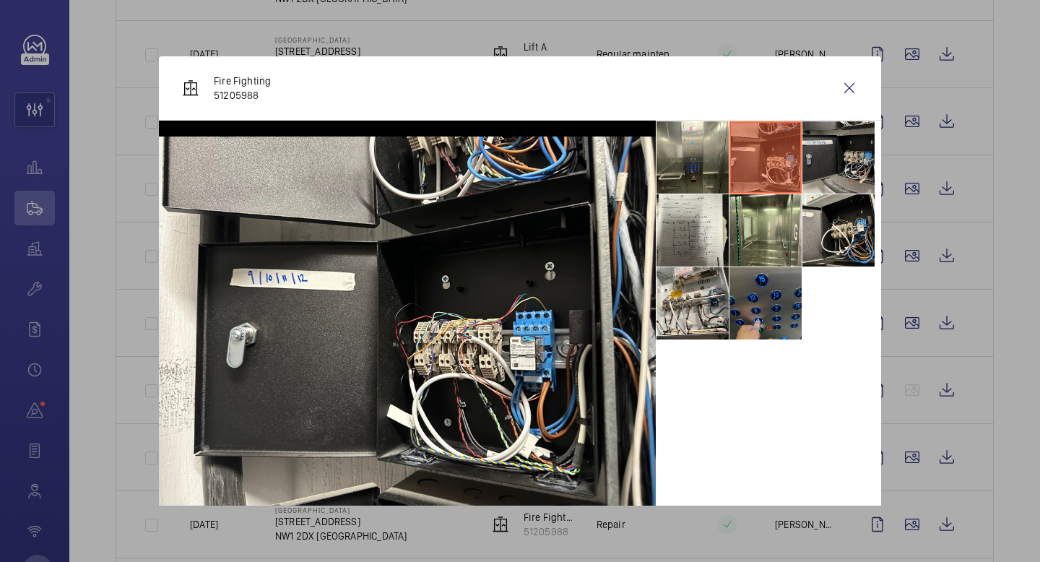
click at [824, 170] on li at bounding box center [838, 157] width 72 height 72
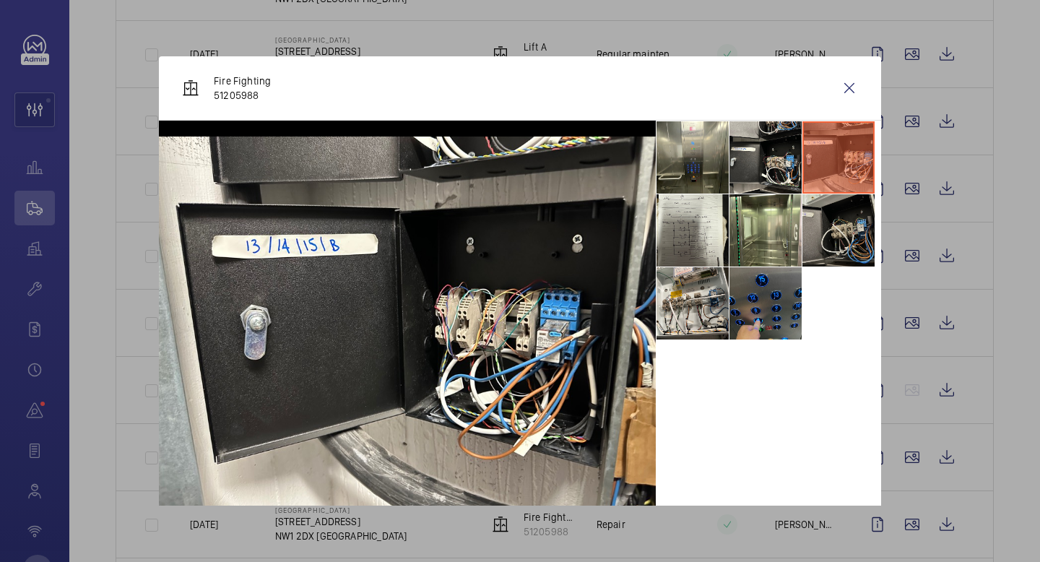
click at [841, 230] on li at bounding box center [838, 230] width 72 height 72
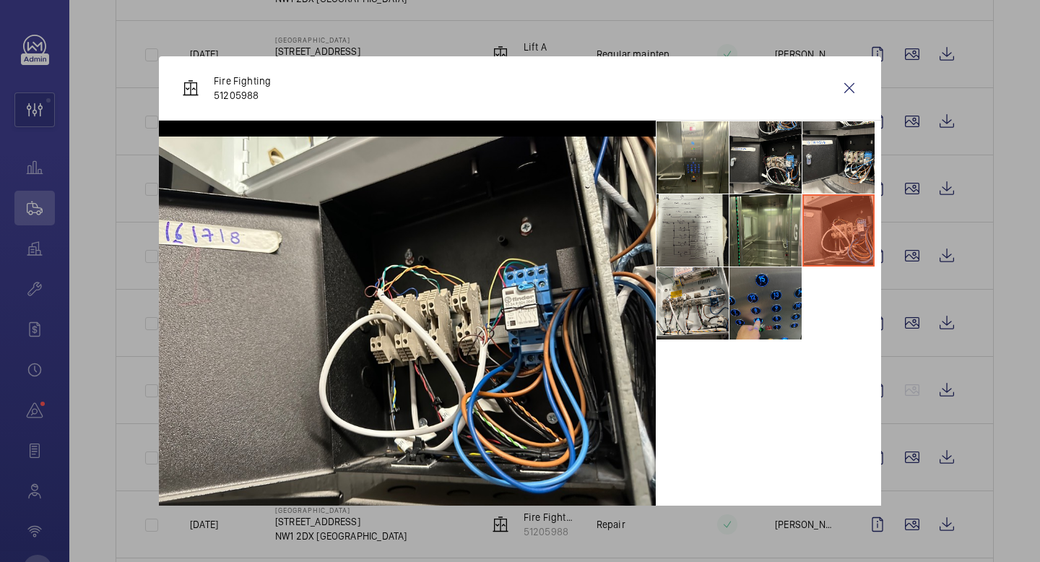
click at [797, 238] on li at bounding box center [766, 230] width 72 height 72
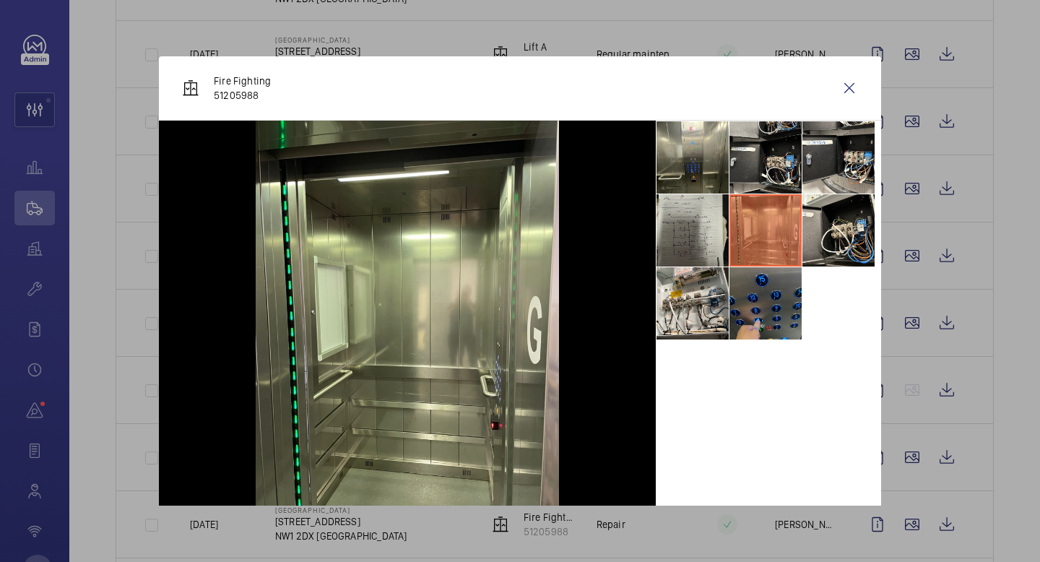
click at [705, 226] on li at bounding box center [693, 230] width 72 height 72
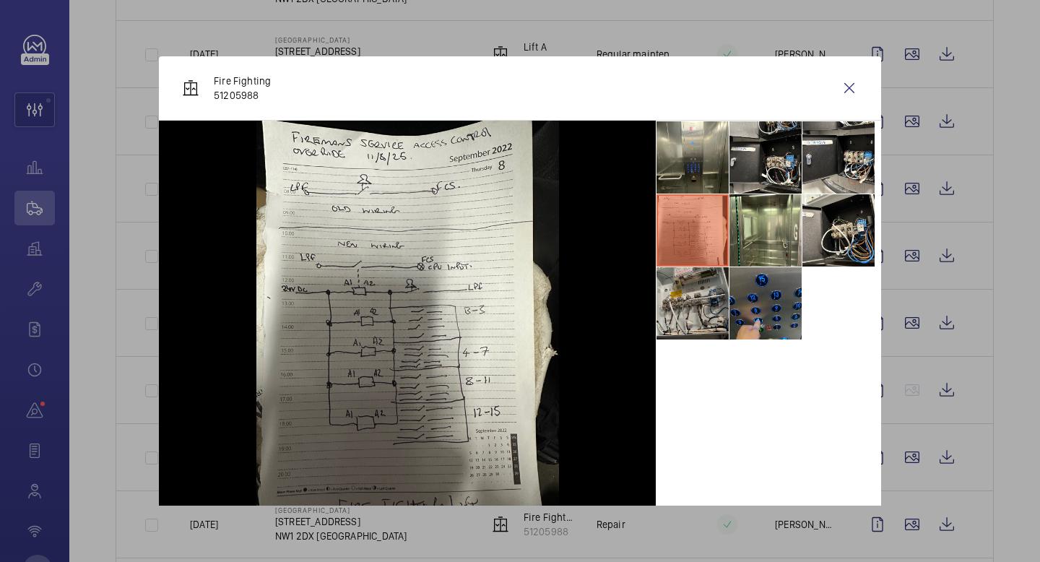
click at [701, 304] on li at bounding box center [693, 303] width 72 height 72
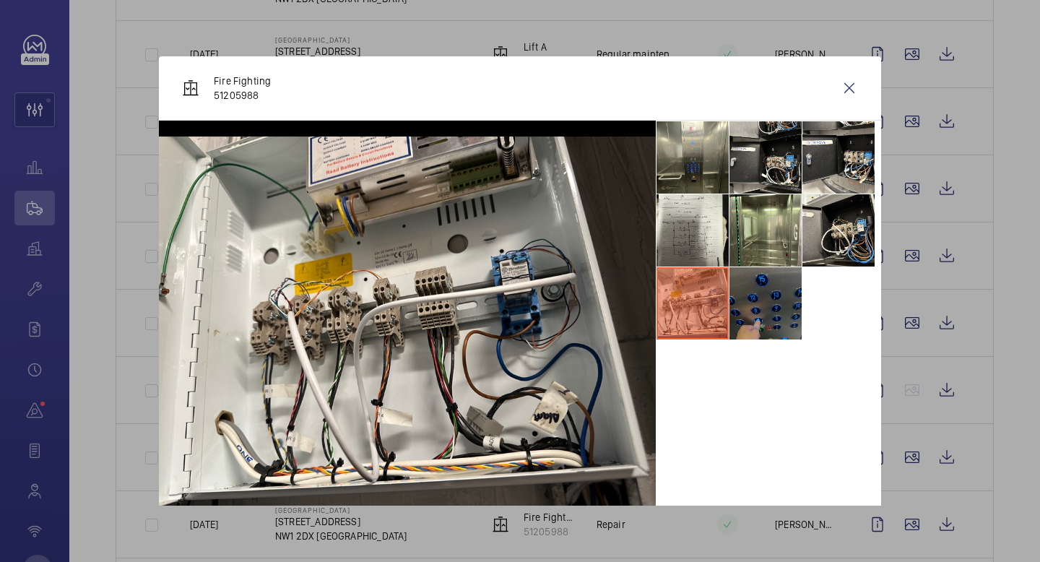
click at [756, 309] on li at bounding box center [766, 303] width 72 height 72
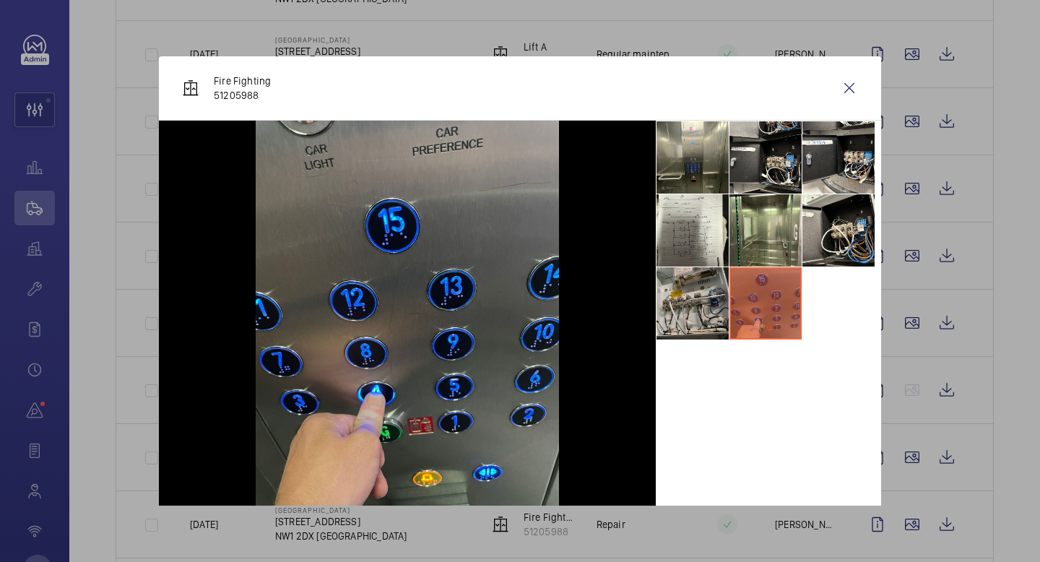
click at [696, 298] on li at bounding box center [693, 303] width 72 height 72
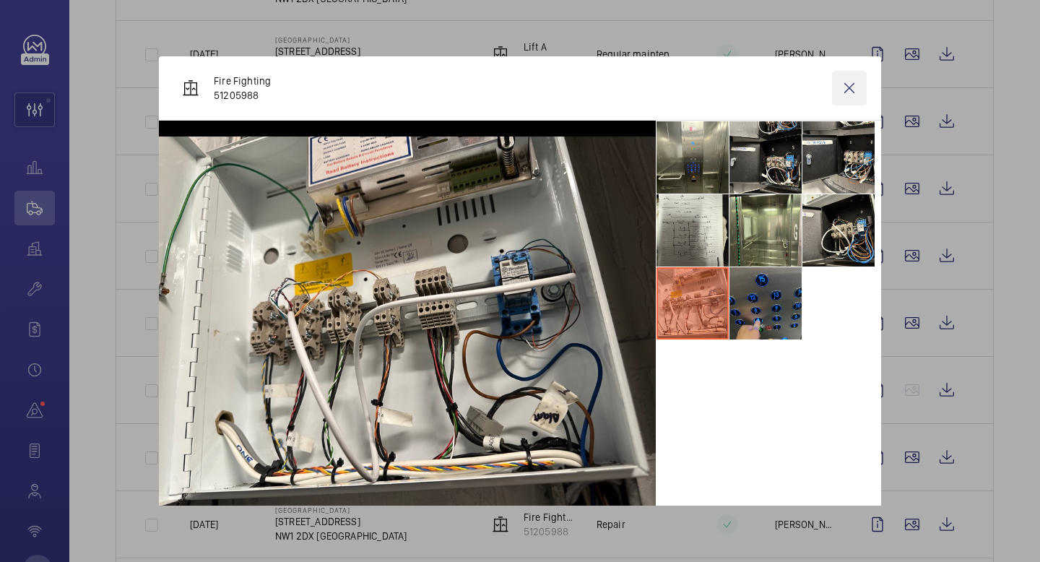
click at [852, 90] on wm-front-icon-button at bounding box center [849, 88] width 35 height 35
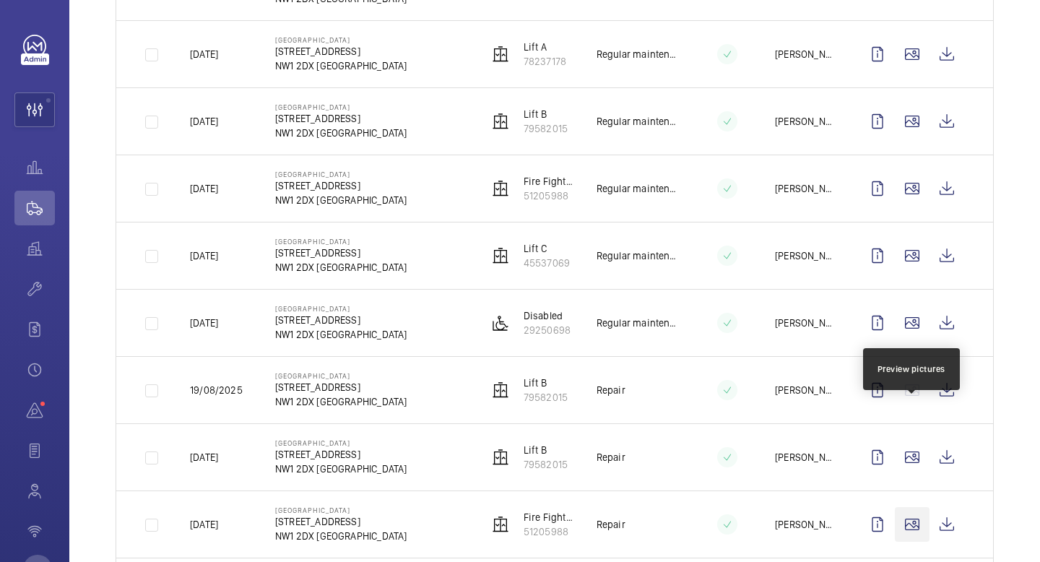
click at [914, 507] on wm-front-icon-button at bounding box center [912, 524] width 35 height 35
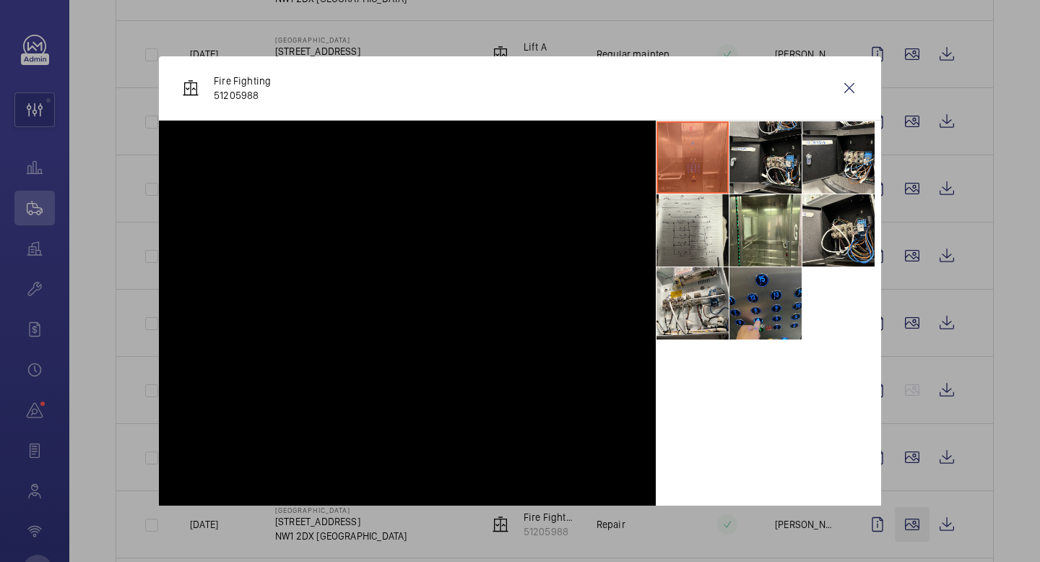
scroll to position [568, 0]
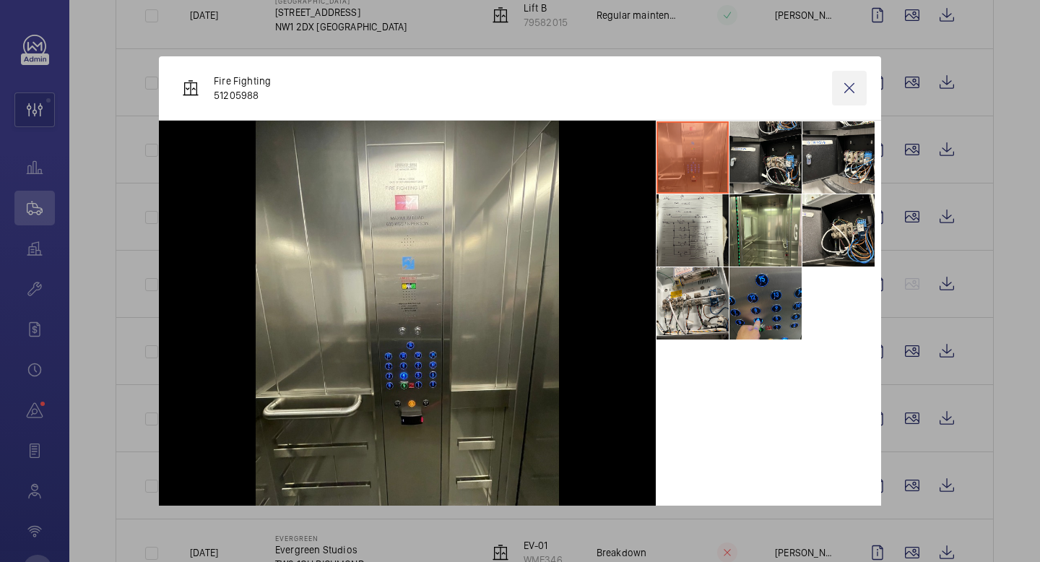
click at [847, 88] on wm-front-icon-button at bounding box center [849, 88] width 35 height 35
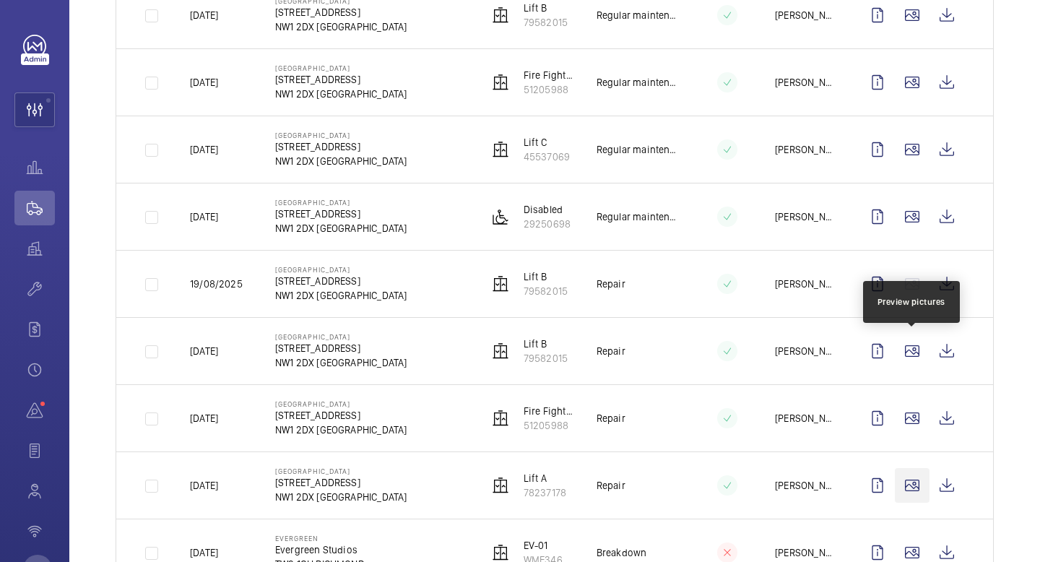
click at [917, 484] on wm-front-icon-button at bounding box center [912, 485] width 35 height 35
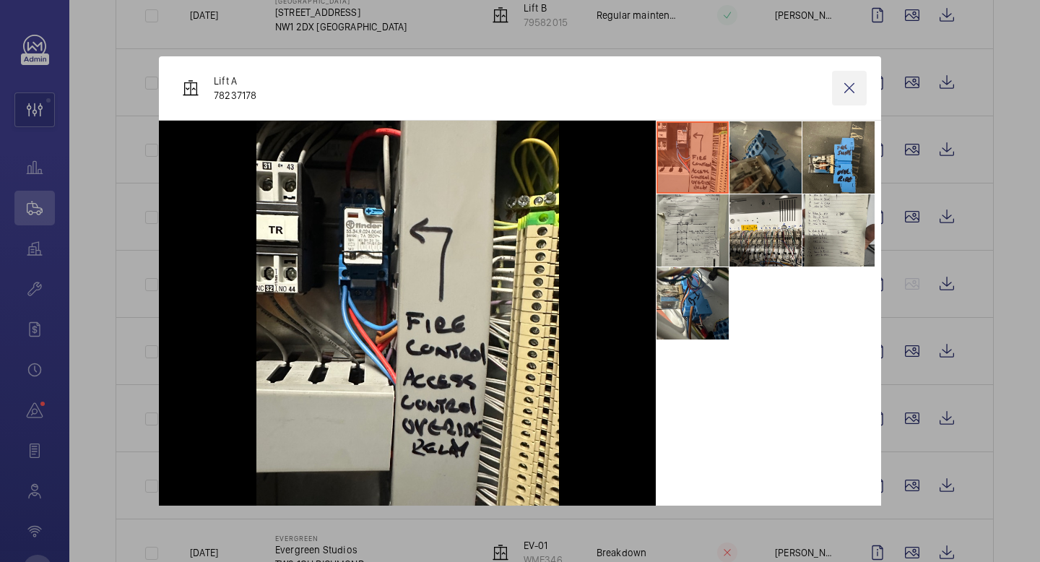
click at [854, 84] on wm-front-icon-button at bounding box center [849, 88] width 35 height 35
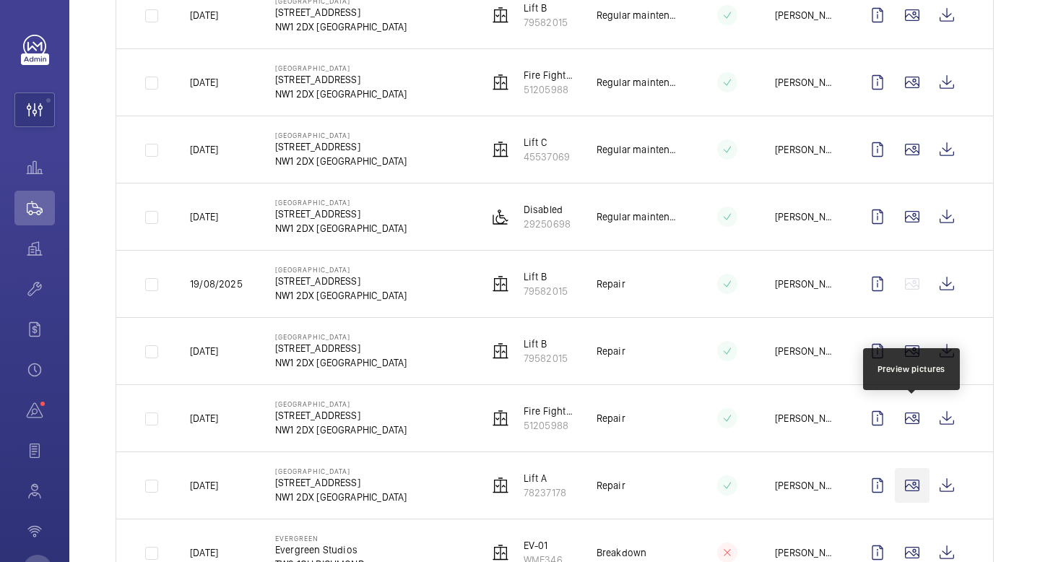
click at [916, 468] on wm-front-icon-button at bounding box center [912, 485] width 35 height 35
click at [909, 411] on div at bounding box center [520, 281] width 1040 height 562
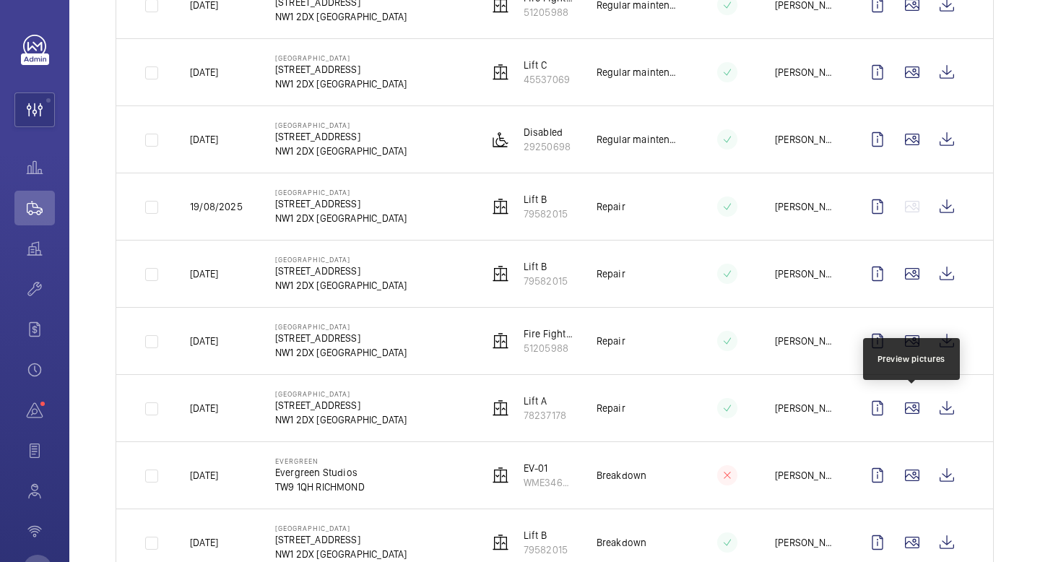
click at [909, 411] on wm-front-icon-button at bounding box center [912, 408] width 35 height 35
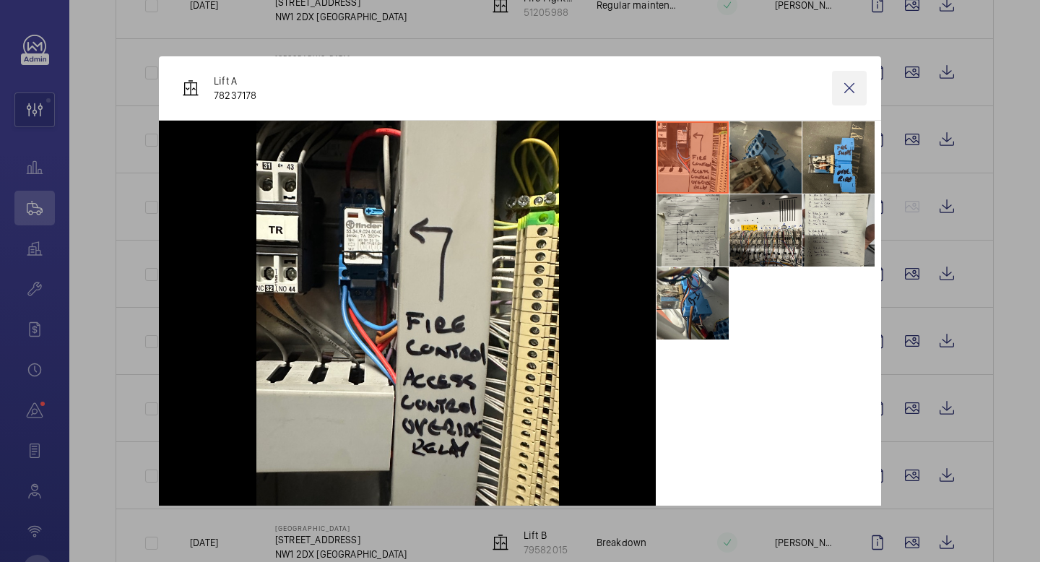
click at [848, 91] on wm-front-icon-button at bounding box center [849, 88] width 35 height 35
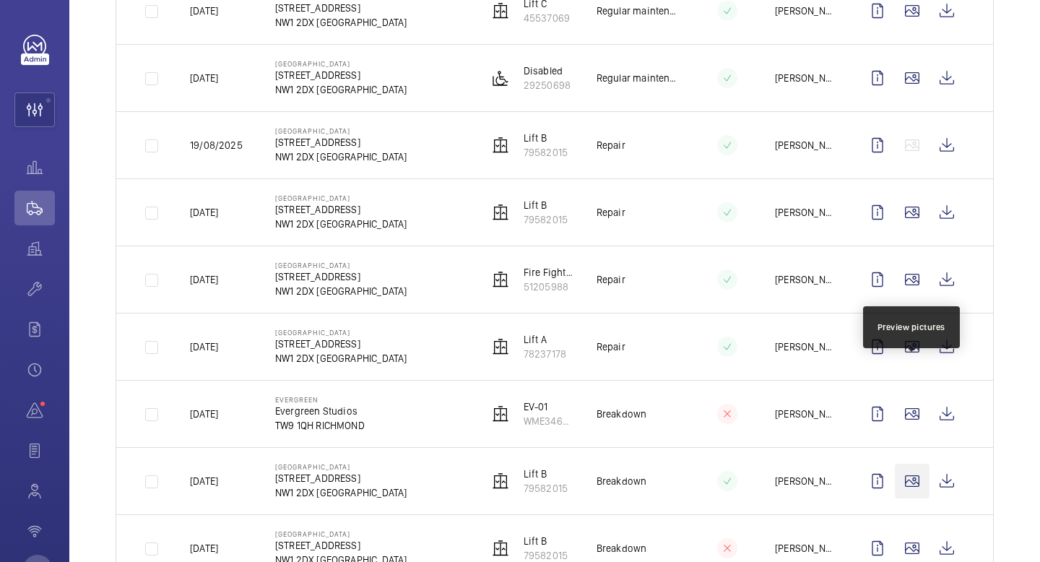
scroll to position [812, 0]
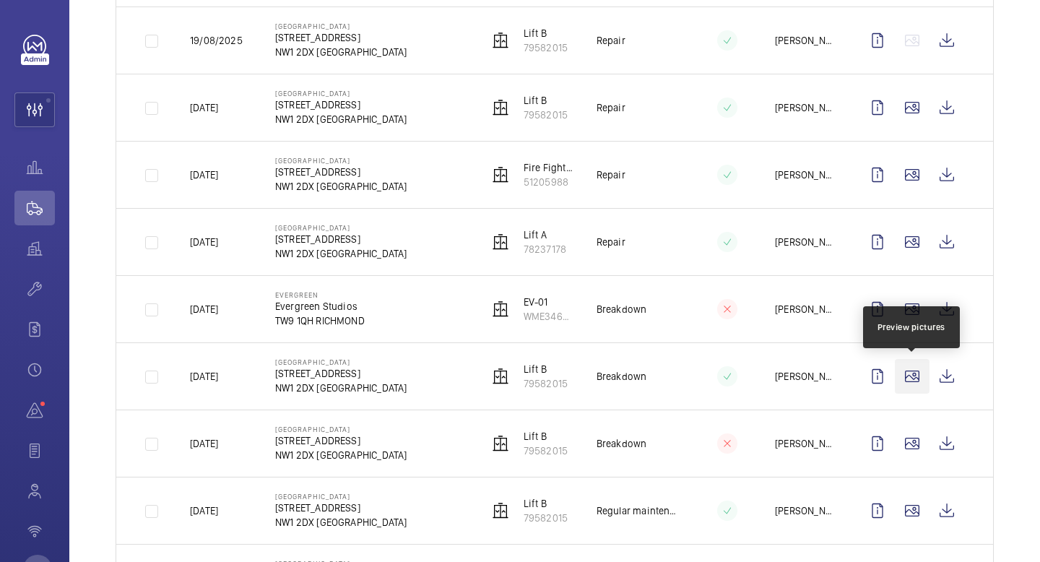
click at [917, 372] on wm-front-icon-button at bounding box center [912, 376] width 35 height 35
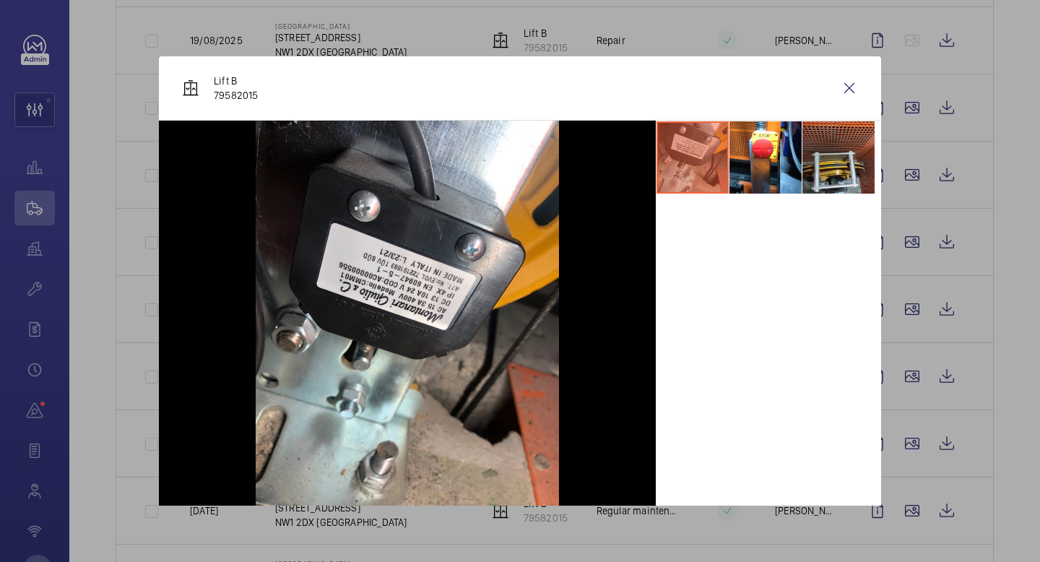
click at [837, 176] on li at bounding box center [838, 157] width 72 height 72
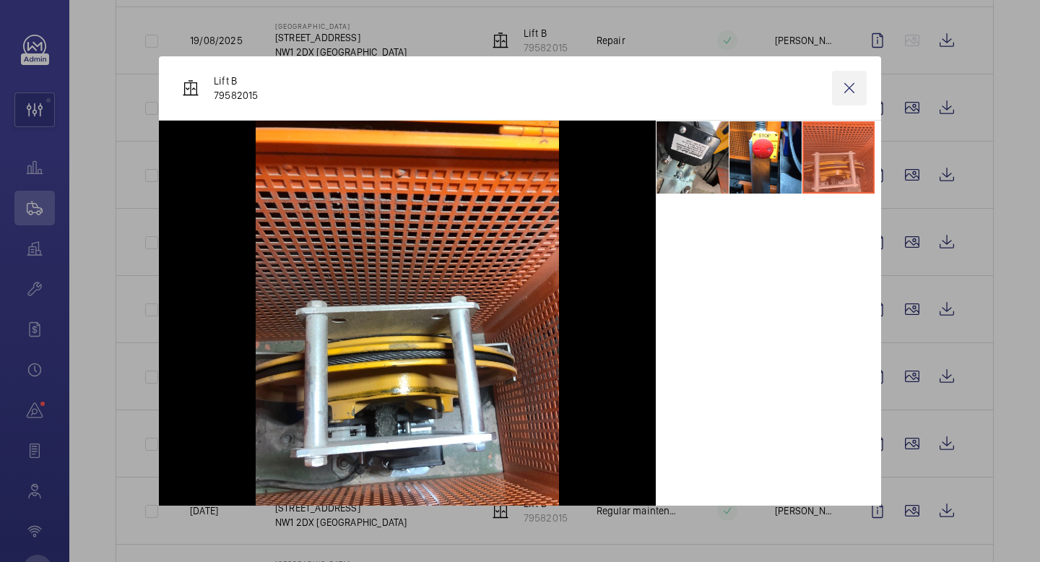
click at [852, 95] on wm-front-icon-button at bounding box center [849, 88] width 35 height 35
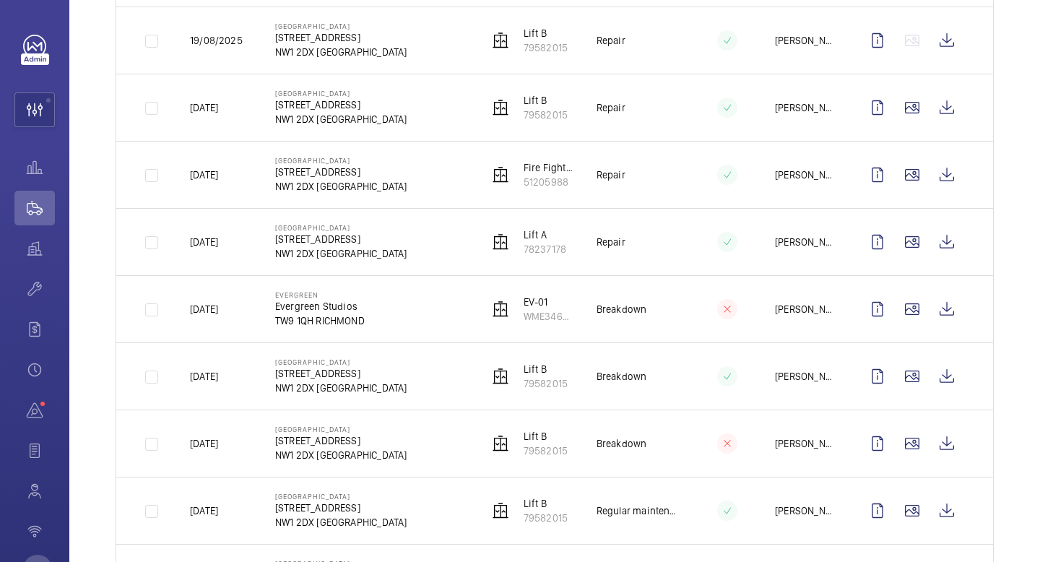
scroll to position [913, 0]
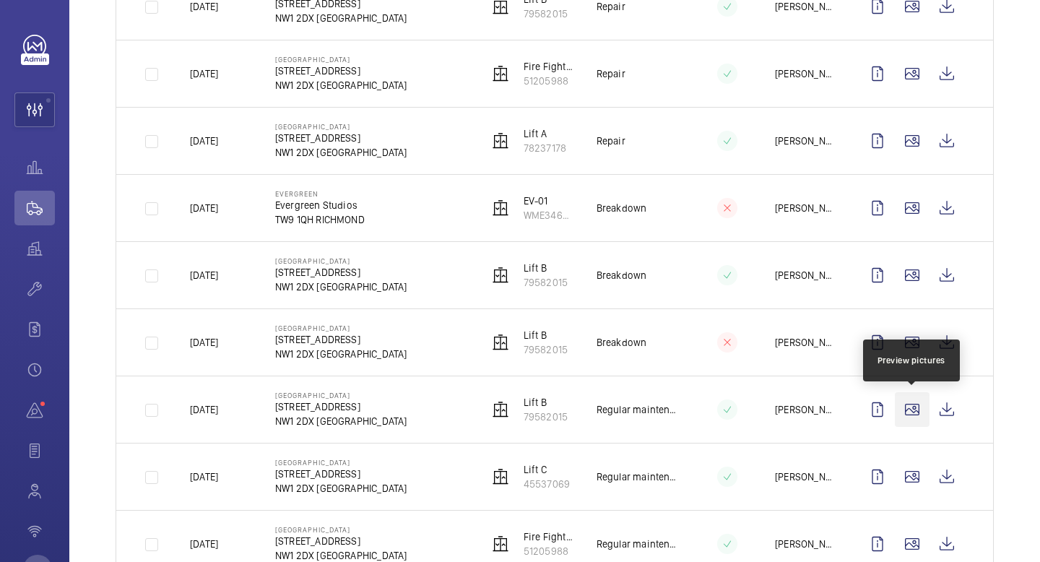
click at [914, 415] on wm-front-icon-button at bounding box center [912, 409] width 35 height 35
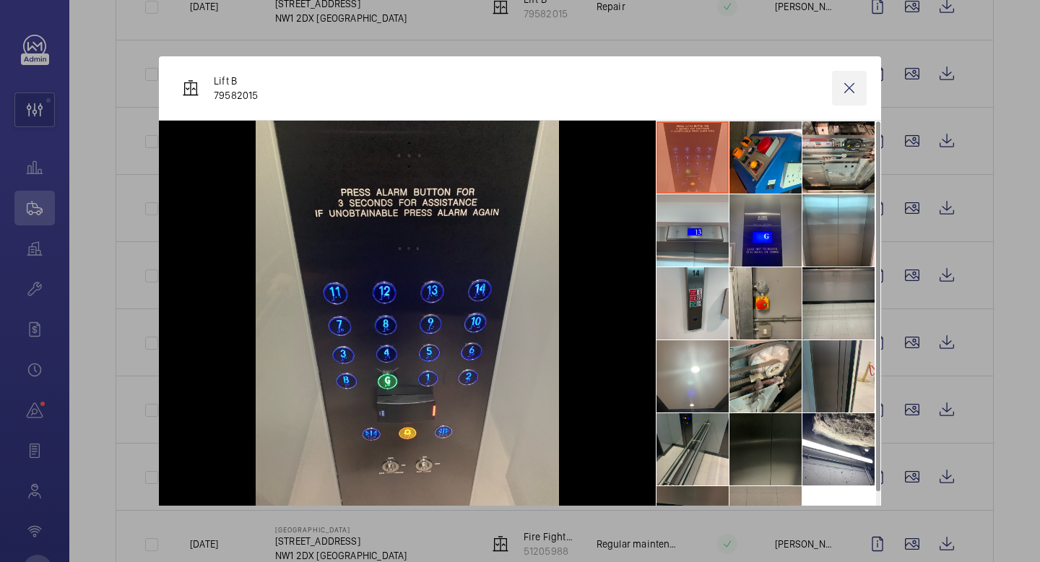
click at [843, 85] on wm-front-icon-button at bounding box center [849, 88] width 35 height 35
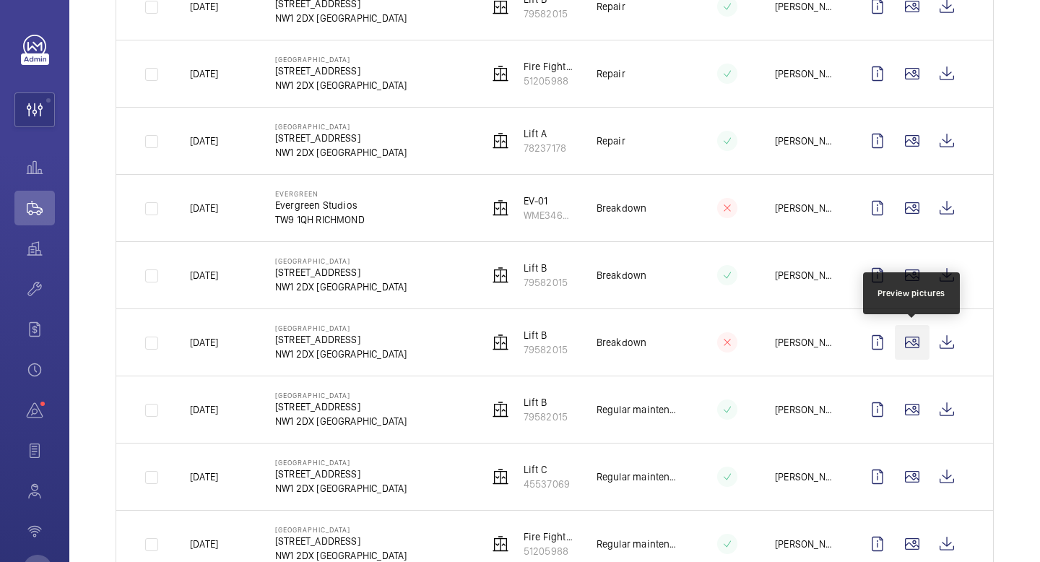
click at [911, 342] on wm-front-icon-button at bounding box center [912, 342] width 35 height 35
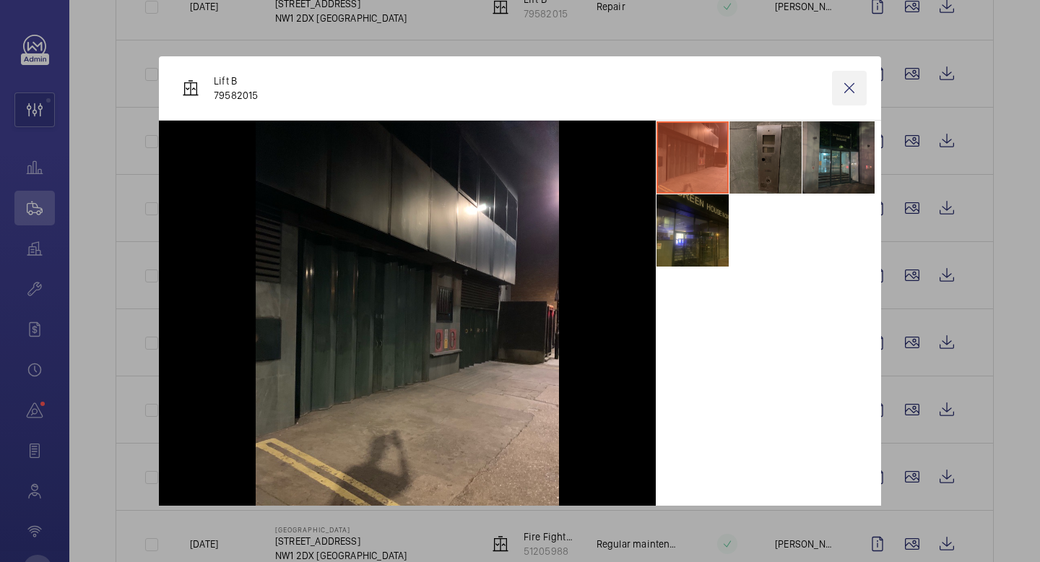
click at [847, 85] on wm-front-icon-button at bounding box center [849, 88] width 35 height 35
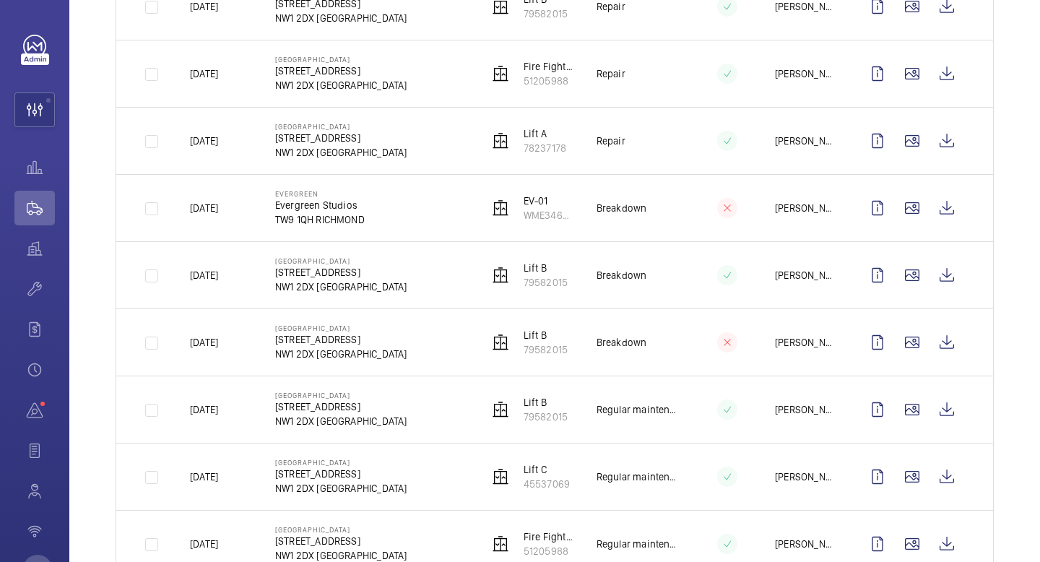
scroll to position [1184, 0]
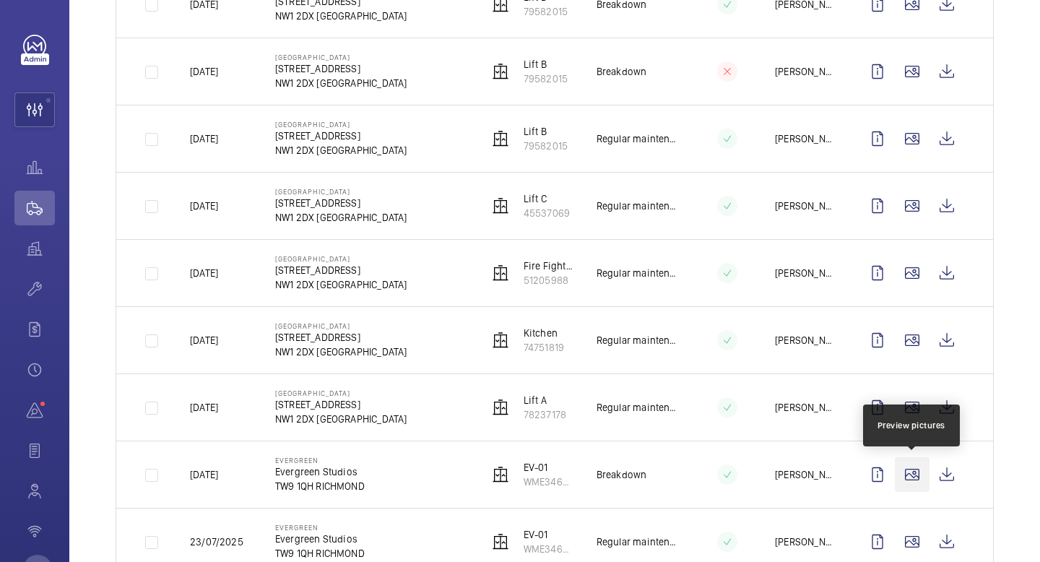
click at [910, 475] on wm-front-icon-button at bounding box center [912, 474] width 35 height 35
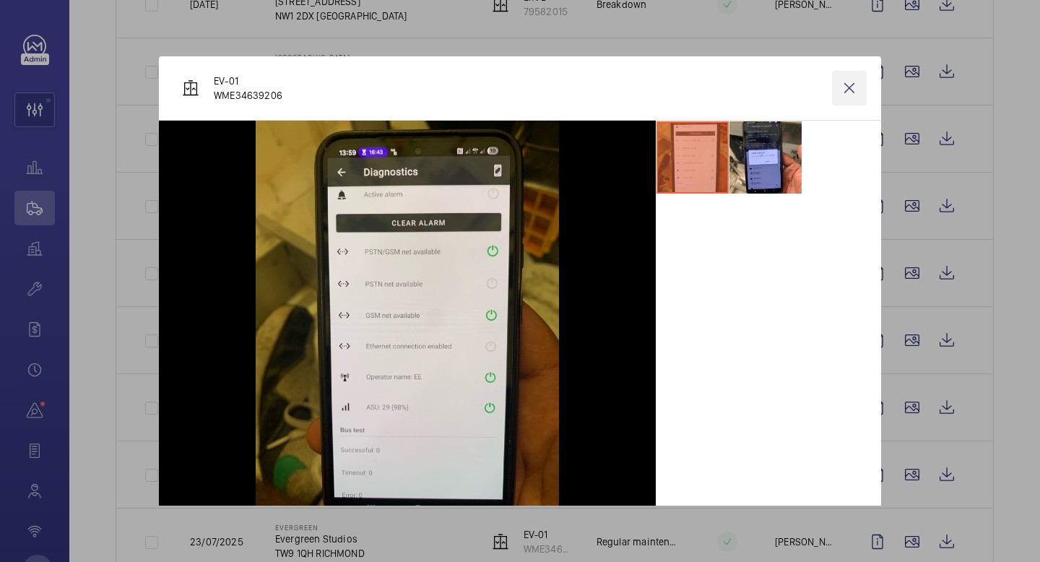
click at [852, 87] on wm-front-icon-button at bounding box center [849, 88] width 35 height 35
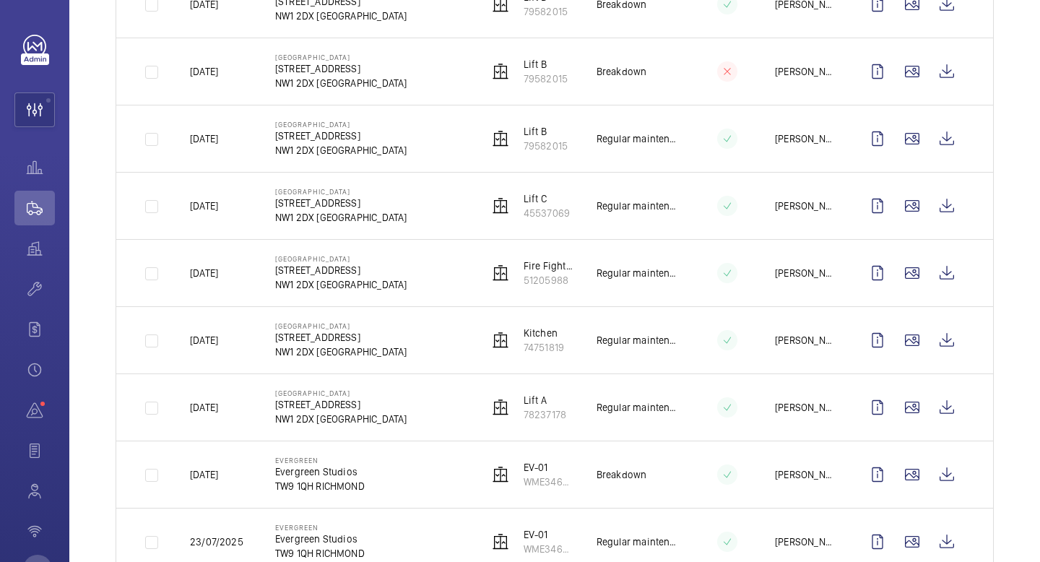
scroll to position [0, 0]
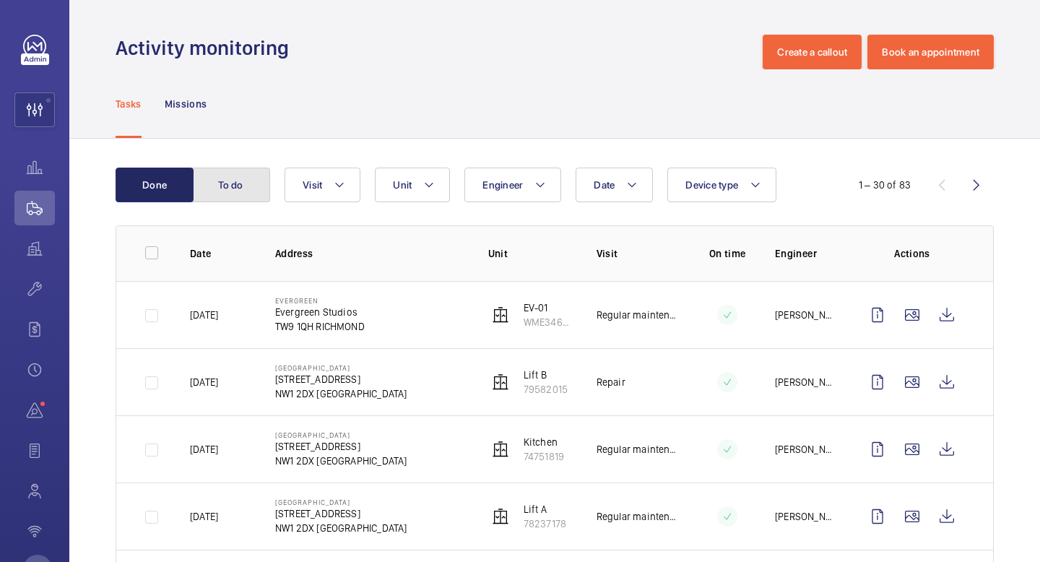
click at [243, 195] on button "To do" at bounding box center [231, 185] width 78 height 35
click at [238, 193] on button "To do" at bounding box center [231, 185] width 78 height 35
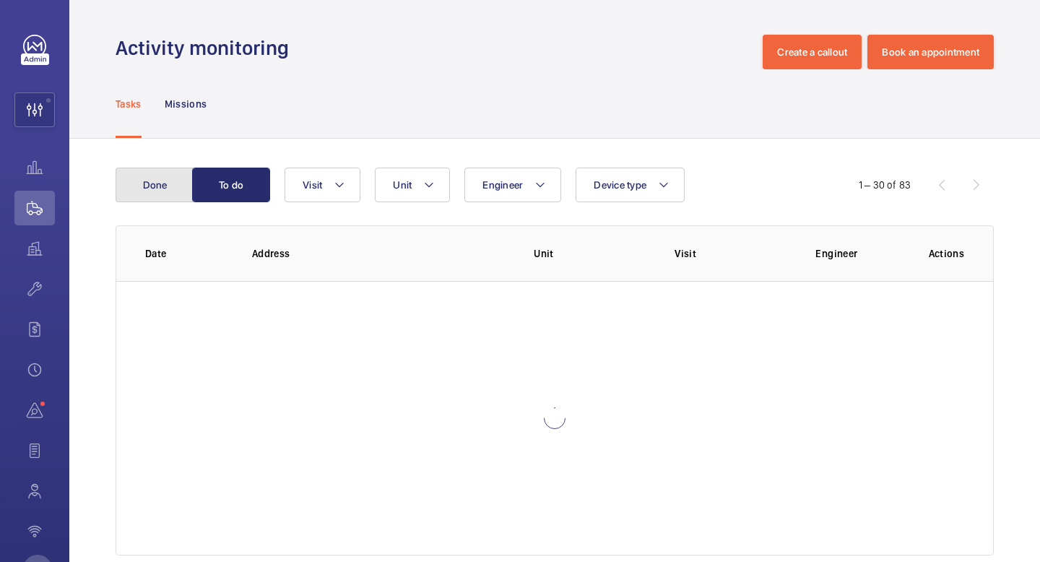
click at [164, 187] on button "Done" at bounding box center [155, 185] width 78 height 35
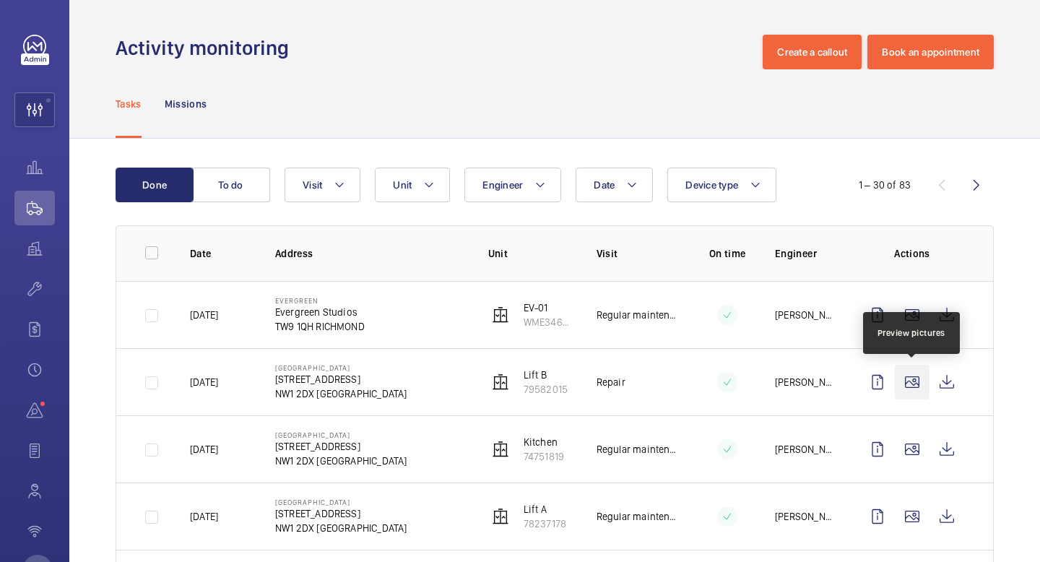
click at [912, 387] on wm-front-icon-button at bounding box center [912, 382] width 35 height 35
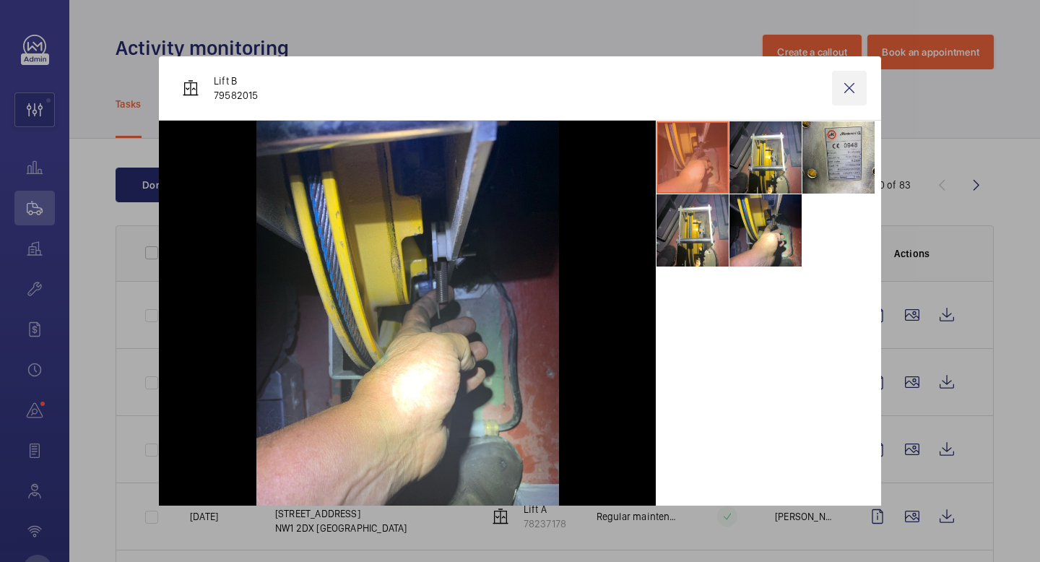
click at [850, 89] on wm-front-icon-button at bounding box center [849, 88] width 35 height 35
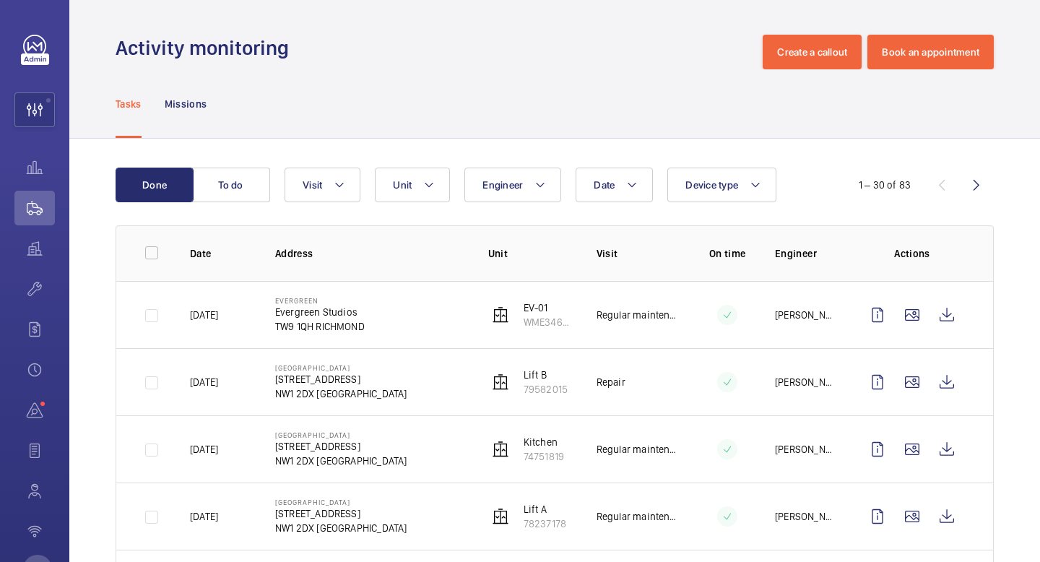
scroll to position [131, 0]
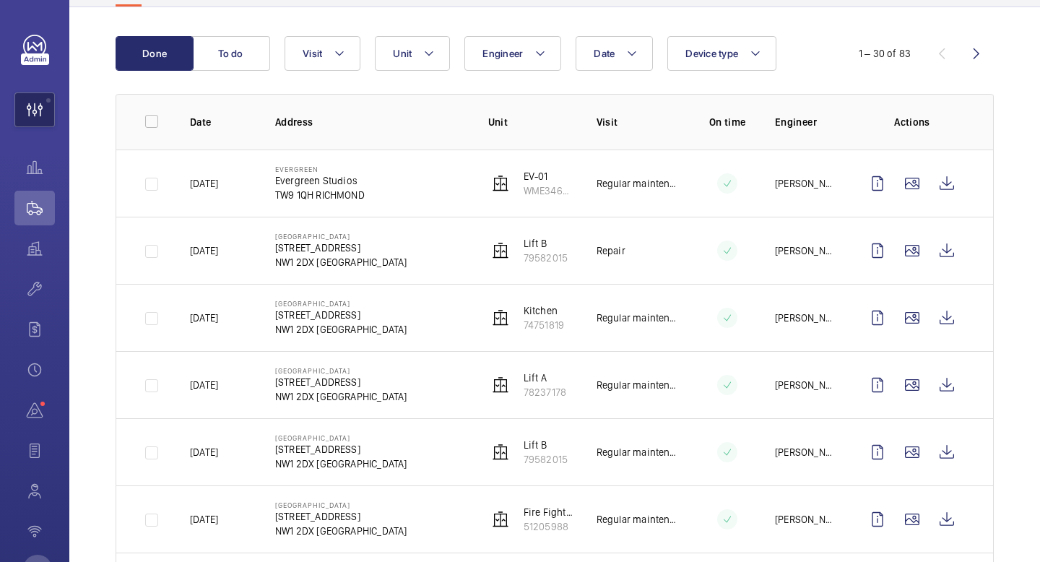
click at [46, 118] on wm-front-icon-button at bounding box center [34, 109] width 39 height 35
click at [38, 174] on wm-front-icon-button at bounding box center [34, 167] width 40 height 35
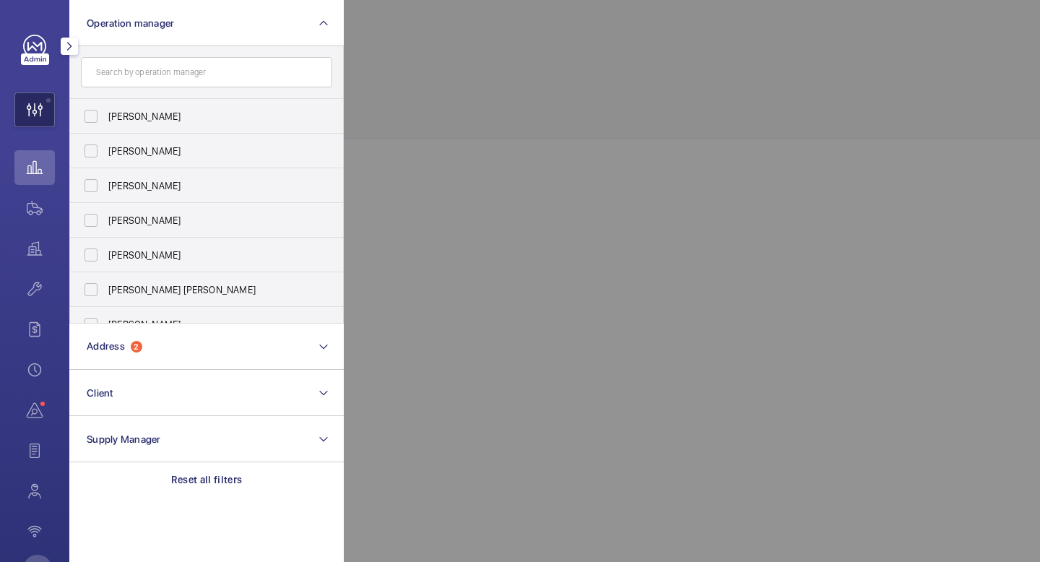
click at [36, 116] on wm-front-icon-button at bounding box center [34, 109] width 39 height 35
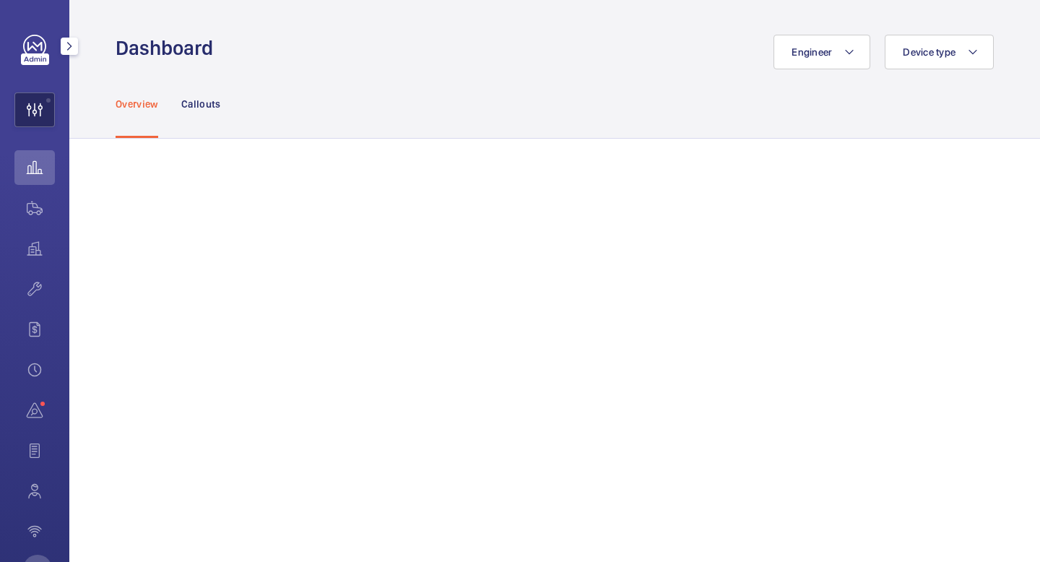
click at [36, 116] on wm-front-icon-button at bounding box center [34, 109] width 39 height 35
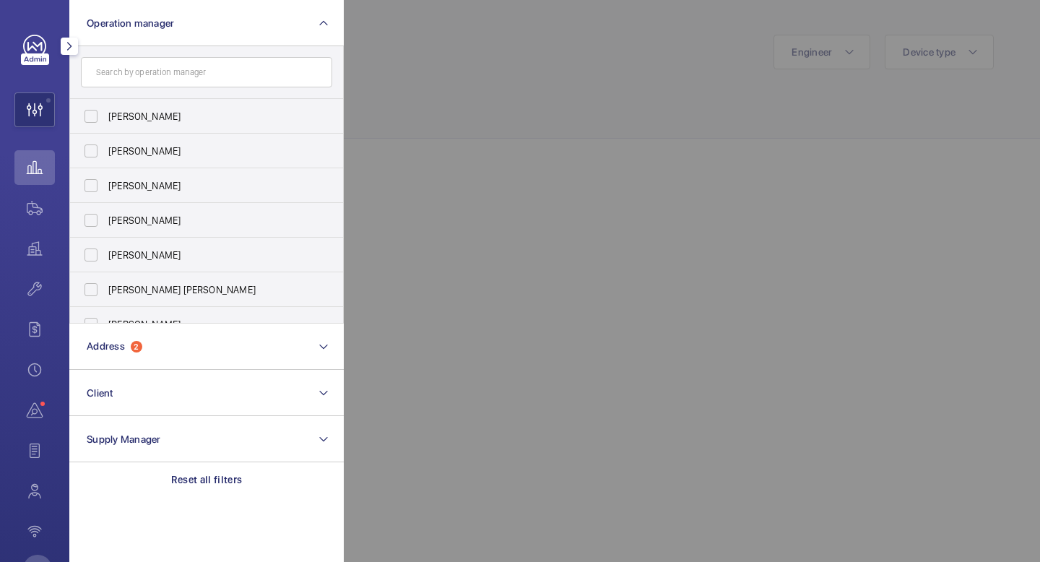
click at [217, 82] on input "text" at bounding box center [206, 72] width 251 height 30
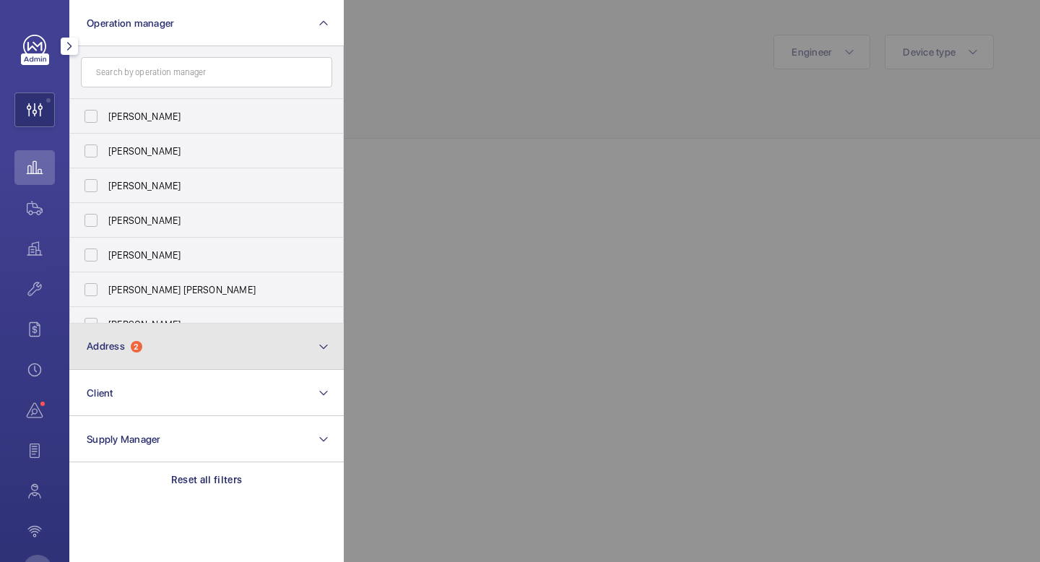
click at [225, 334] on button "Address 2" at bounding box center [206, 347] width 274 height 46
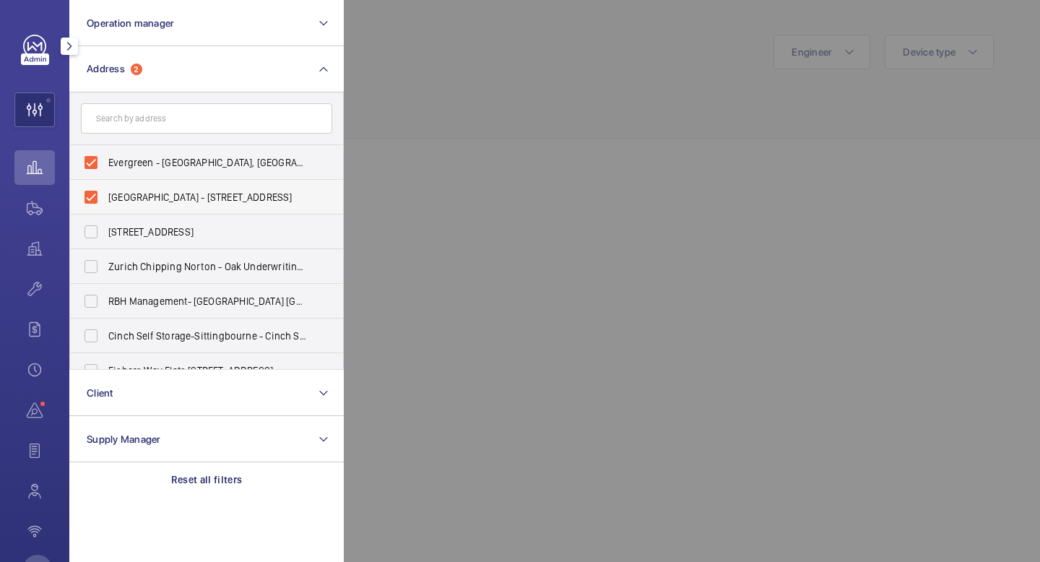
click at [95, 199] on label "Evergreen House - 160 Euston Rd, LONDON NW1 2DX" at bounding box center [195, 197] width 251 height 35
click at [95, 199] on input "Evergreen House - 160 Euston Rd, LONDON NW1 2DX" at bounding box center [91, 197] width 29 height 29
checkbox input "false"
click at [91, 160] on label "Evergreen - Evergreen Studios, RICHMOND TW9 1QH" at bounding box center [195, 162] width 251 height 35
click at [91, 160] on input "Evergreen - Evergreen Studios, RICHMOND TW9 1QH" at bounding box center [91, 162] width 29 height 29
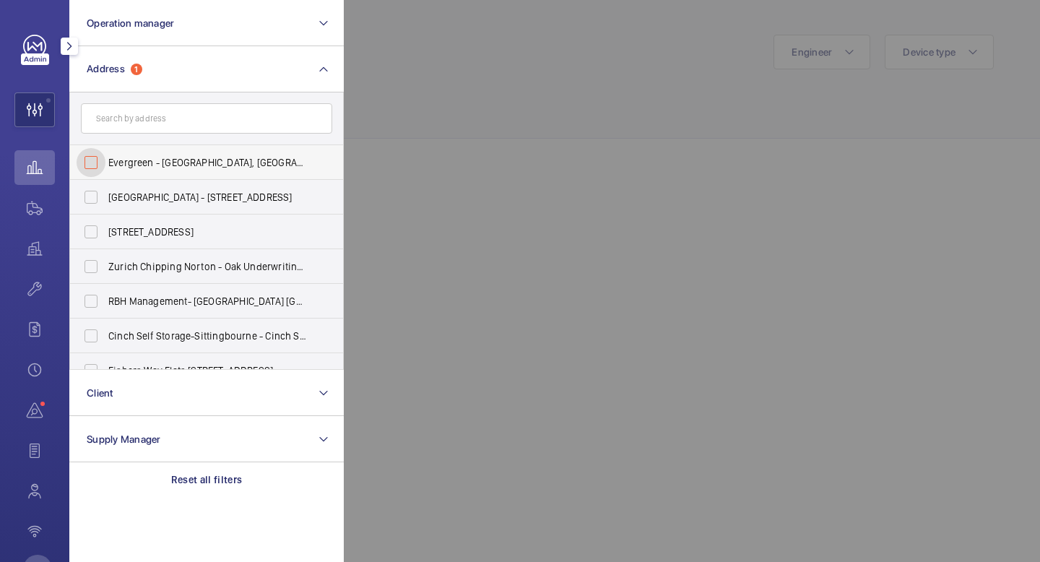
checkbox input "false"
click at [118, 118] on input "text" at bounding box center [206, 118] width 251 height 30
type input "g"
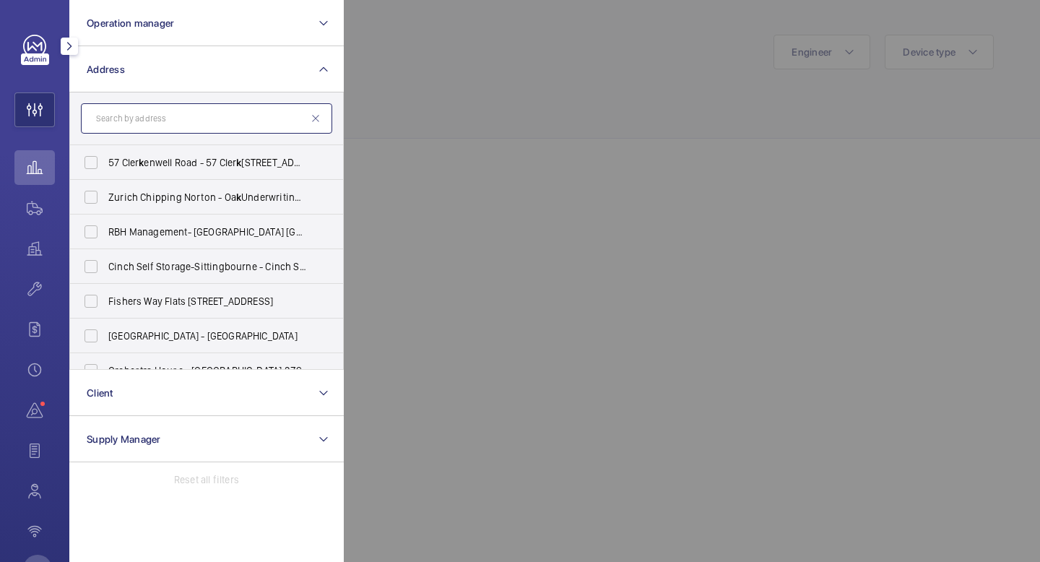
type input "k"
type input "i"
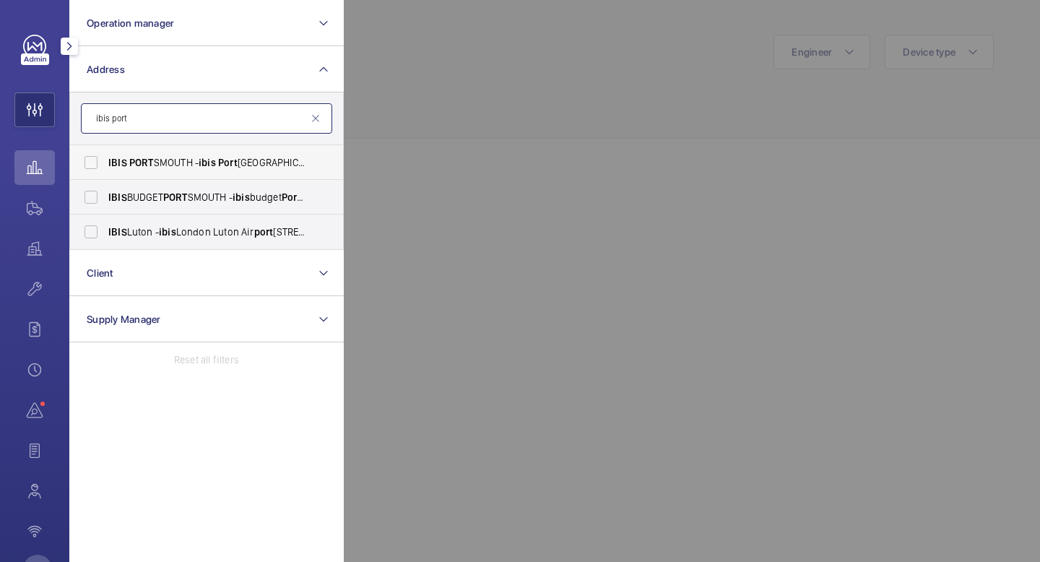
type input "ibis port"
click at [95, 166] on label "IBIS PORT SMOUTH - ibis Port smouth Centre, PORT SMOUTH PO1 2LX" at bounding box center [195, 162] width 251 height 35
click at [95, 166] on input "IBIS PORT SMOUTH - ibis Port smouth Centre, PORT SMOUTH PO1 2LX" at bounding box center [91, 162] width 29 height 29
checkbox input "true"
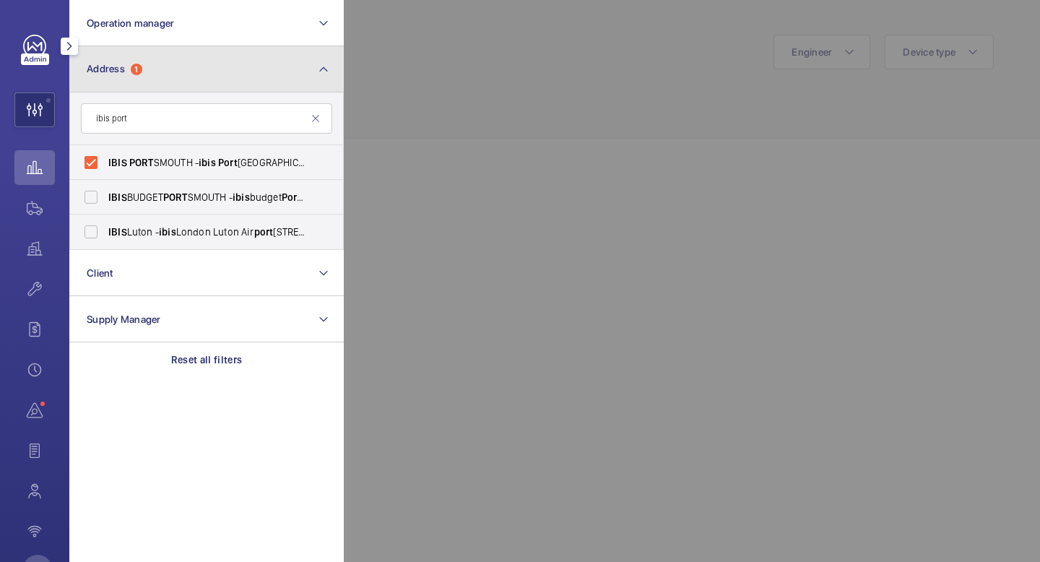
click at [301, 72] on button "Address 1" at bounding box center [206, 69] width 274 height 46
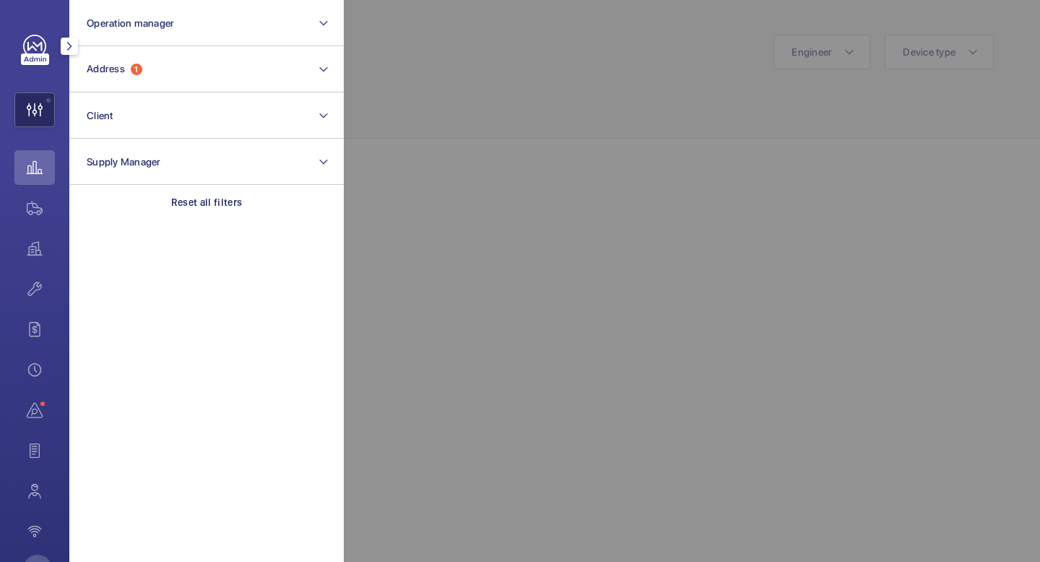
click at [48, 112] on wm-front-icon-button at bounding box center [34, 109] width 39 height 35
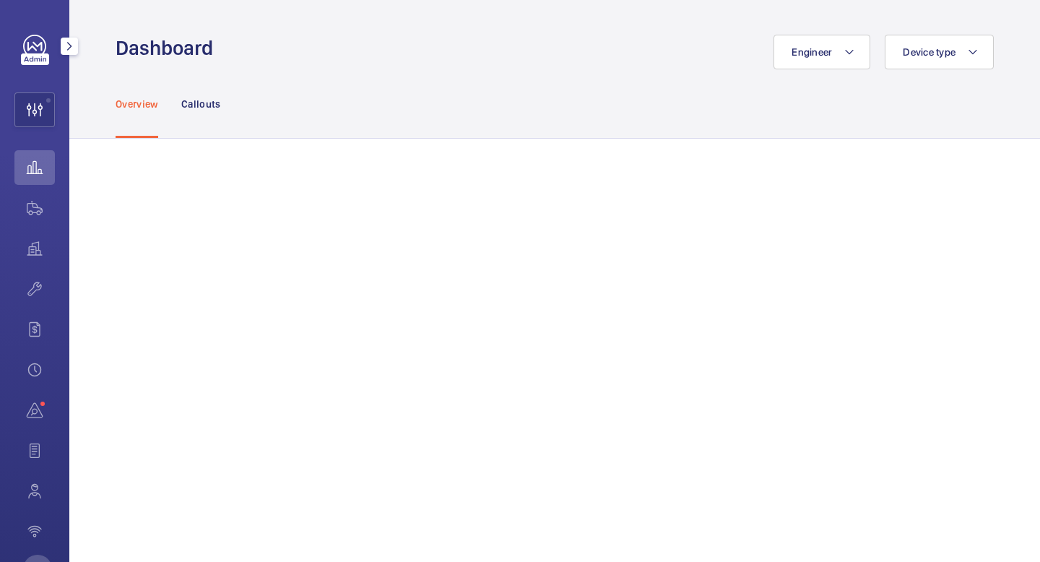
click at [47, 184] on wm-front-icon-button at bounding box center [34, 167] width 40 height 35
click at [46, 121] on wm-front-icon-button at bounding box center [34, 109] width 39 height 35
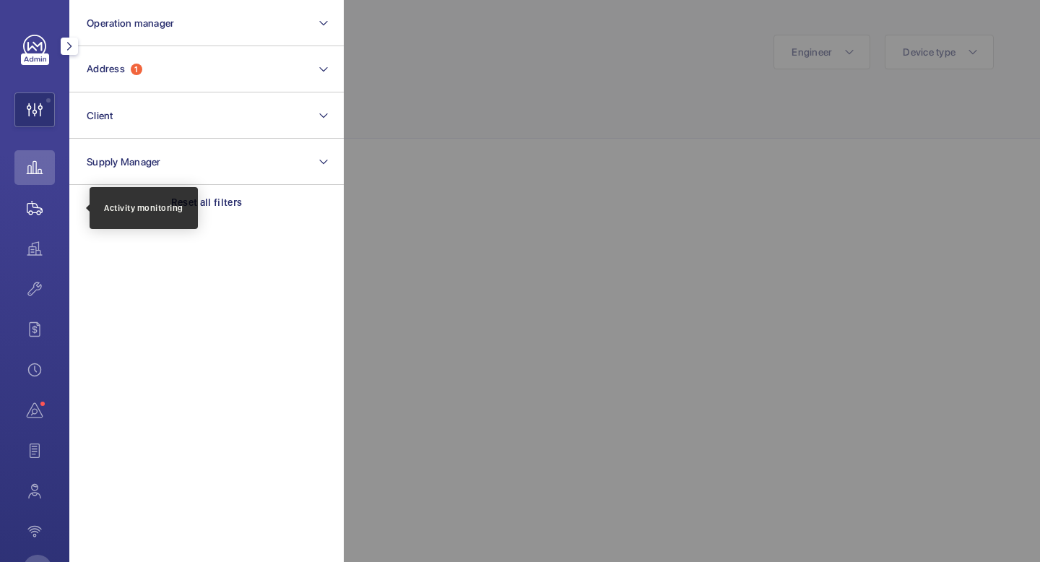
click at [37, 215] on wm-front-icon-button at bounding box center [34, 208] width 40 height 35
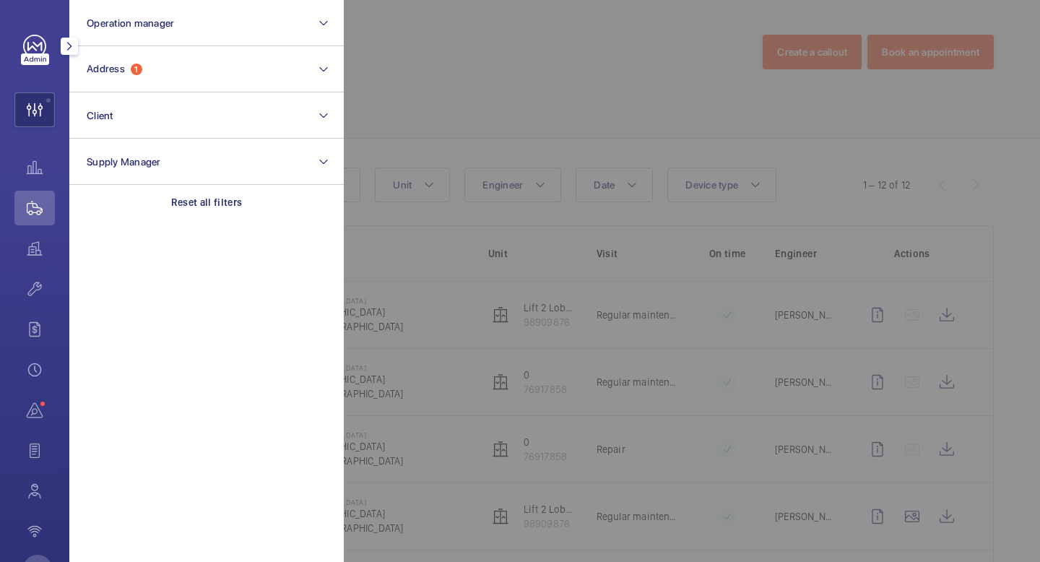
click at [69, 43] on mat-icon "button" at bounding box center [69, 46] width 17 height 12
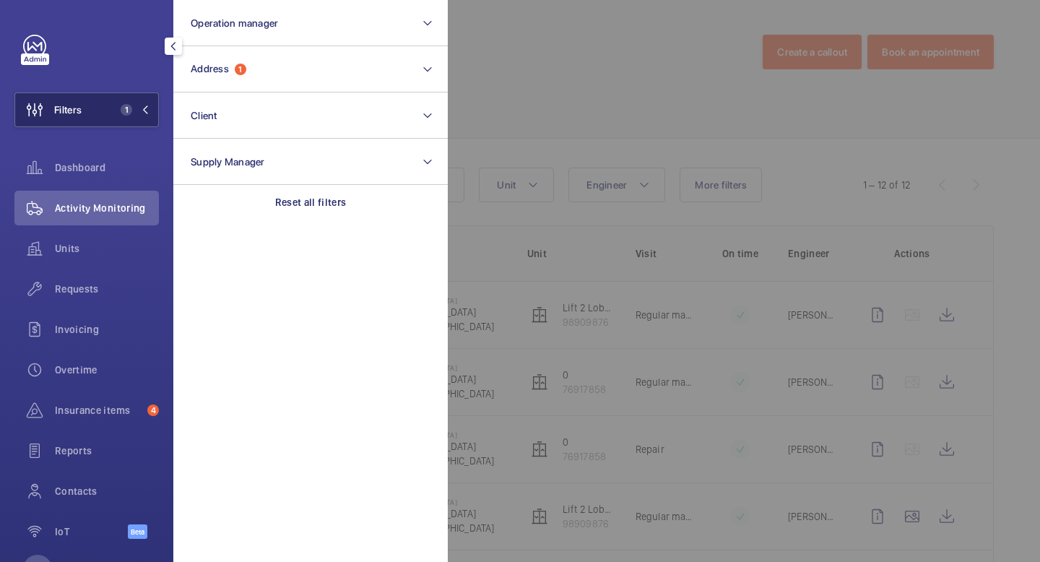
click at [149, 118] on button "Filters 1" at bounding box center [86, 109] width 144 height 35
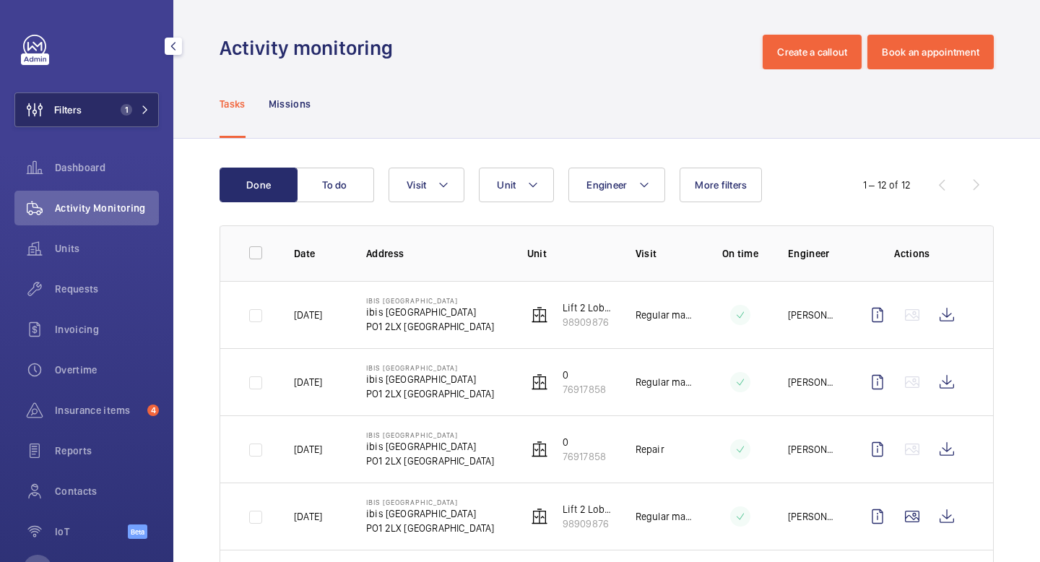
click at [149, 118] on button "Filters 1" at bounding box center [86, 109] width 144 height 35
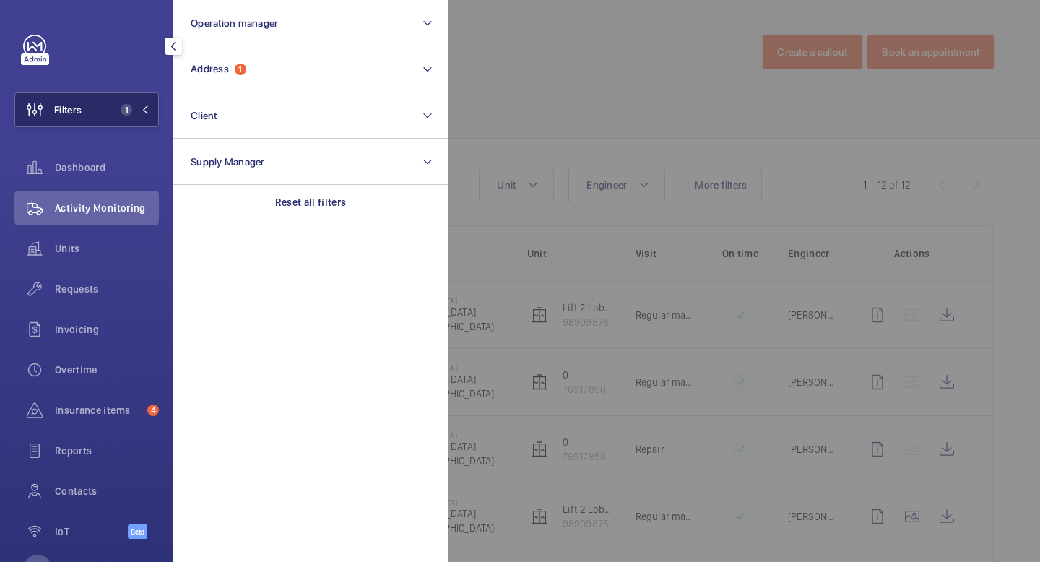
click at [149, 118] on button "Filters 1" at bounding box center [86, 109] width 144 height 35
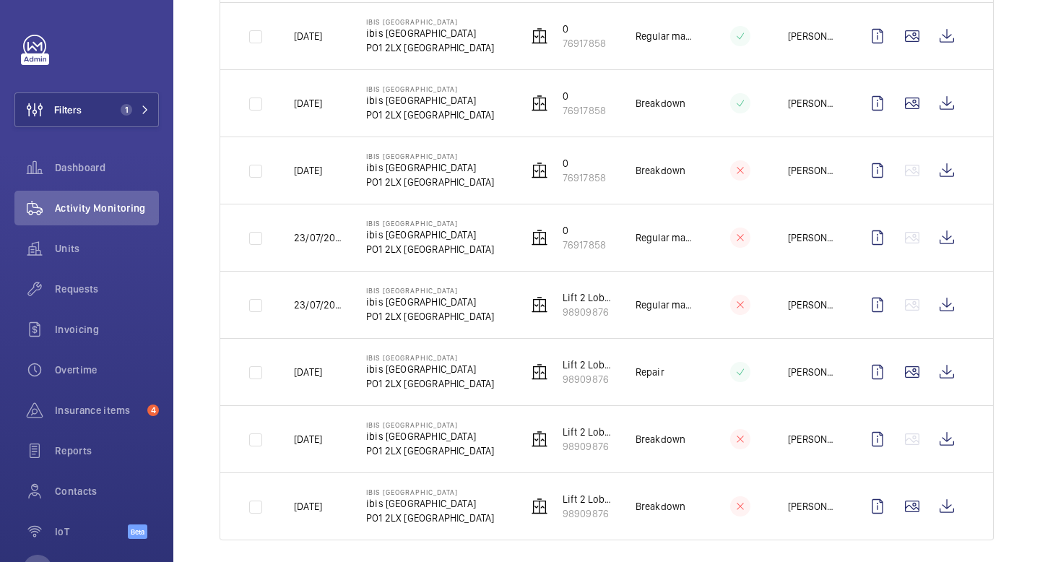
scroll to position [561, 0]
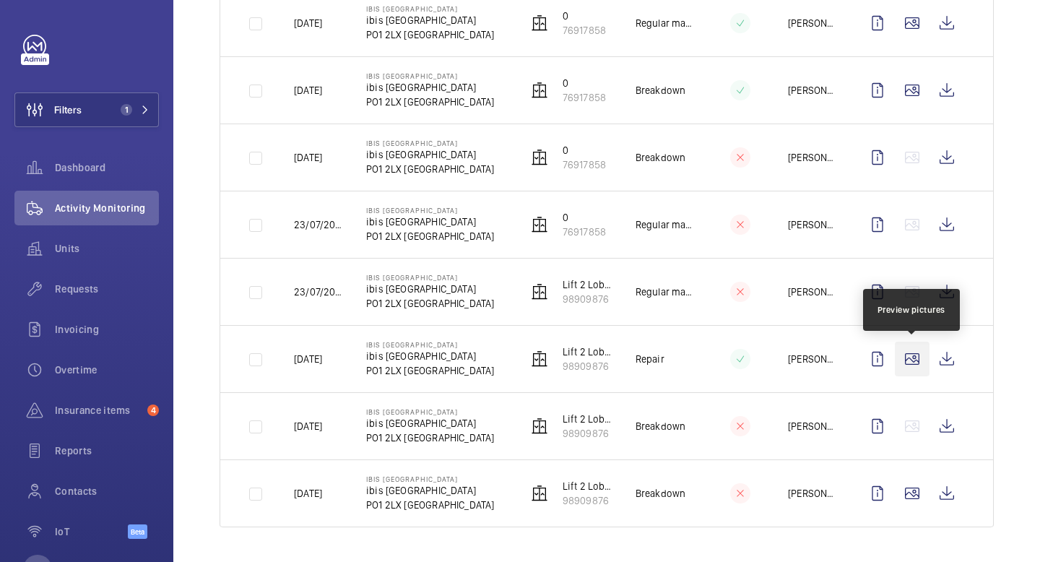
click at [914, 358] on wm-front-icon-button at bounding box center [912, 359] width 35 height 35
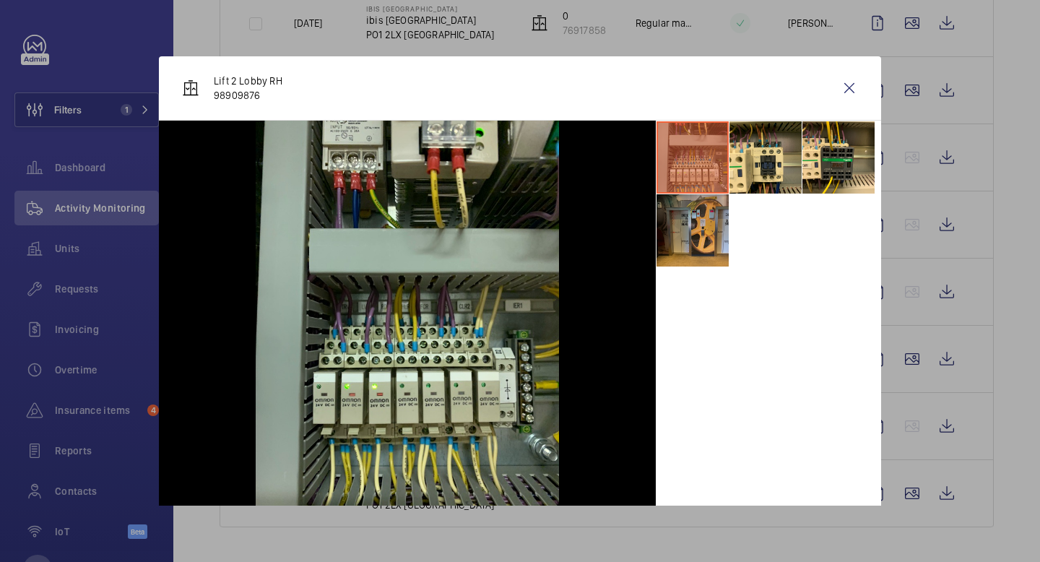
click at [702, 245] on li at bounding box center [693, 230] width 72 height 72
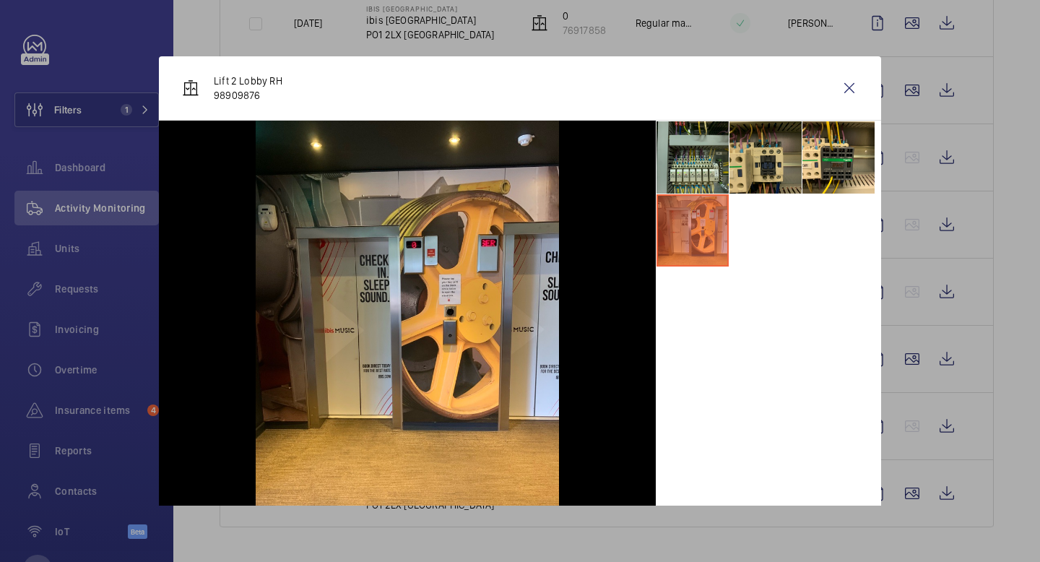
click at [749, 164] on li at bounding box center [766, 157] width 72 height 72
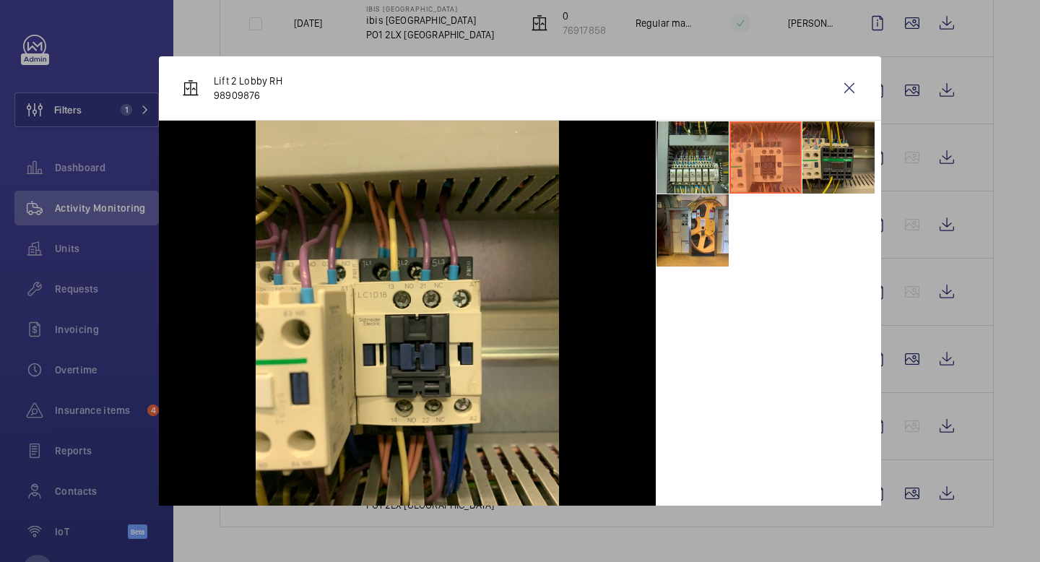
click at [831, 156] on li at bounding box center [838, 157] width 72 height 72
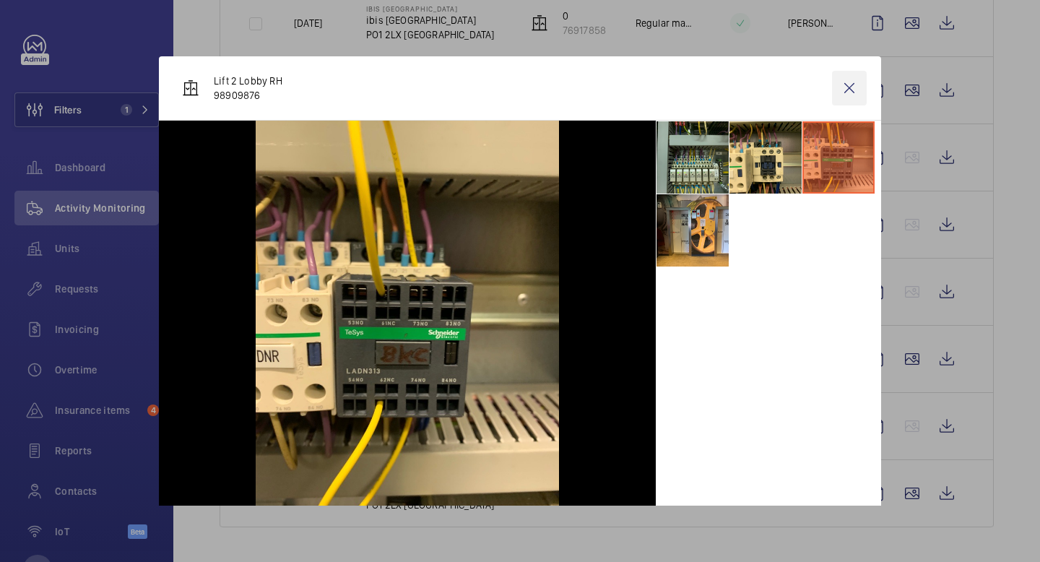
click at [847, 98] on wm-front-icon-button at bounding box center [849, 88] width 35 height 35
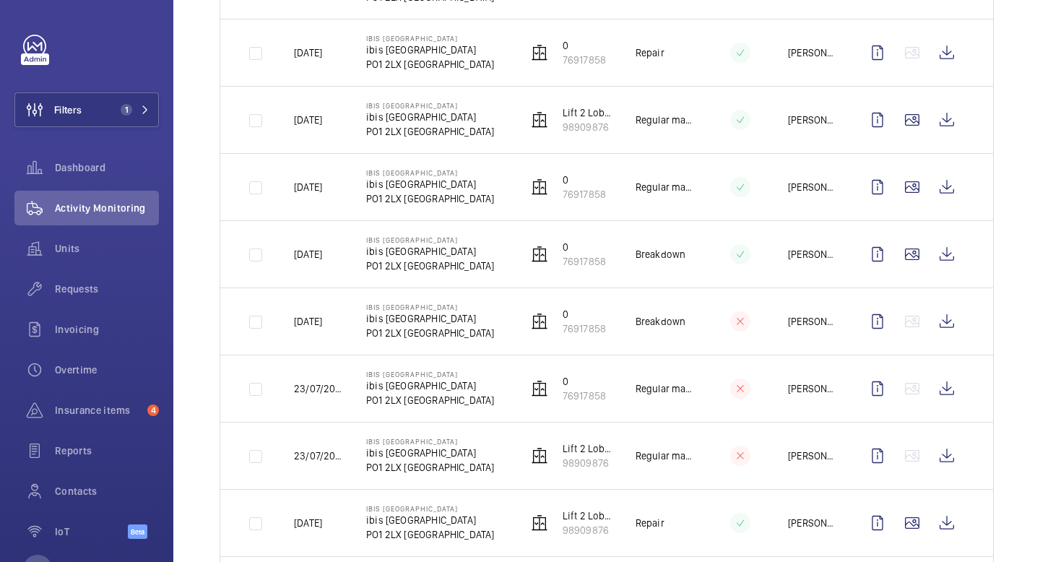
scroll to position [537, 0]
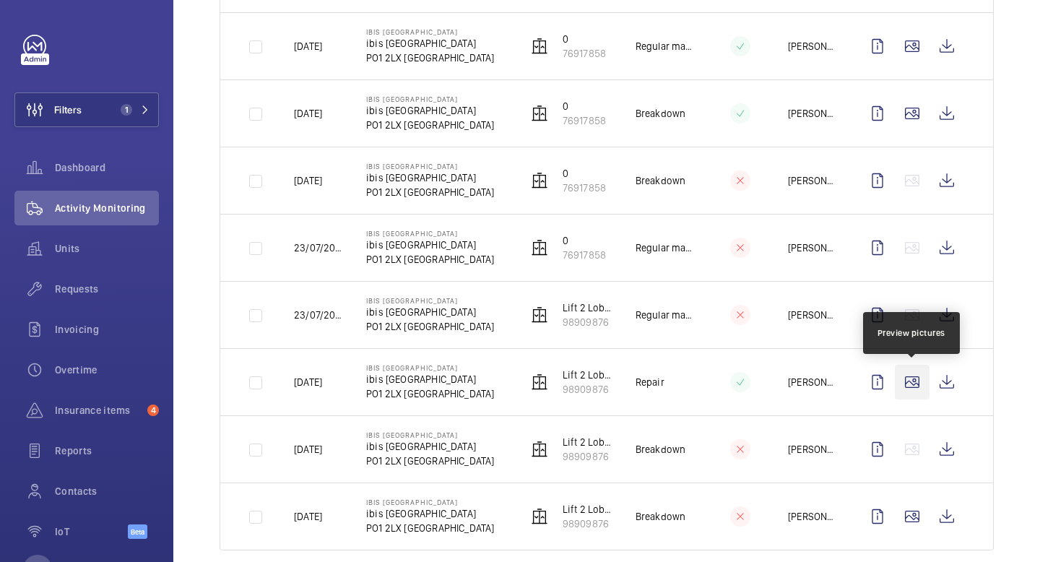
click at [917, 390] on wm-front-icon-button at bounding box center [912, 382] width 35 height 35
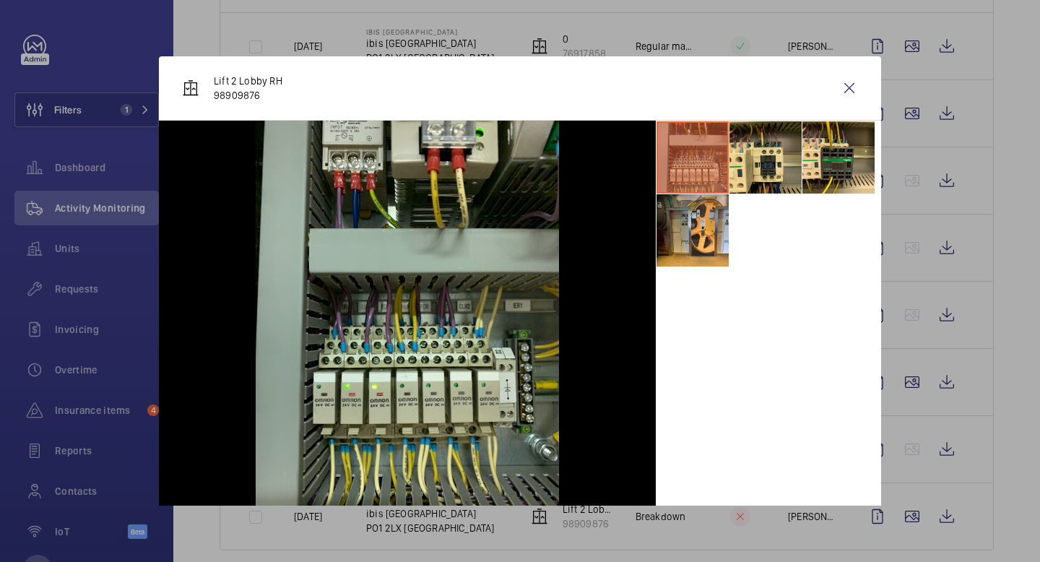
scroll to position [19, 0]
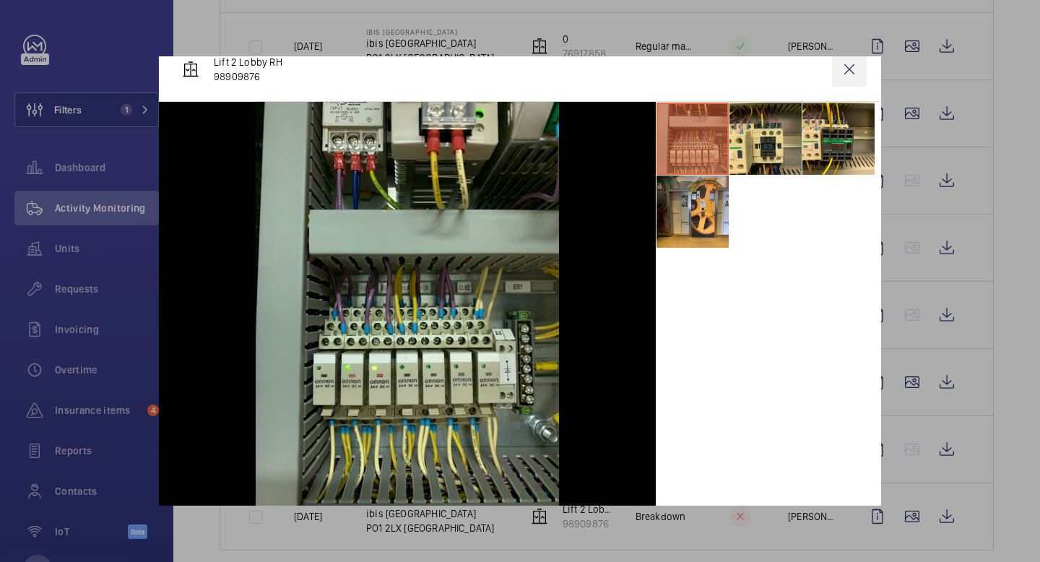
click at [851, 66] on wm-front-icon-button at bounding box center [849, 69] width 35 height 35
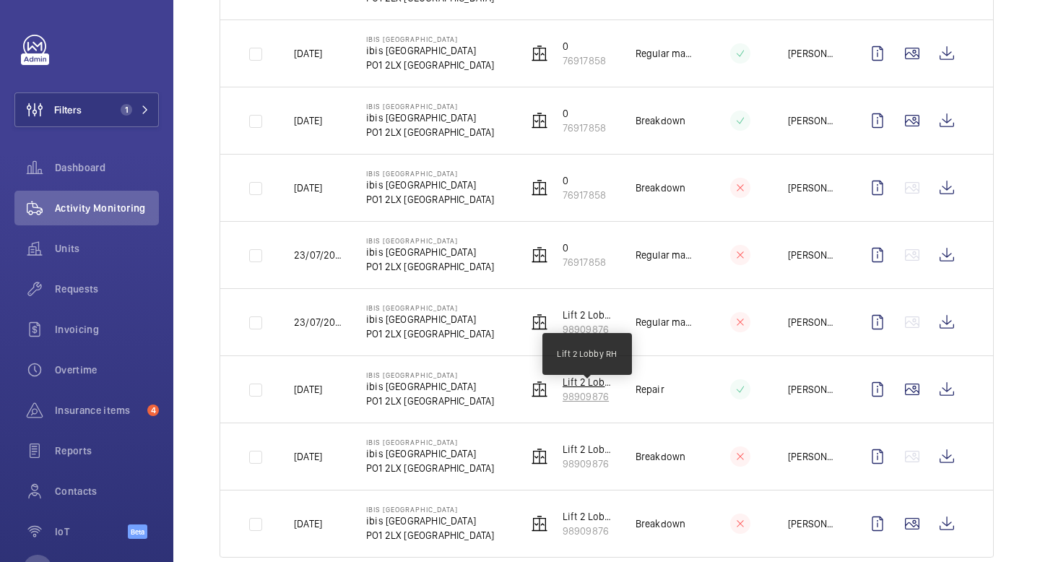
scroll to position [519, 0]
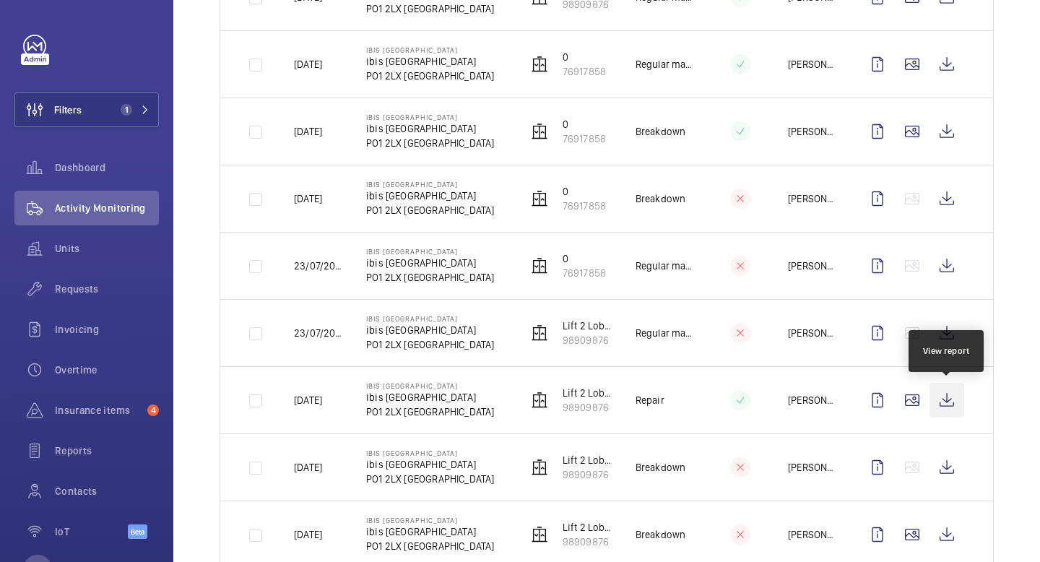
click at [941, 398] on wm-front-icon-button at bounding box center [947, 400] width 35 height 35
click at [957, 398] on wm-front-icon-button at bounding box center [947, 400] width 35 height 35
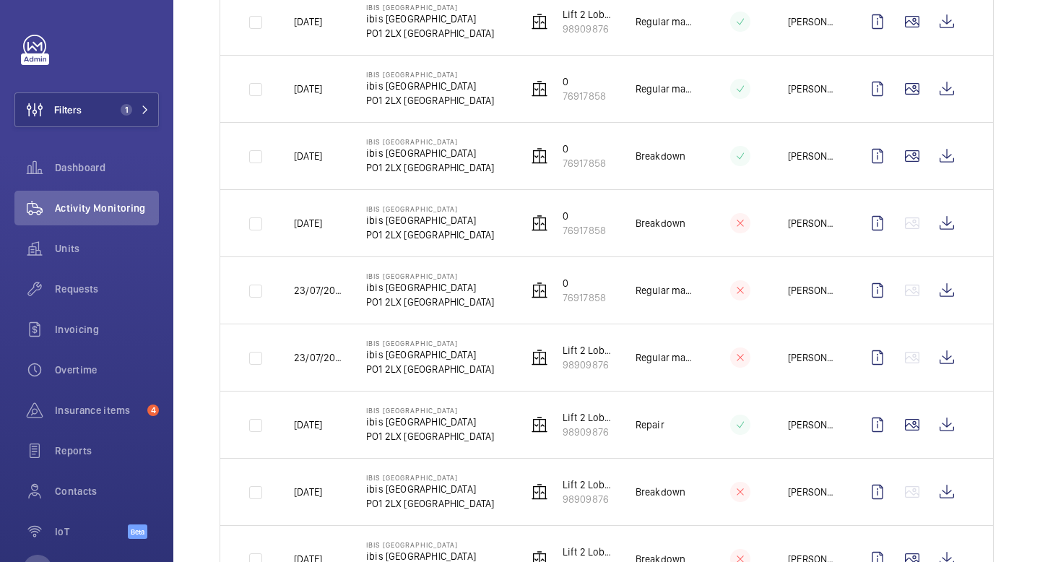
scroll to position [491, 0]
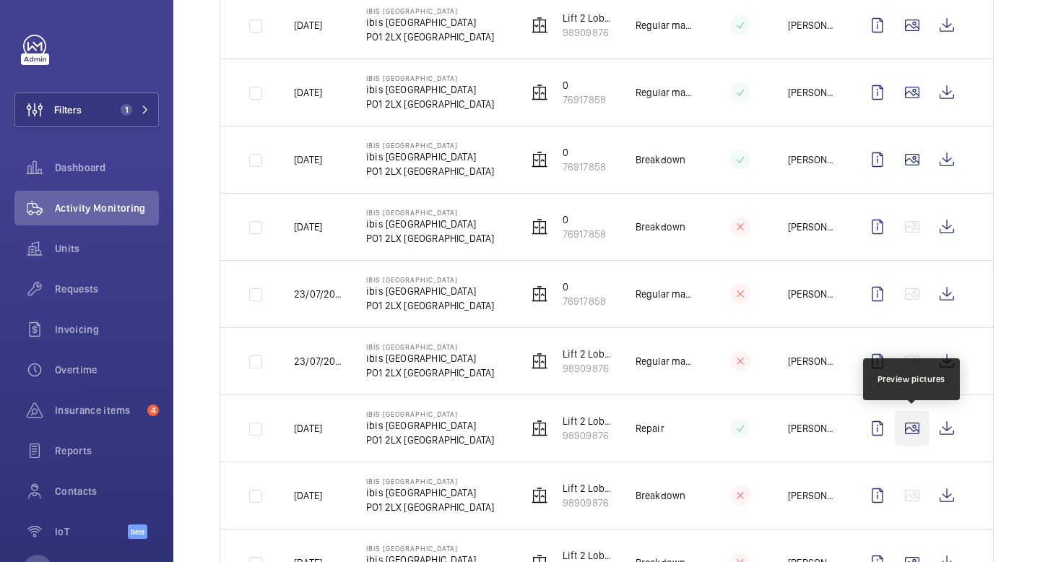
click at [915, 428] on wm-front-icon-button at bounding box center [912, 428] width 35 height 35
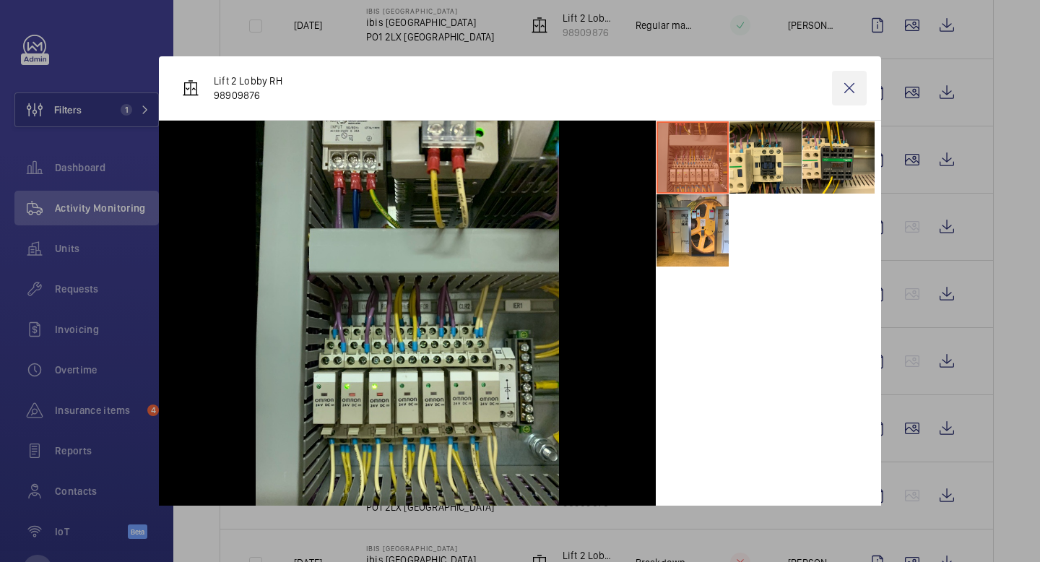
click at [845, 98] on wm-front-icon-button at bounding box center [849, 88] width 35 height 35
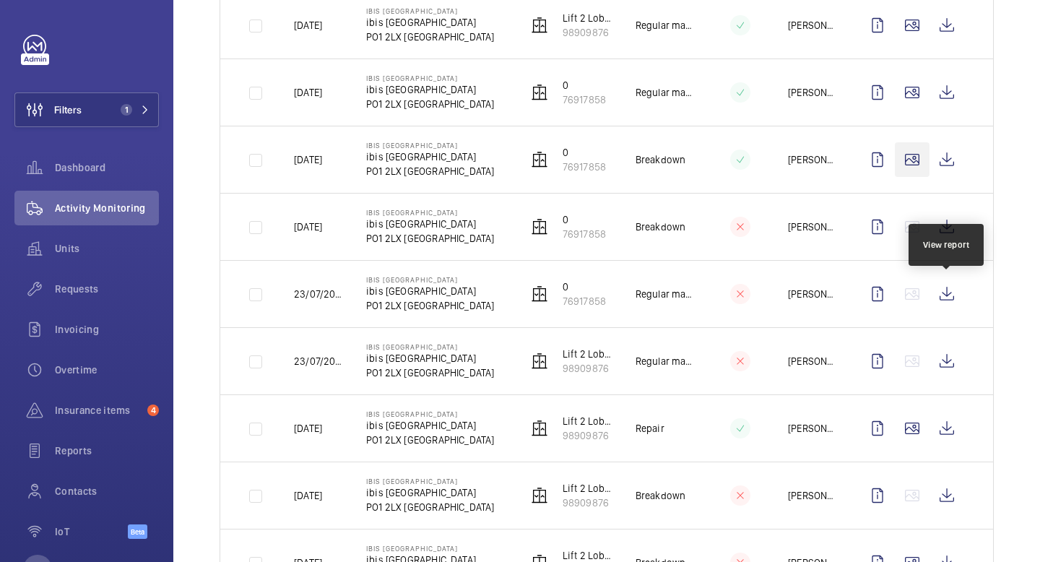
click at [916, 161] on wm-front-icon-button at bounding box center [912, 159] width 35 height 35
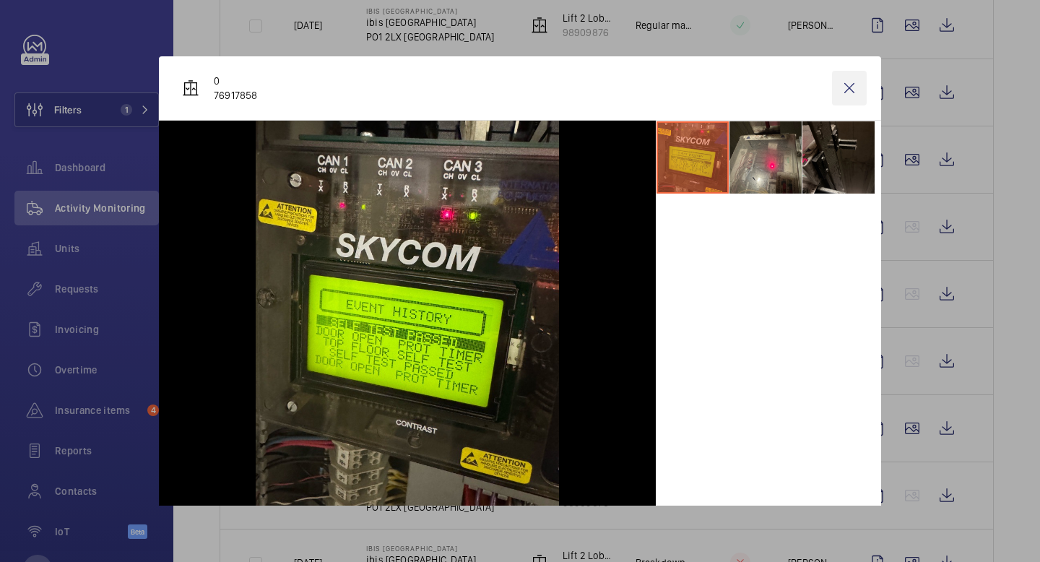
click at [849, 84] on wm-front-icon-button at bounding box center [849, 88] width 35 height 35
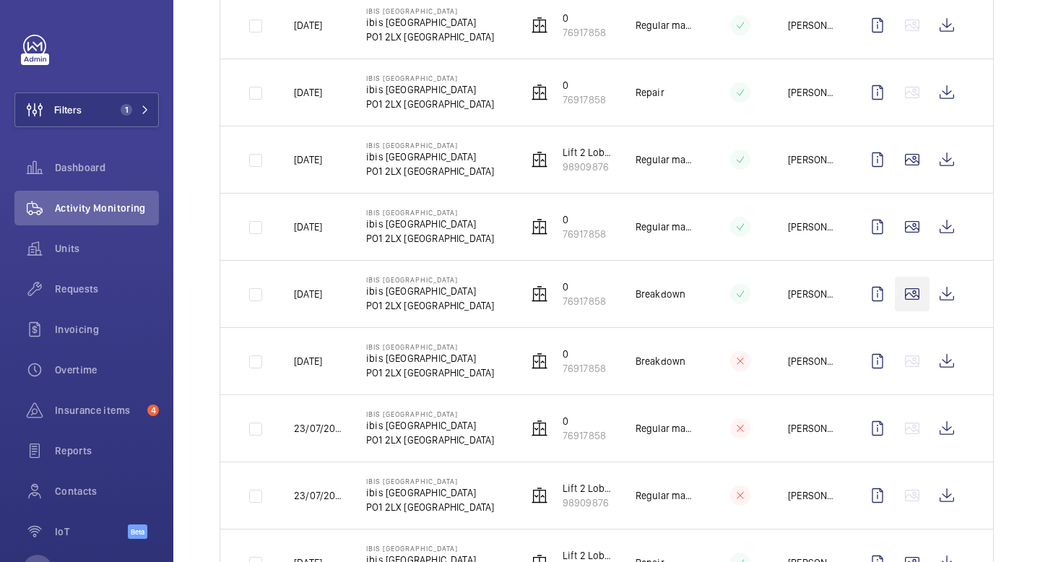
scroll to position [386, 0]
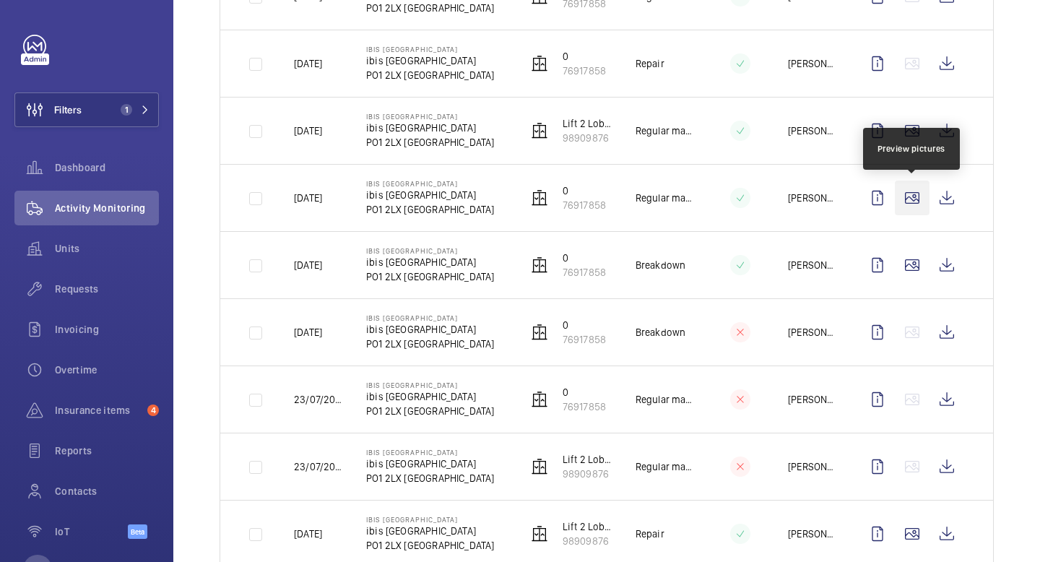
click at [912, 203] on wm-front-icon-button at bounding box center [912, 198] width 35 height 35
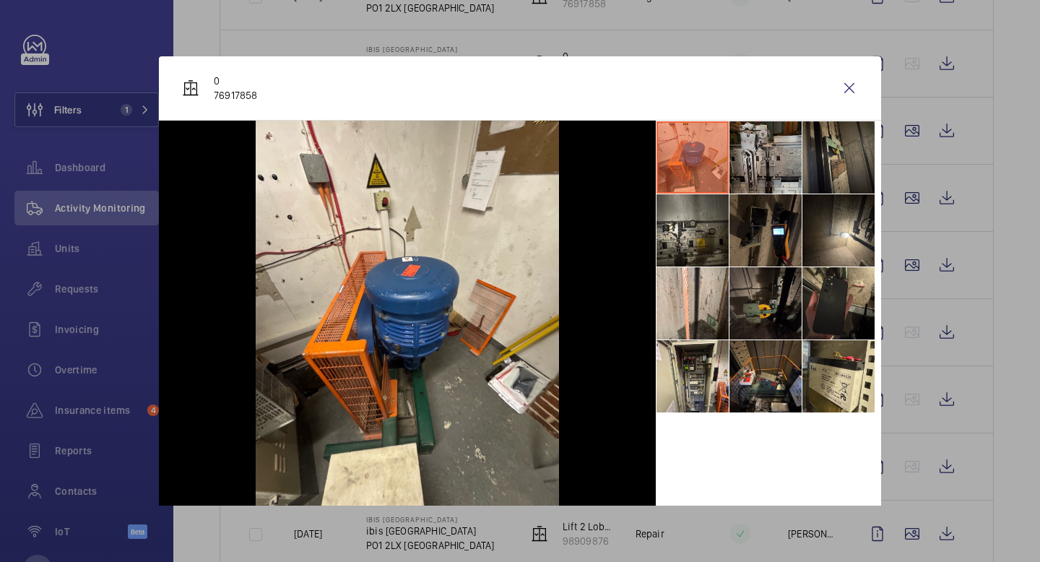
click at [763, 166] on li at bounding box center [766, 157] width 72 height 72
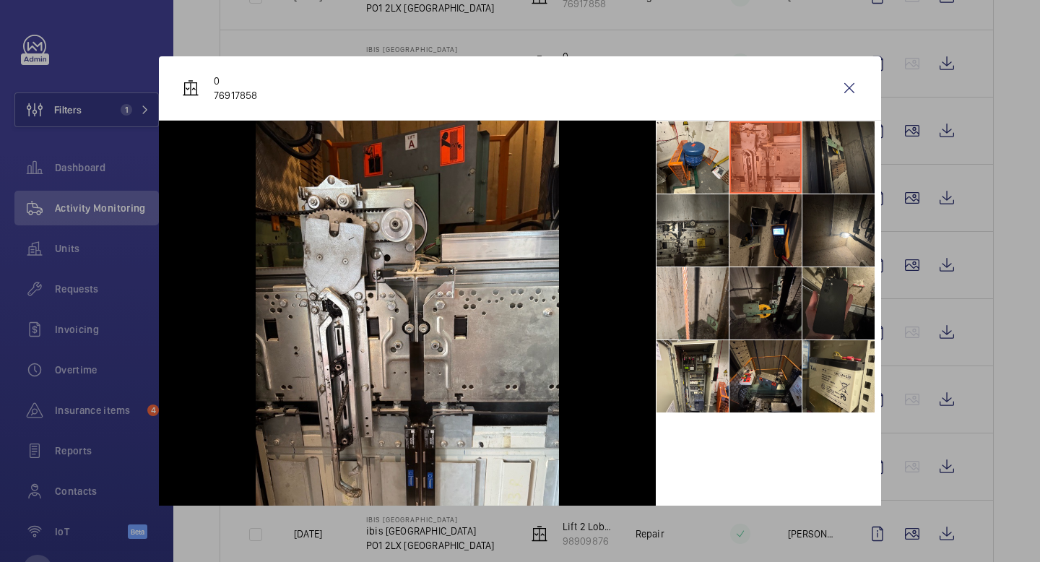
click at [828, 162] on li at bounding box center [838, 157] width 72 height 72
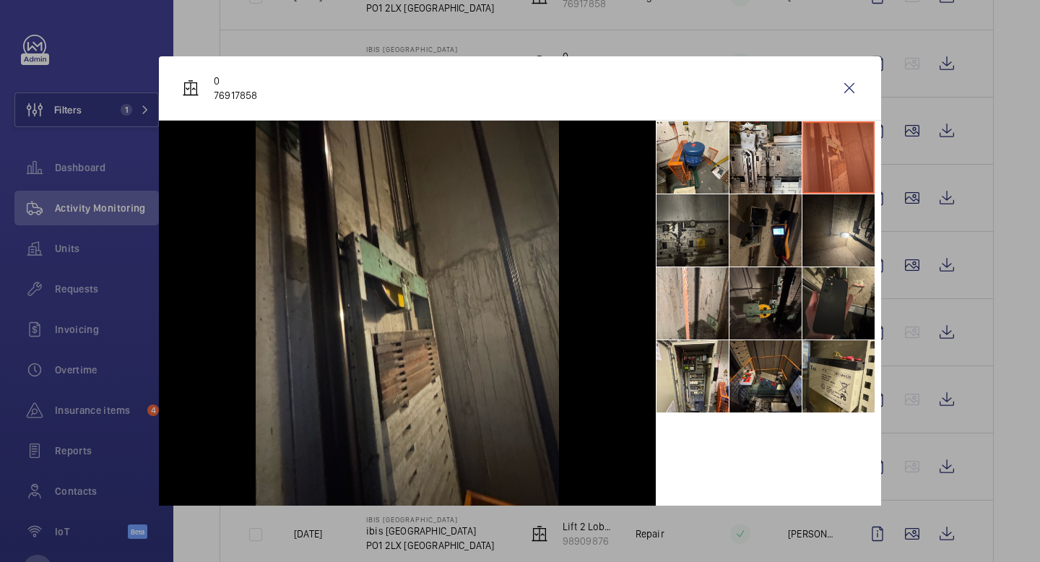
click at [705, 228] on li at bounding box center [693, 230] width 72 height 72
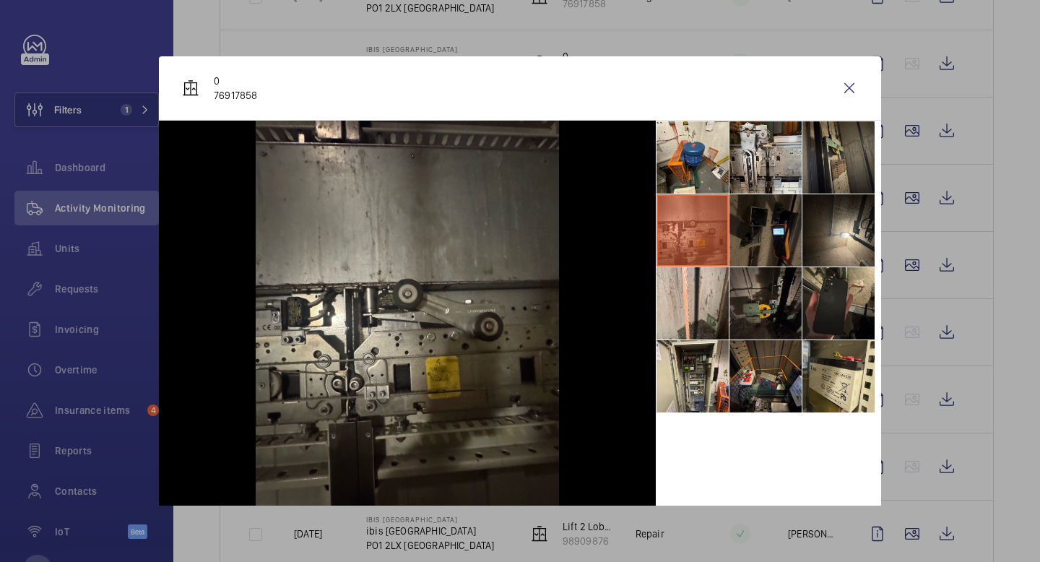
click at [762, 233] on li at bounding box center [766, 230] width 72 height 72
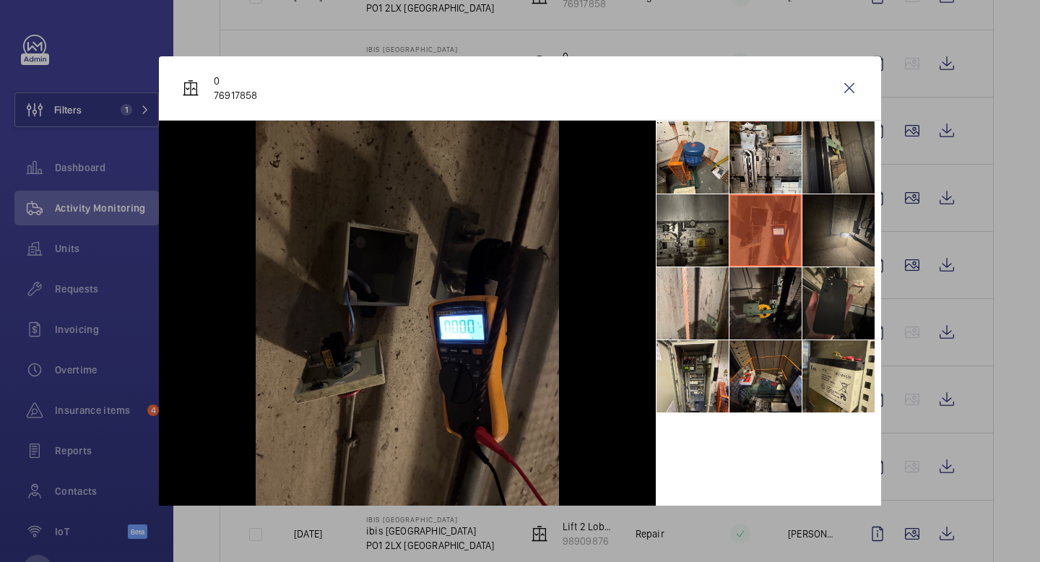
click at [859, 225] on li at bounding box center [838, 230] width 72 height 72
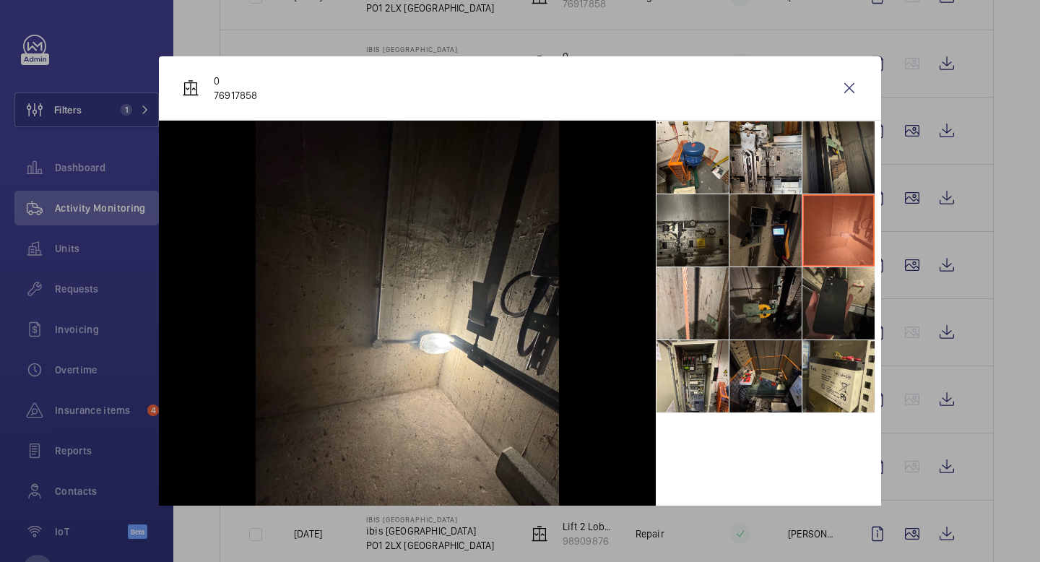
click at [784, 222] on li at bounding box center [766, 230] width 72 height 72
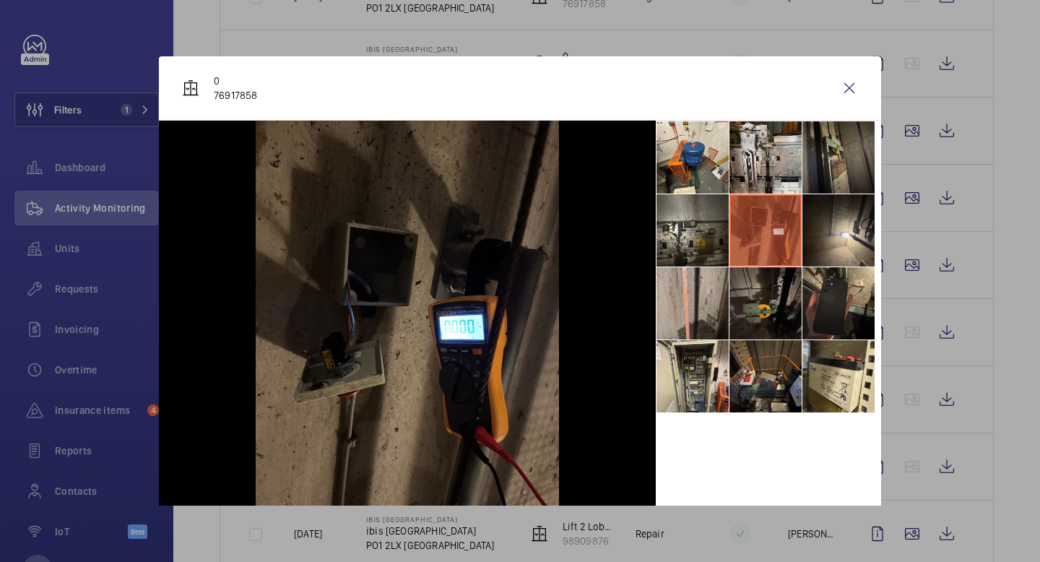
click at [687, 313] on li at bounding box center [693, 303] width 72 height 72
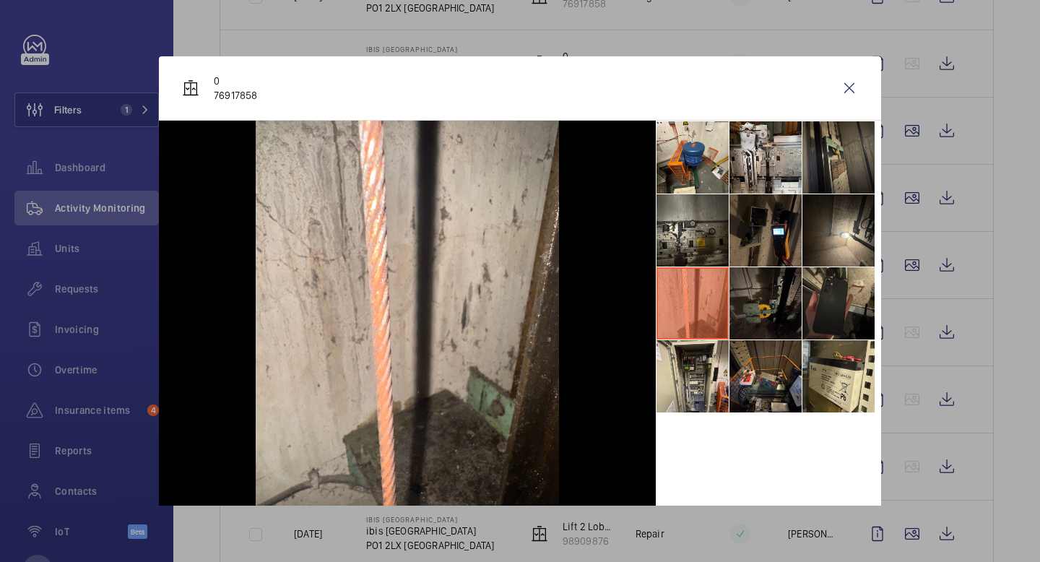
click at [767, 310] on li at bounding box center [766, 303] width 72 height 72
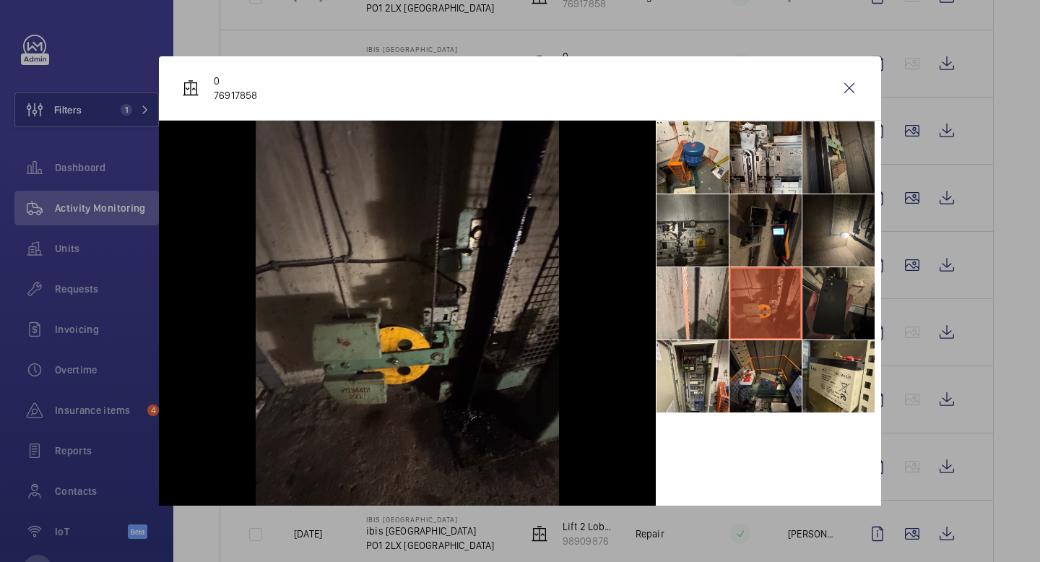
click at [834, 303] on li at bounding box center [838, 303] width 72 height 72
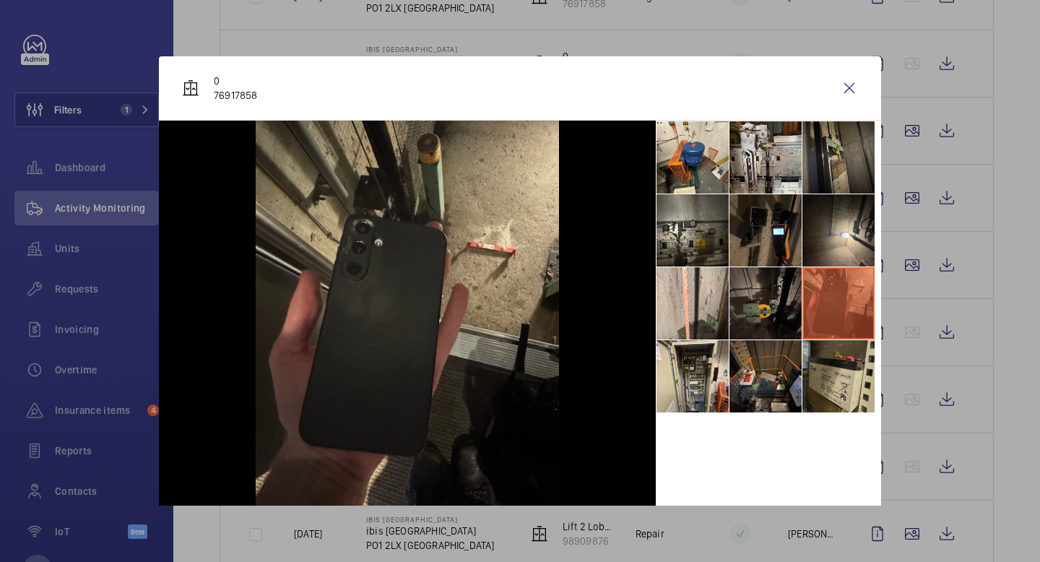
click at [839, 376] on li at bounding box center [838, 376] width 72 height 72
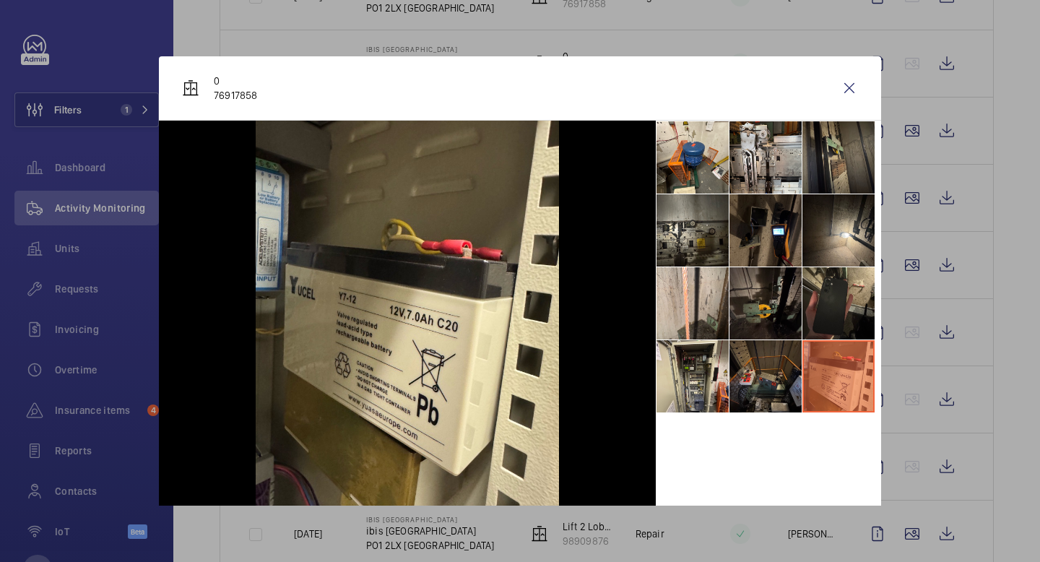
click at [789, 386] on li at bounding box center [766, 376] width 72 height 72
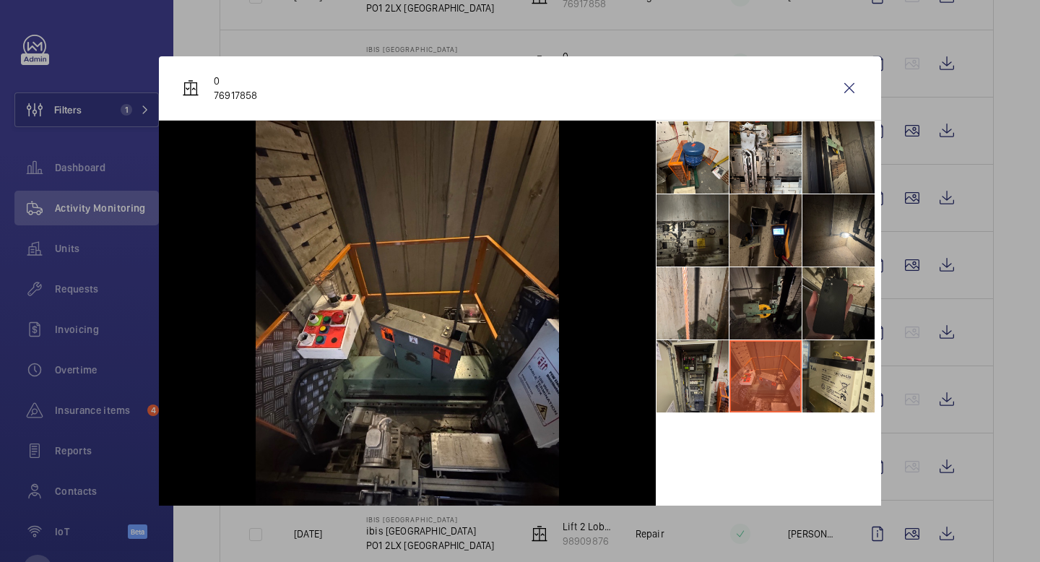
click at [678, 381] on li at bounding box center [693, 376] width 72 height 72
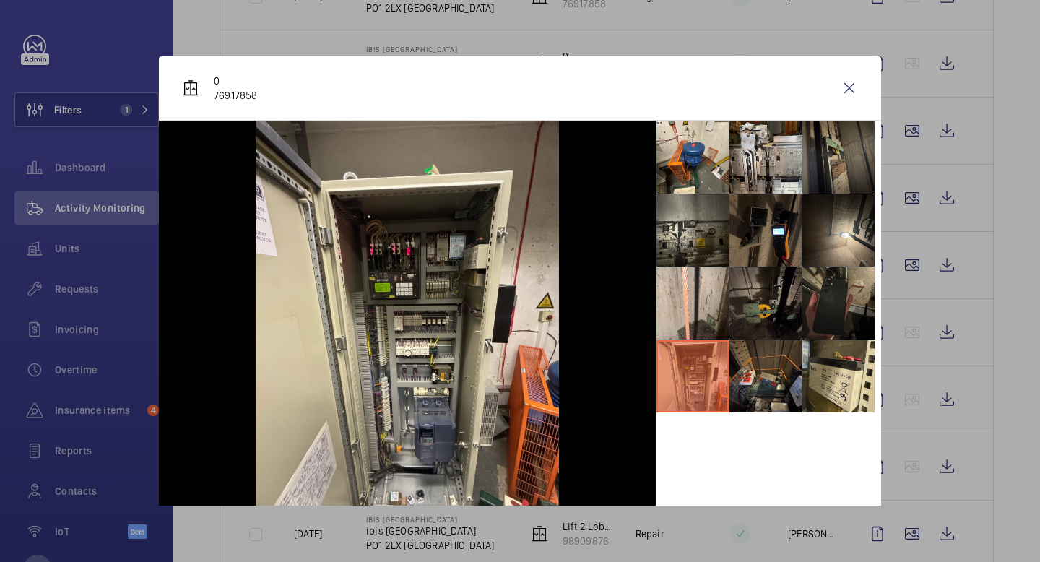
click at [841, 311] on li at bounding box center [838, 303] width 72 height 72
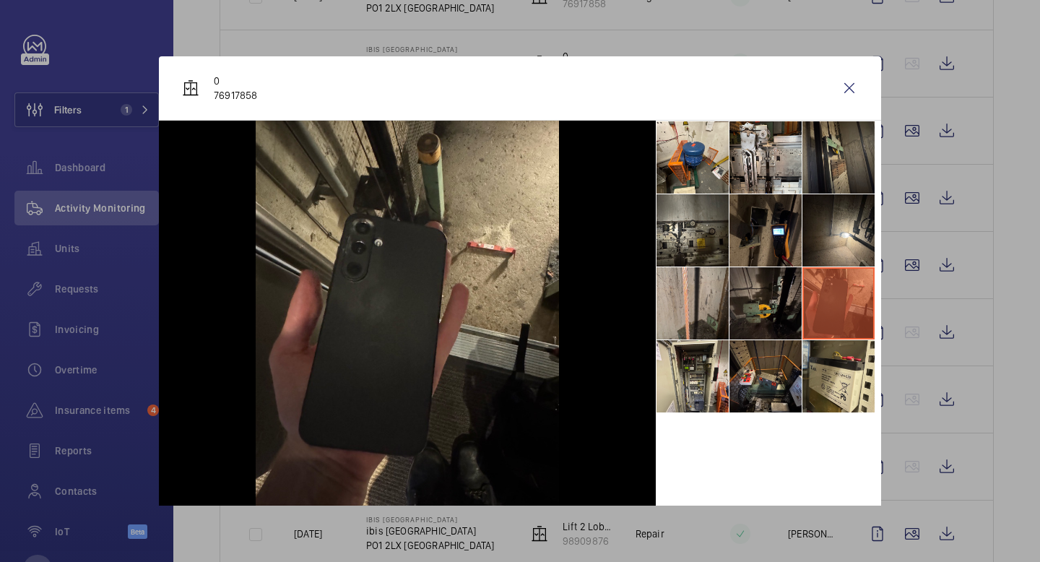
click at [712, 326] on li at bounding box center [693, 303] width 72 height 72
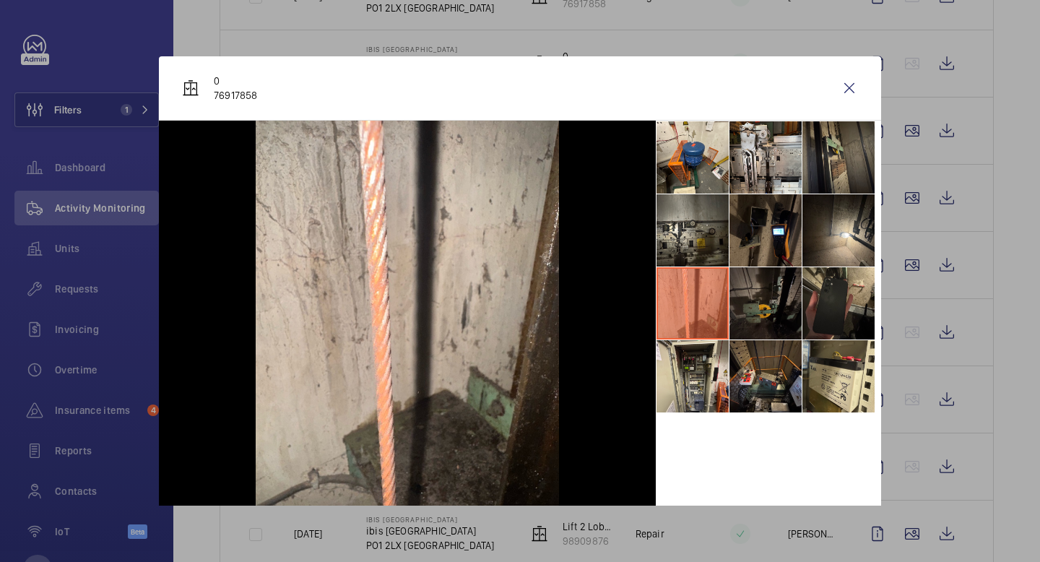
click at [773, 304] on li at bounding box center [766, 303] width 72 height 72
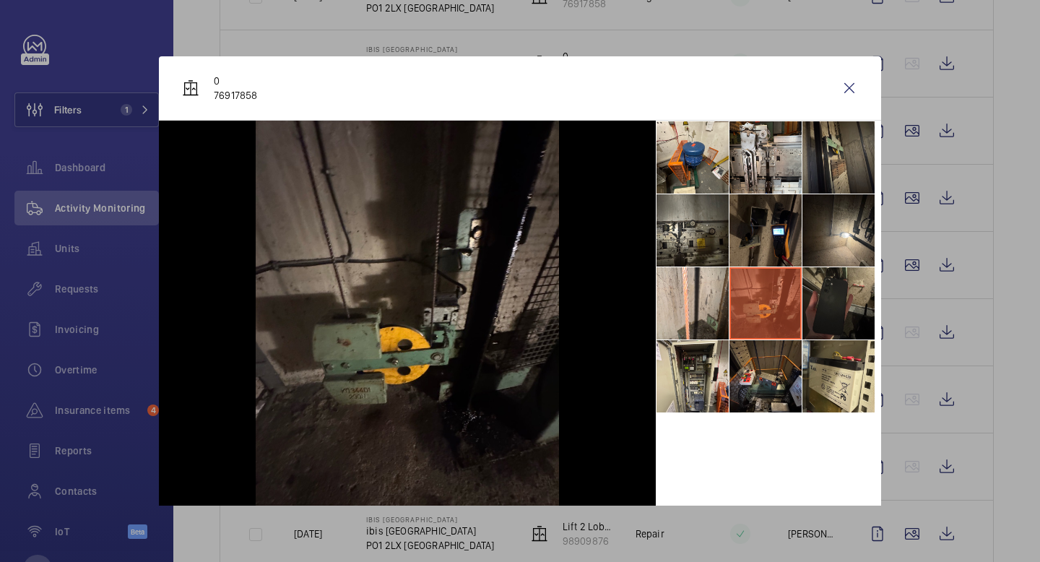
click at [843, 311] on li at bounding box center [838, 303] width 72 height 72
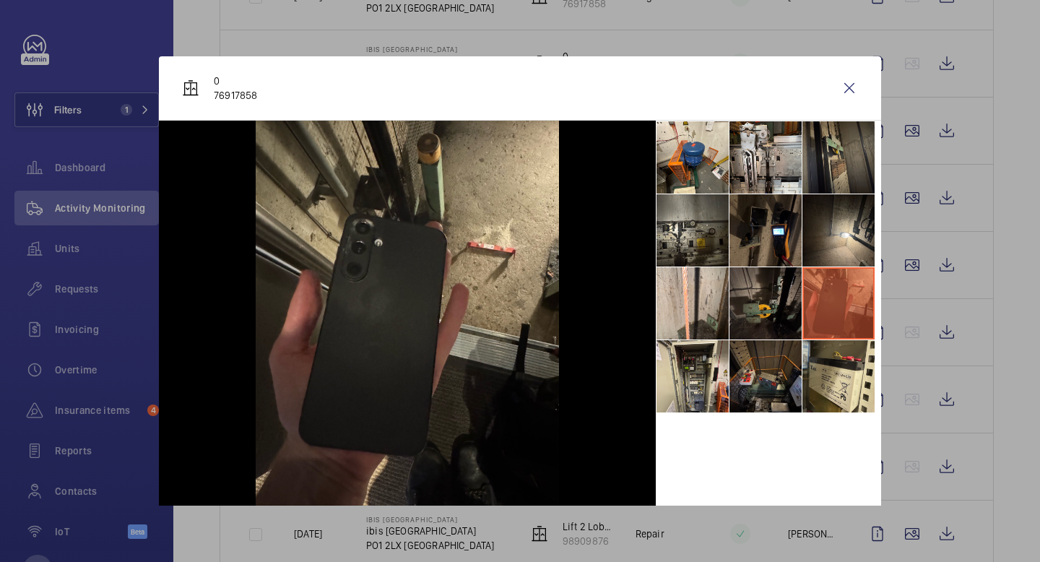
click at [764, 361] on li at bounding box center [766, 376] width 72 height 72
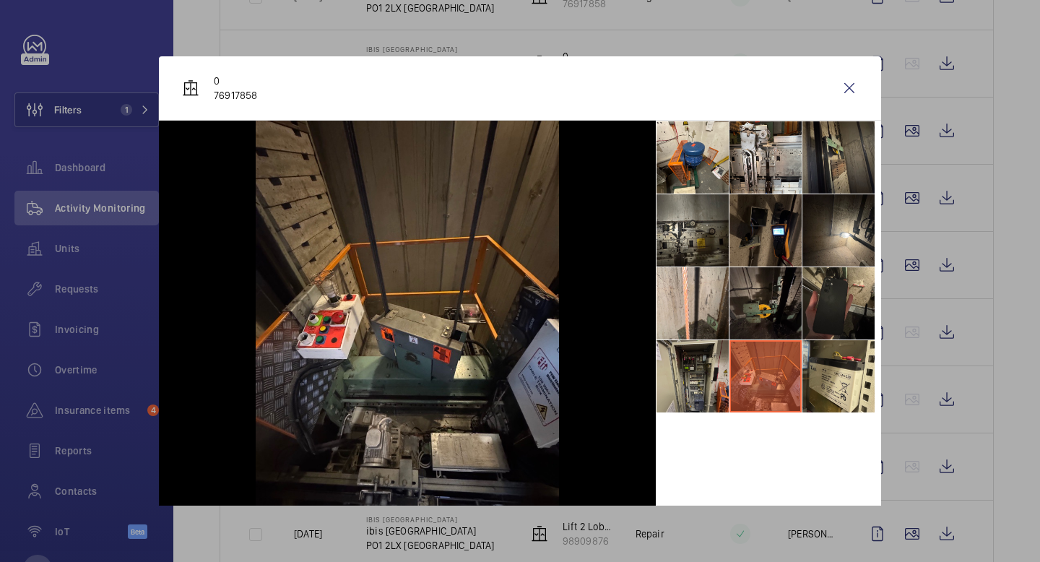
click at [681, 391] on li at bounding box center [693, 376] width 72 height 72
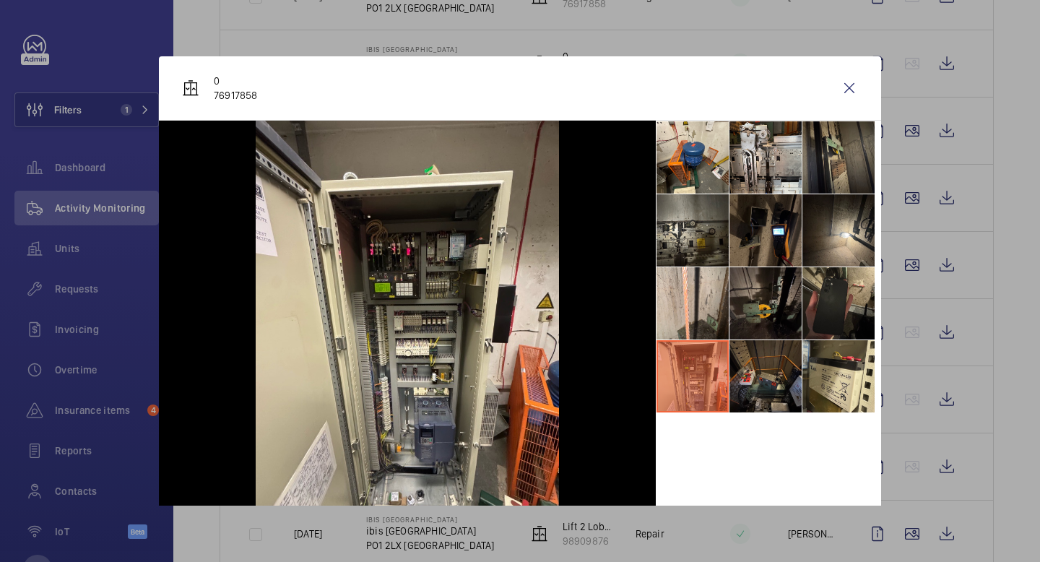
click at [751, 388] on li at bounding box center [766, 376] width 72 height 72
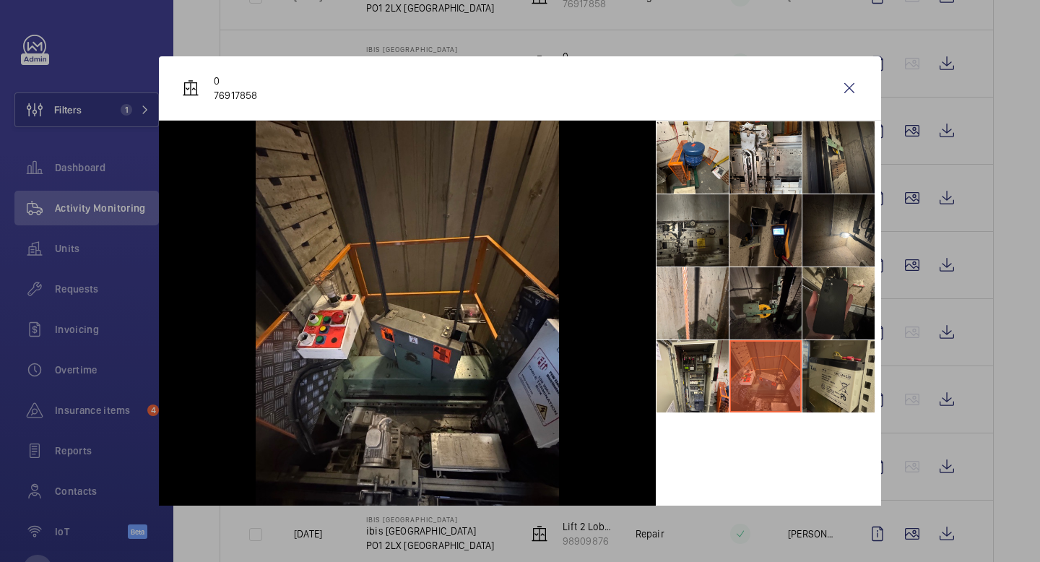
click at [832, 380] on li at bounding box center [838, 376] width 72 height 72
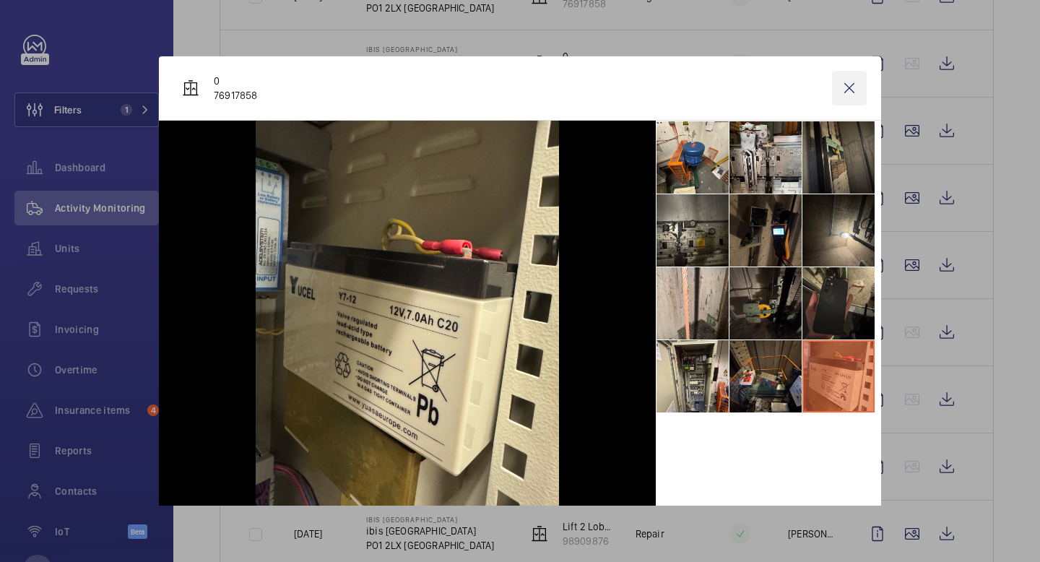
click at [851, 90] on wm-front-icon-button at bounding box center [849, 88] width 35 height 35
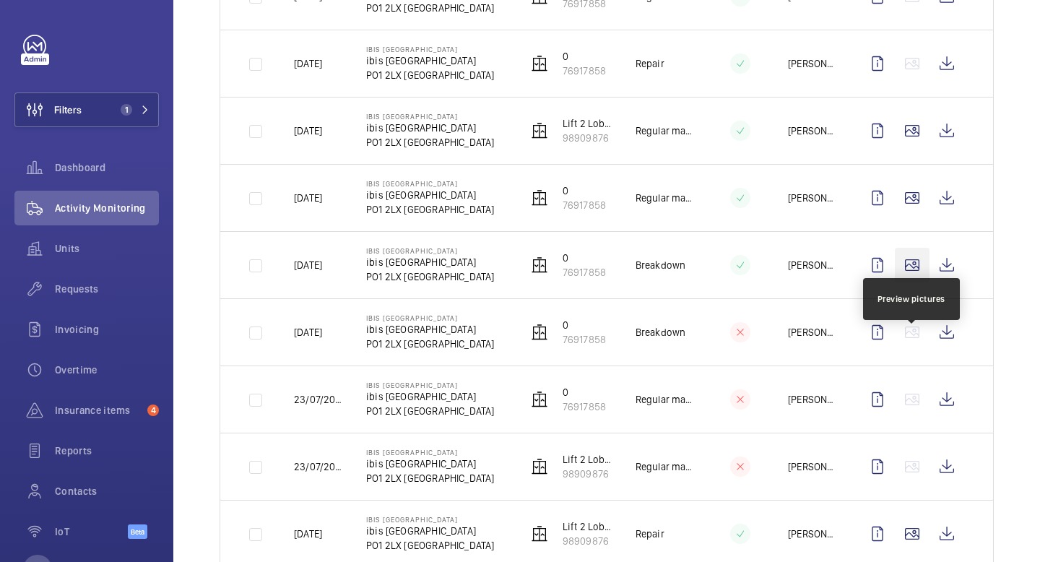
scroll to position [303, 0]
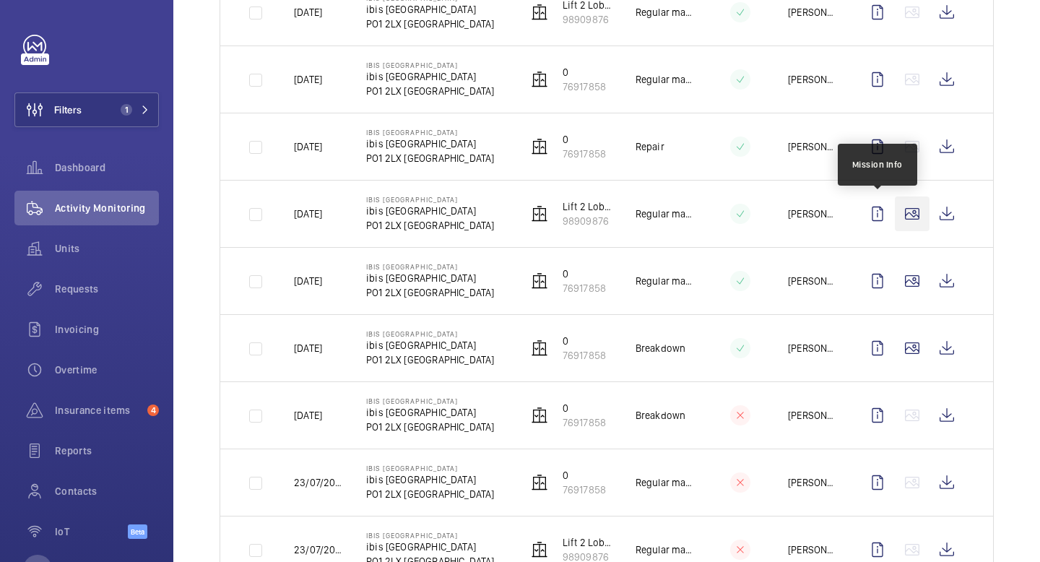
click at [914, 219] on wm-front-icon-button at bounding box center [912, 213] width 35 height 35
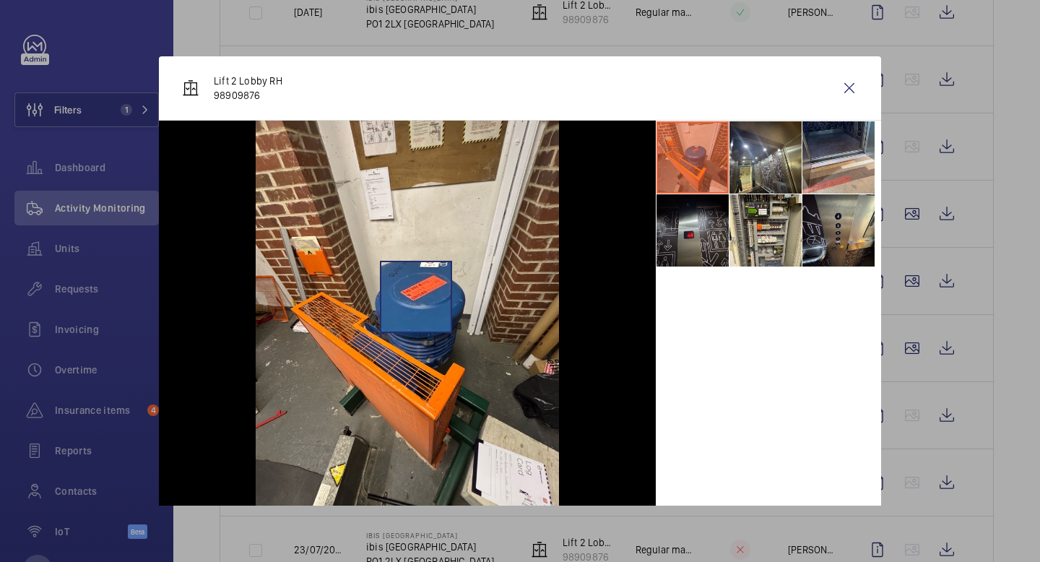
click at [416, 297] on img at bounding box center [407, 323] width 303 height 404
click at [850, 88] on wm-front-icon-button at bounding box center [849, 88] width 35 height 35
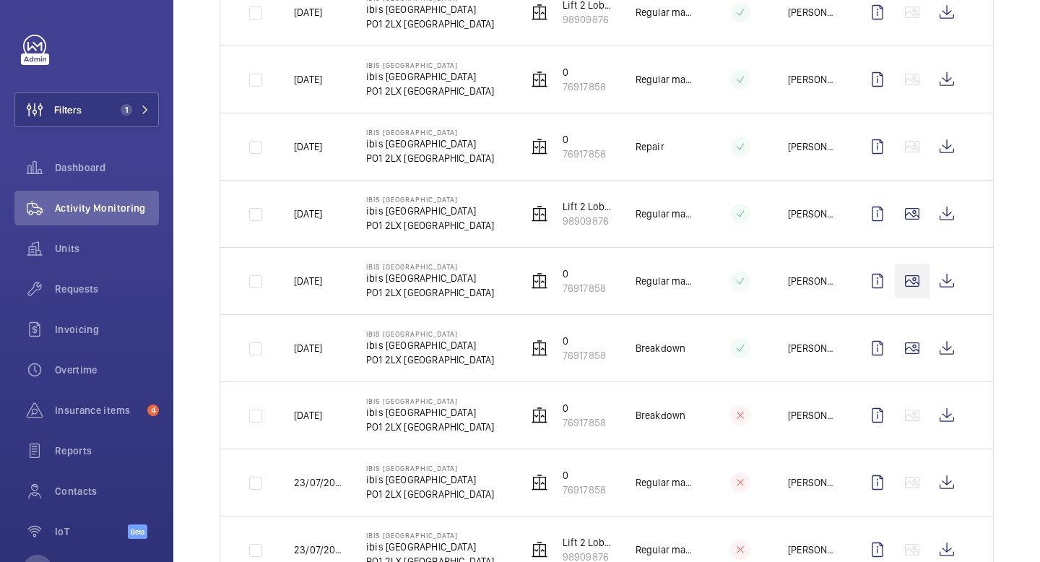
click at [921, 215] on wm-front-icon-button at bounding box center [912, 213] width 35 height 35
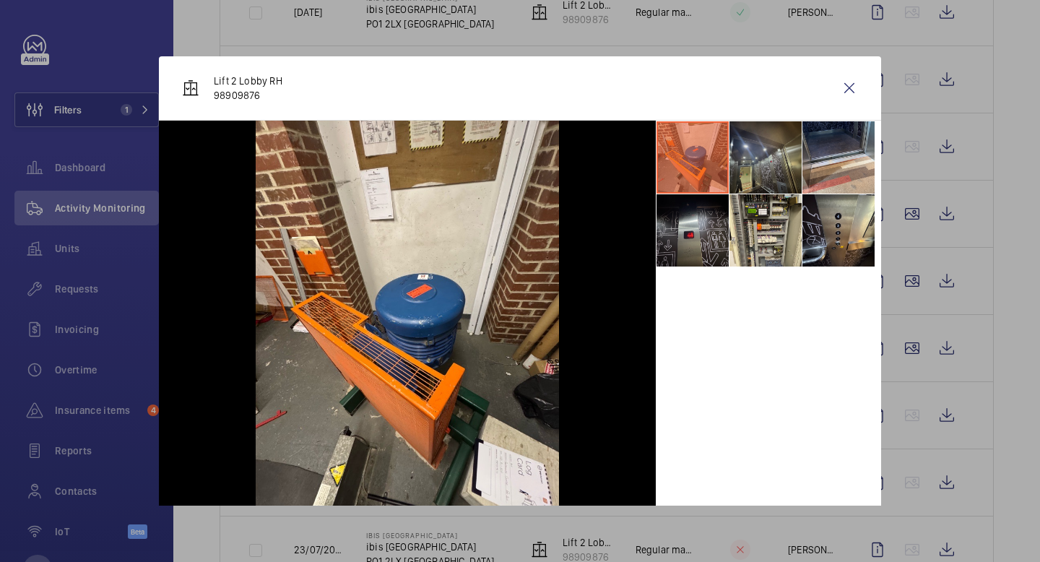
click at [771, 157] on li at bounding box center [766, 157] width 72 height 72
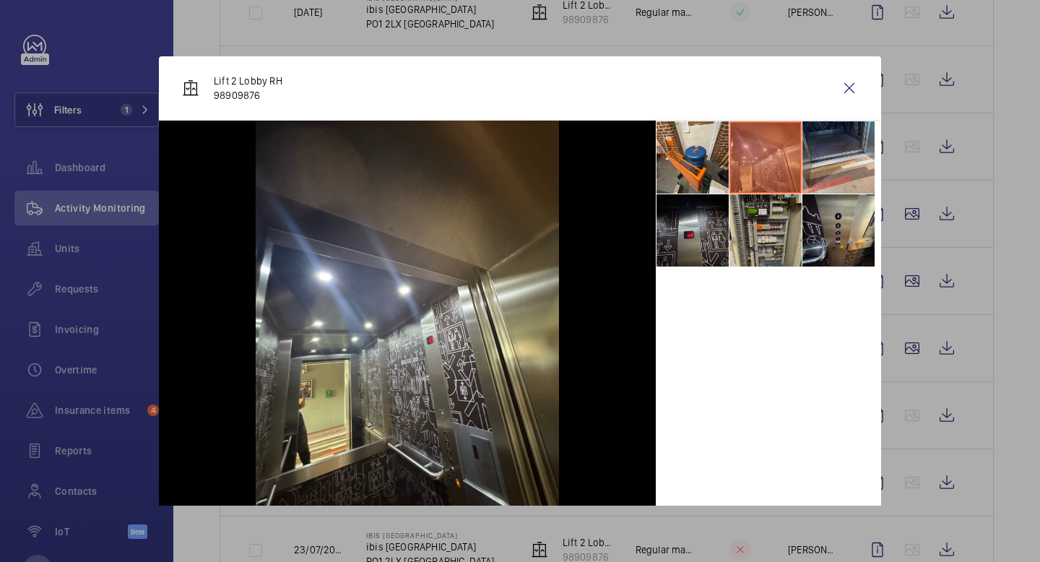
click at [756, 217] on li at bounding box center [766, 230] width 72 height 72
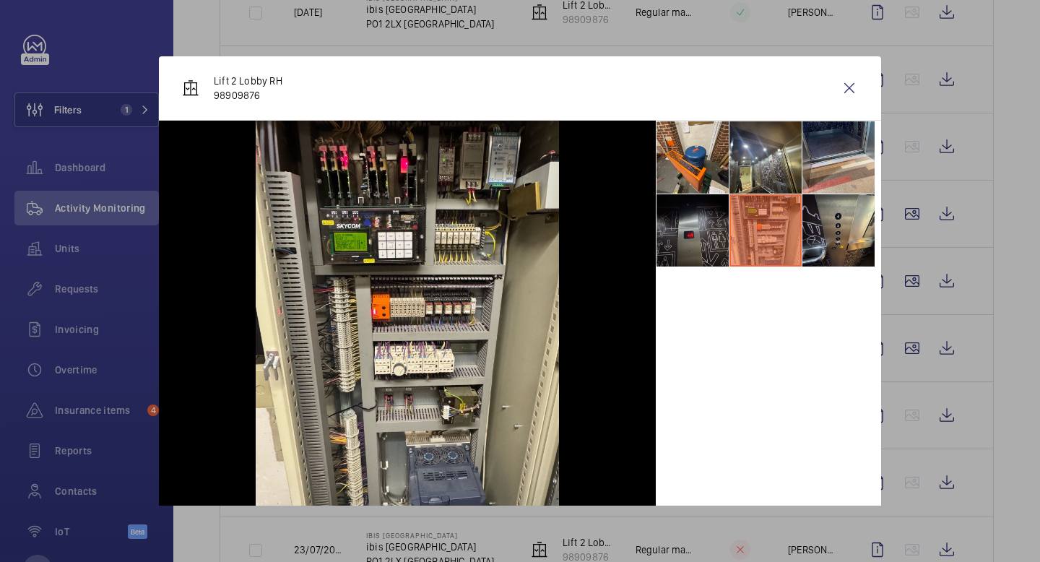
click at [685, 210] on li at bounding box center [693, 230] width 72 height 72
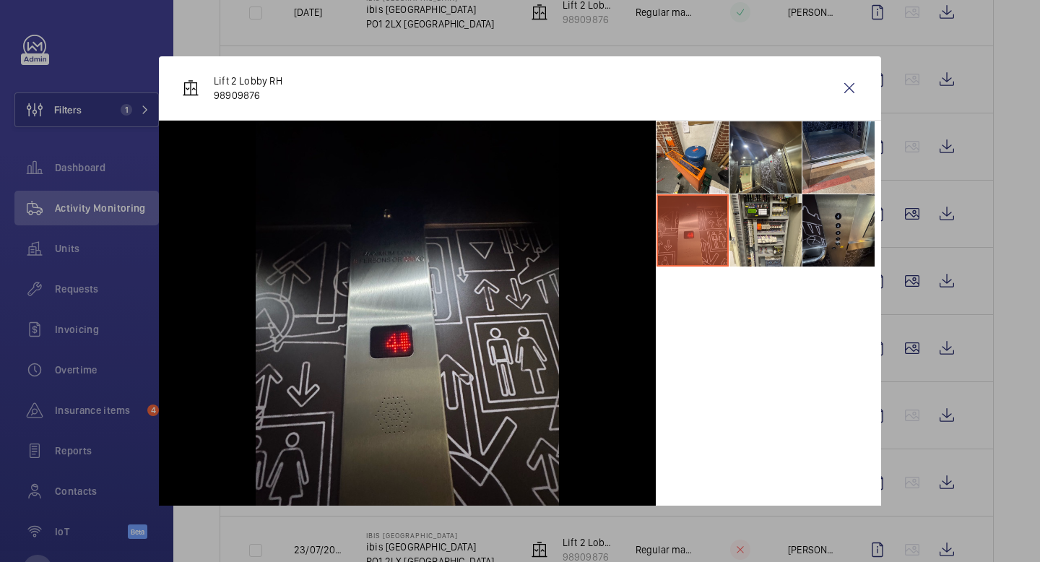
click at [840, 226] on li at bounding box center [838, 230] width 72 height 72
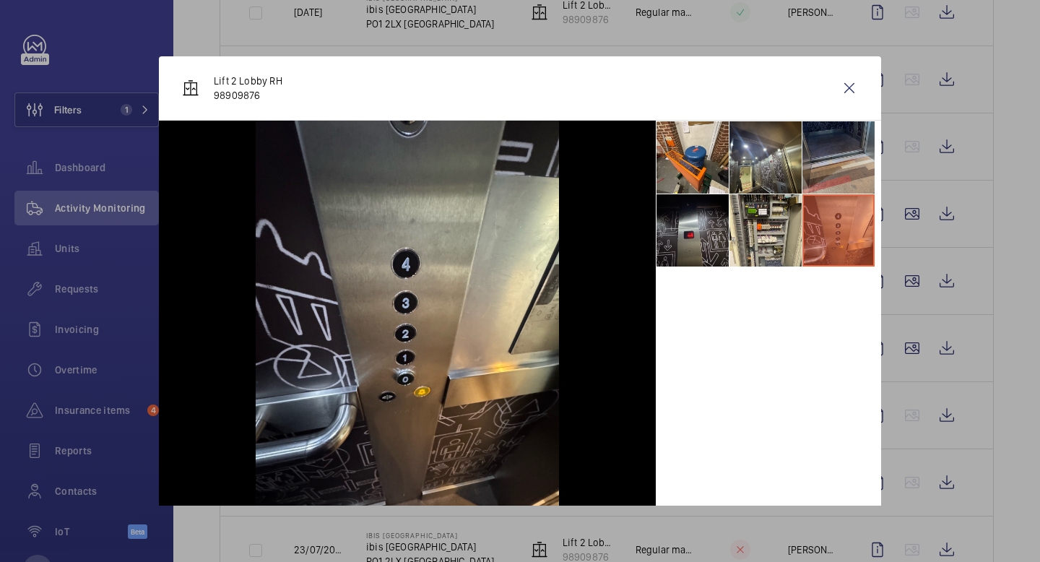
click at [841, 164] on li at bounding box center [838, 157] width 72 height 72
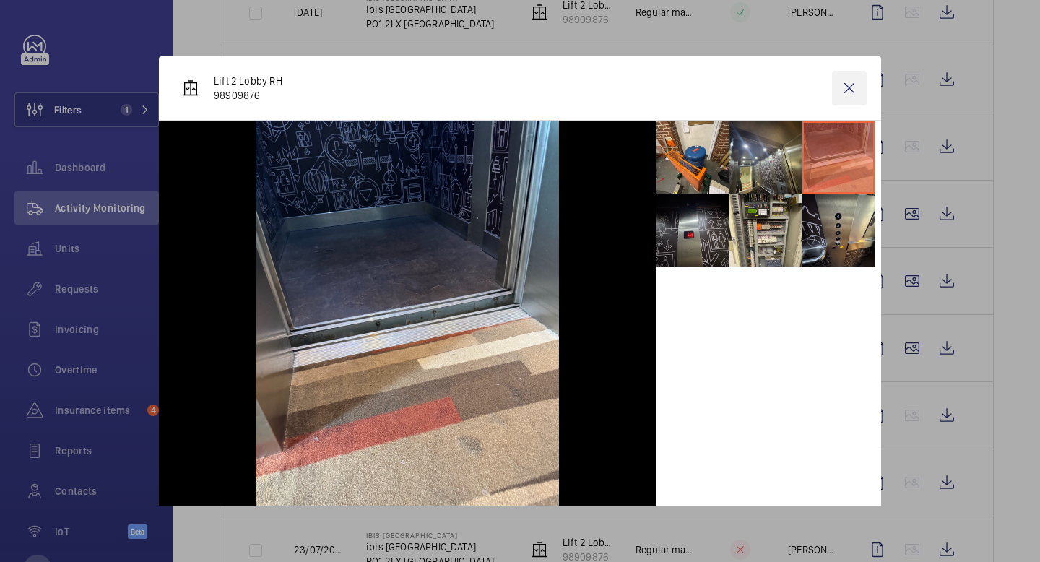
click at [848, 86] on wm-front-icon-button at bounding box center [849, 88] width 35 height 35
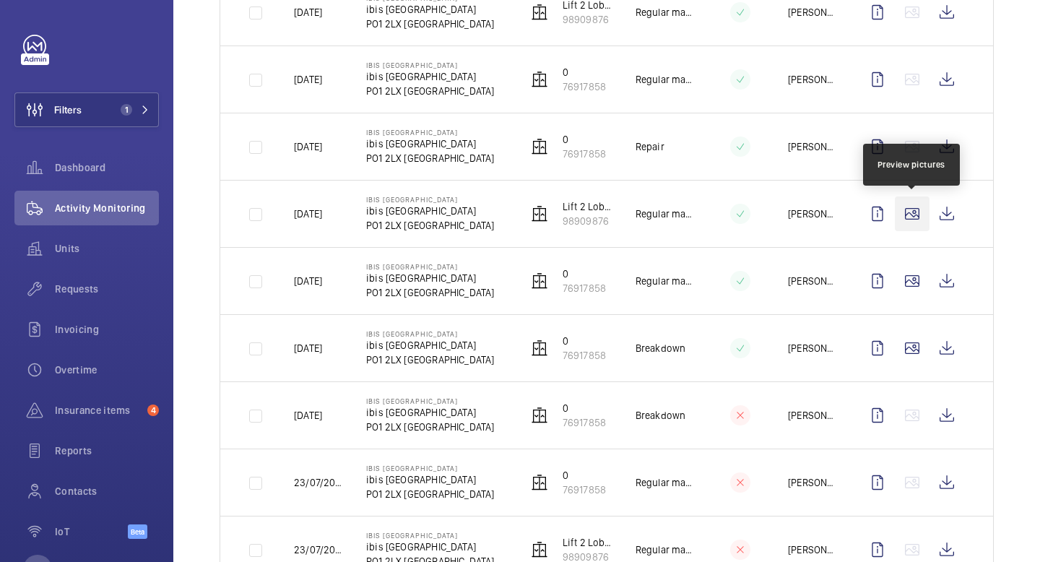
click at [915, 217] on wm-front-icon-button at bounding box center [912, 213] width 35 height 35
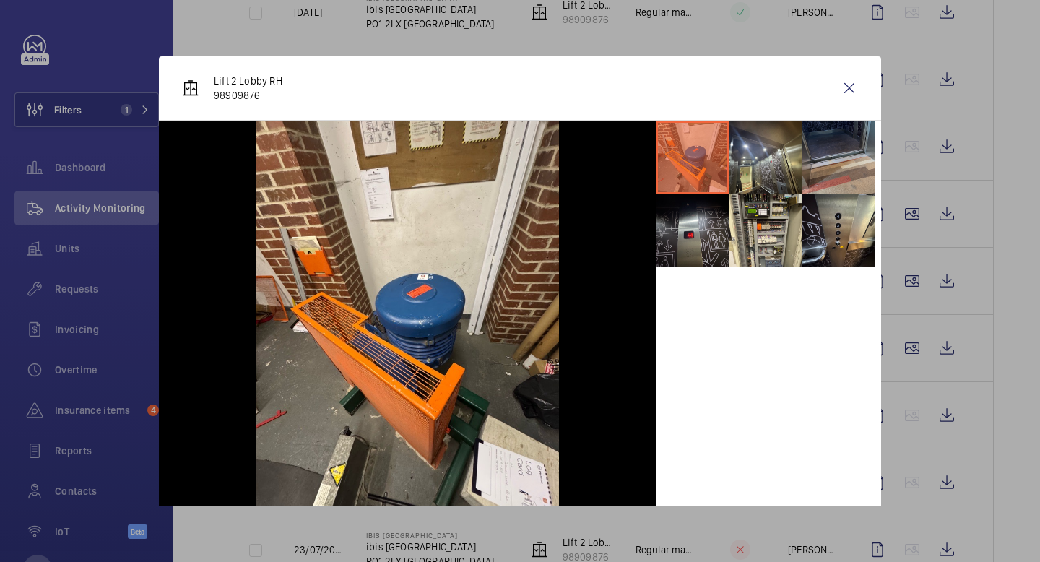
click at [835, 150] on li at bounding box center [838, 157] width 72 height 72
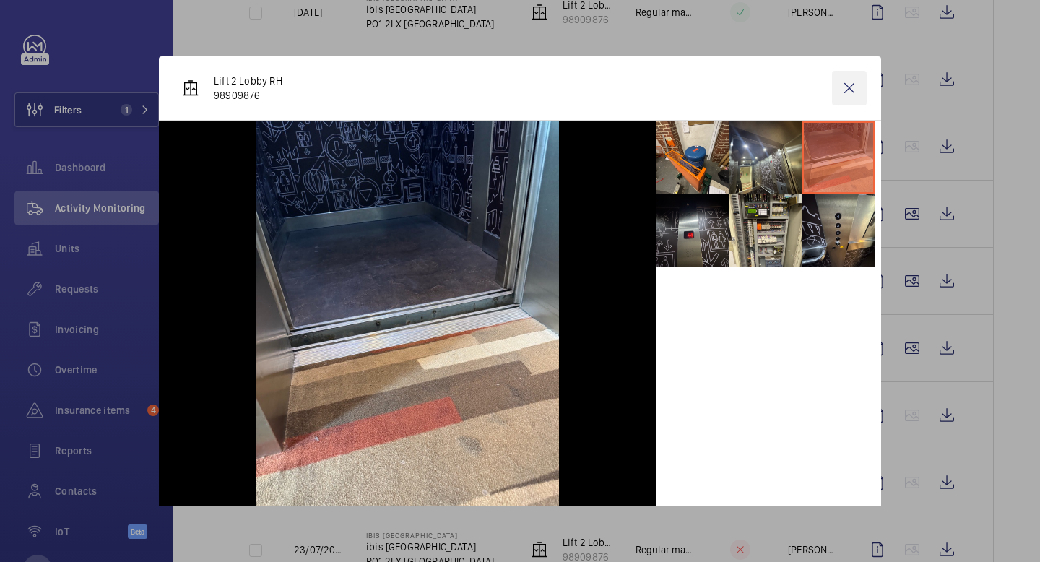
click at [845, 89] on wm-front-icon-button at bounding box center [849, 88] width 35 height 35
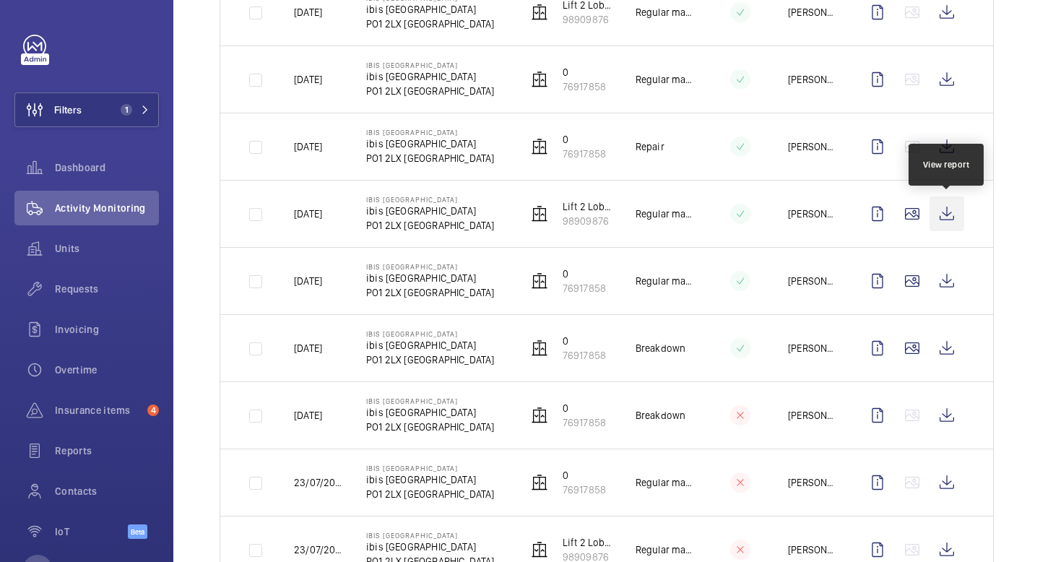
click at [945, 217] on wm-front-icon-button at bounding box center [947, 213] width 35 height 35
